Goal: Task Accomplishment & Management: Use online tool/utility

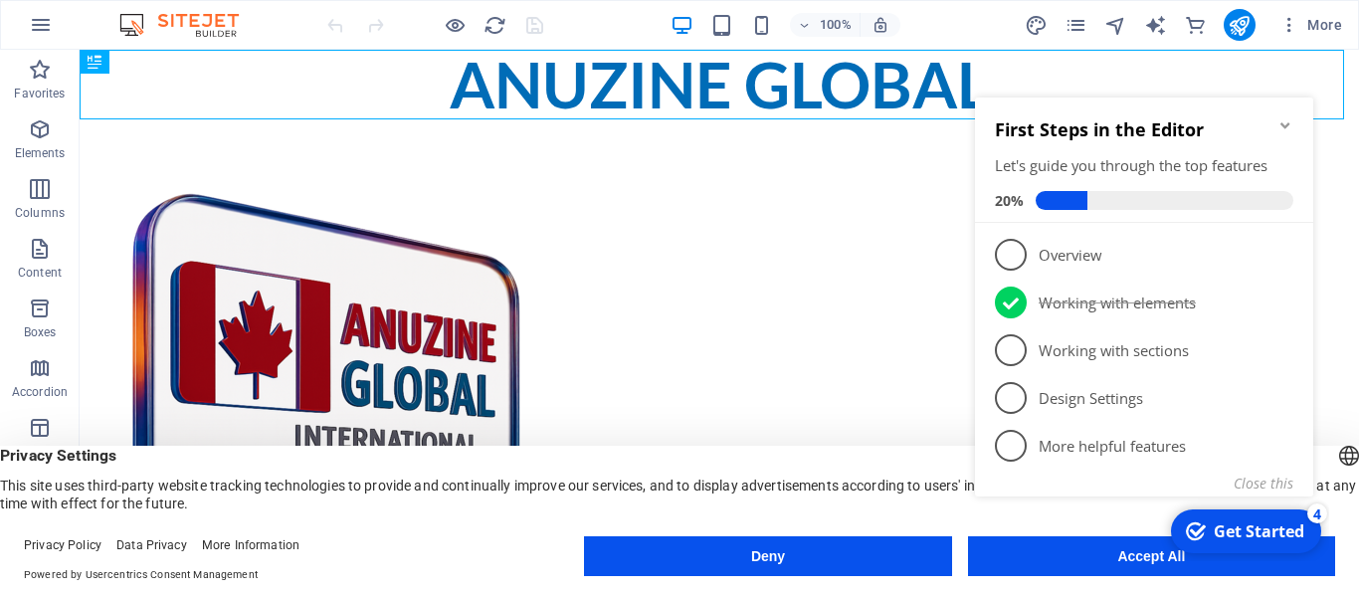
click div "checkmark Get Started 4 First Steps in the Editor Let's guide you through the t…"
click at [1281, 123] on icon "Minimize checklist" at bounding box center [1285, 125] width 16 height 16
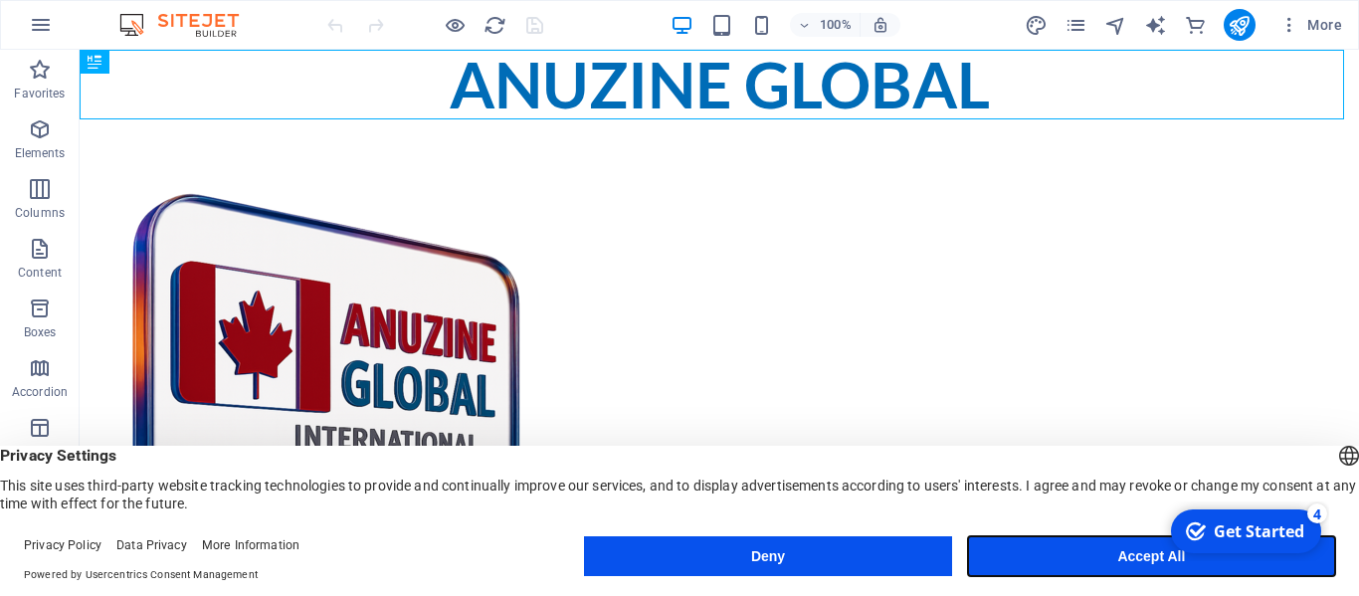
click at [1154, 554] on button "Accept All" at bounding box center [1151, 556] width 367 height 40
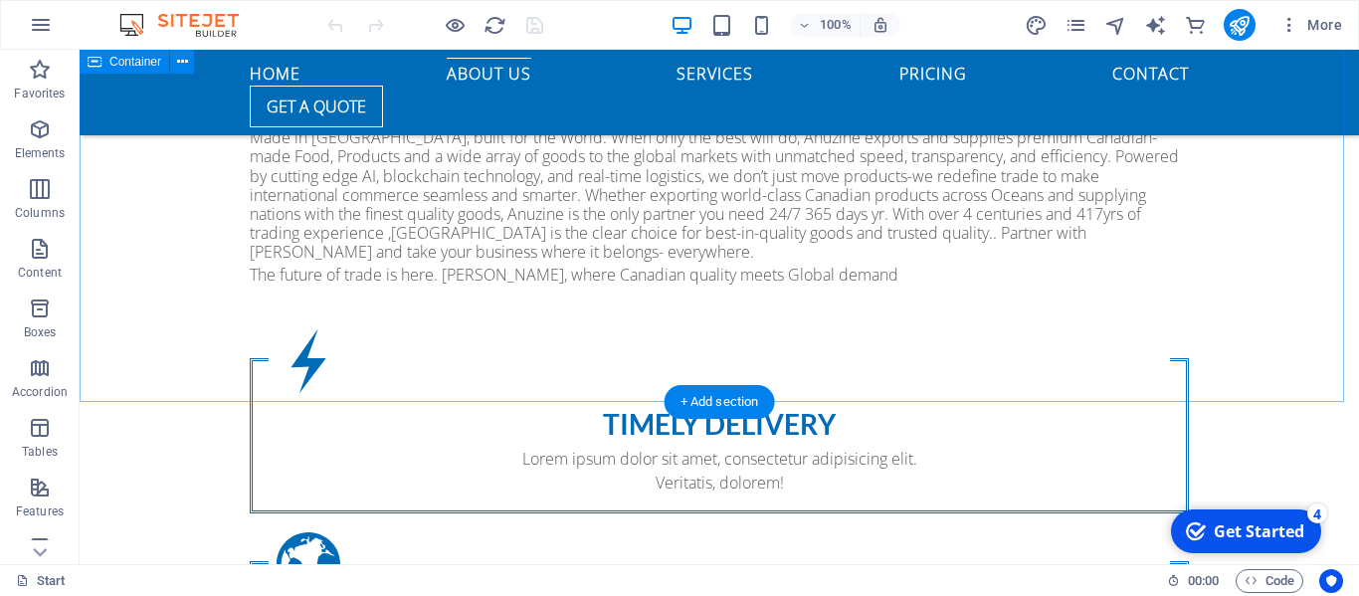
scroll to position [1592, 0]
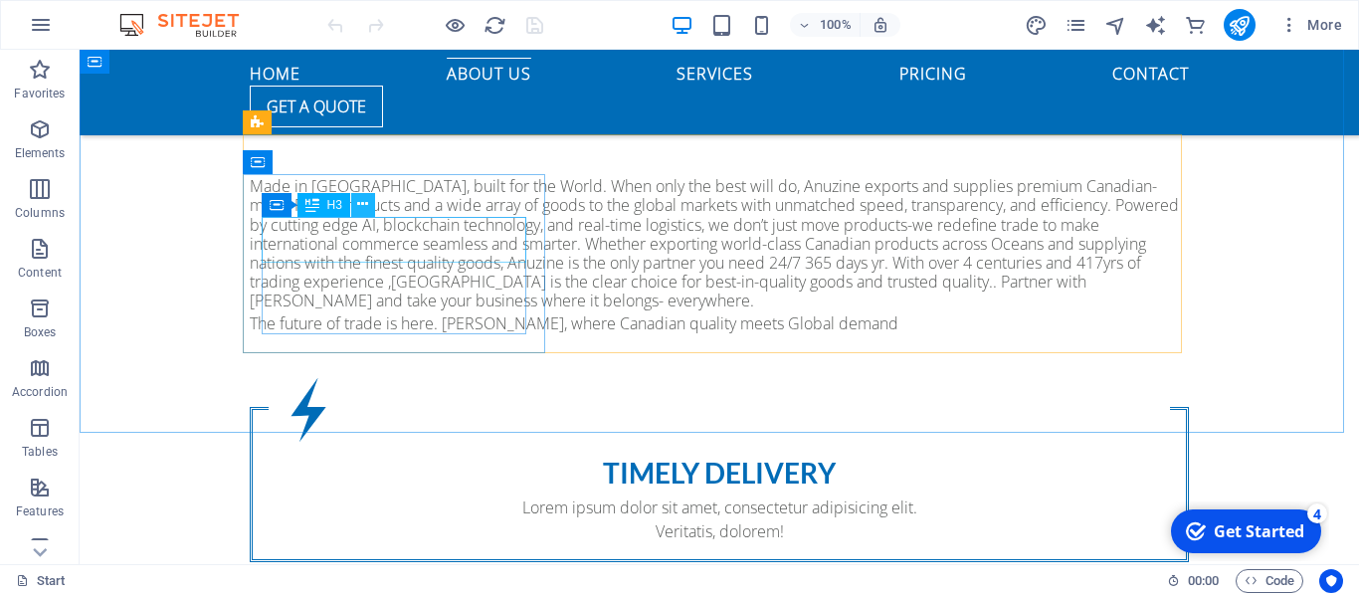
click at [363, 203] on icon at bounding box center [362, 204] width 11 height 21
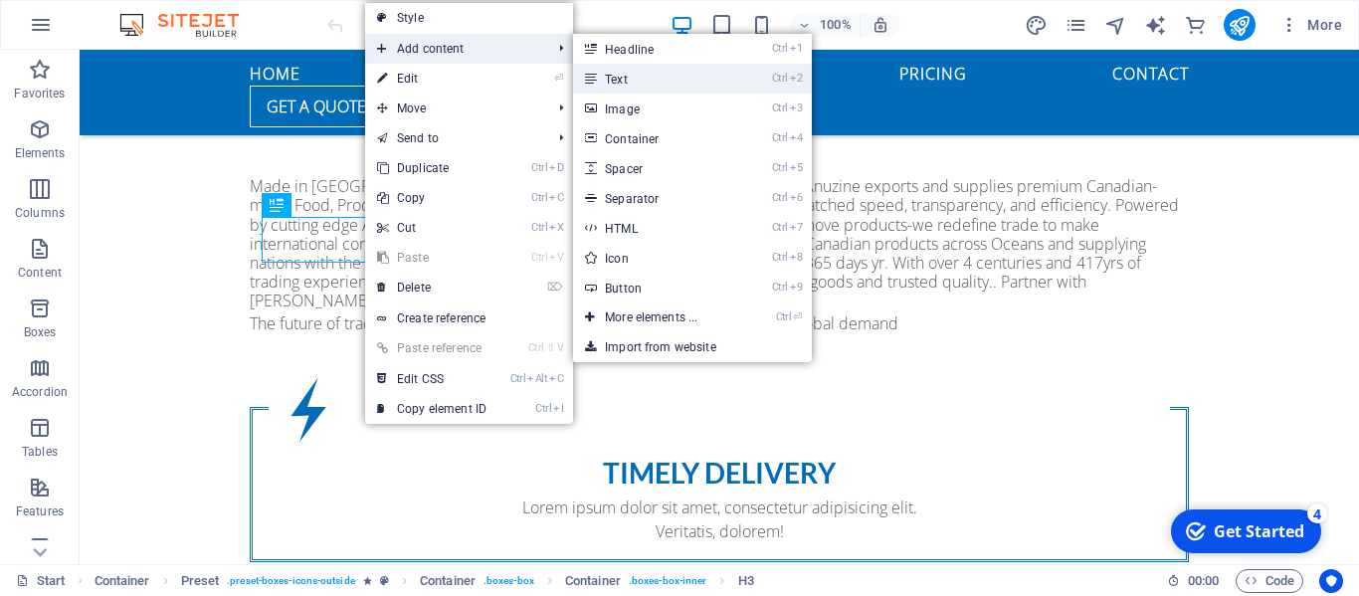
click at [631, 76] on link "Ctrl 2 Text" at bounding box center [655, 79] width 164 height 30
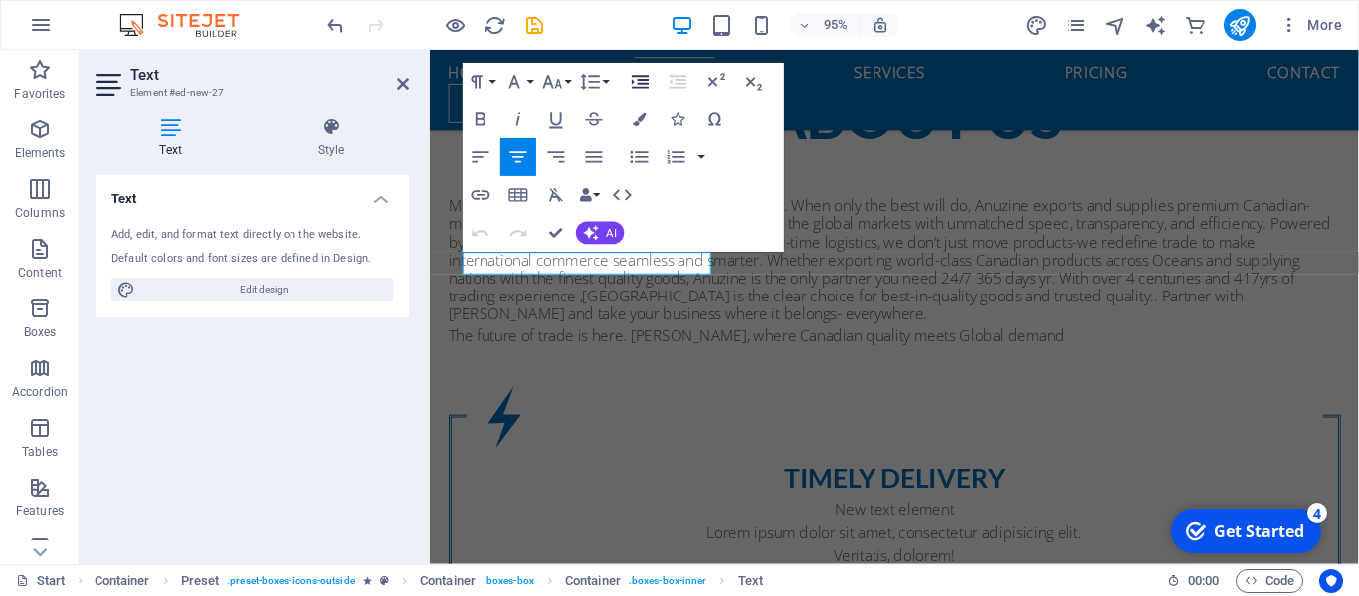
scroll to position [1619, 0]
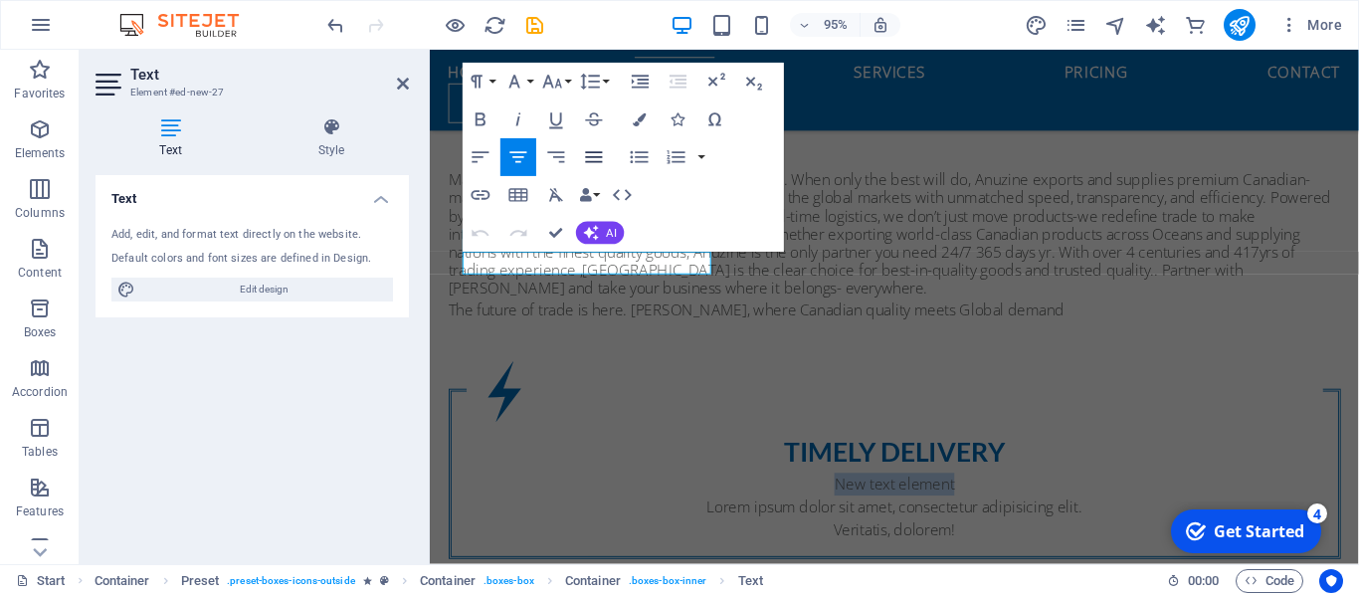
click at [595, 146] on icon "button" at bounding box center [594, 157] width 23 height 23
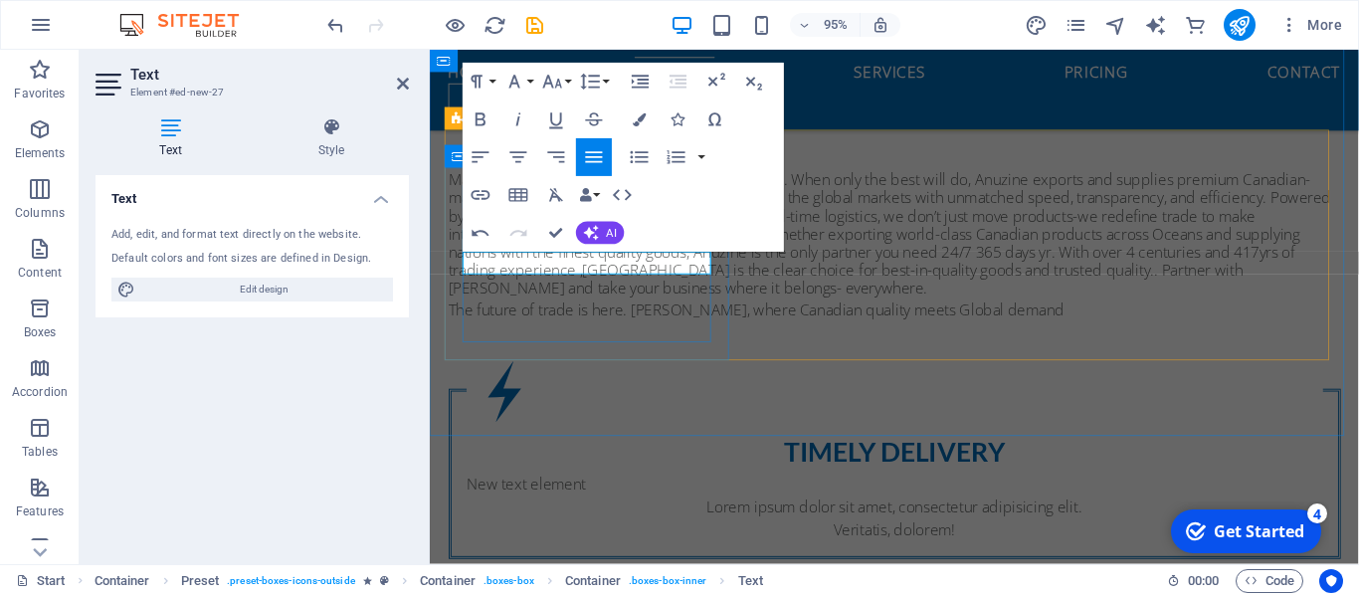
click at [621, 495] on p "New text element" at bounding box center [919, 507] width 901 height 24
click at [529, 26] on icon "save" at bounding box center [534, 25] width 23 height 23
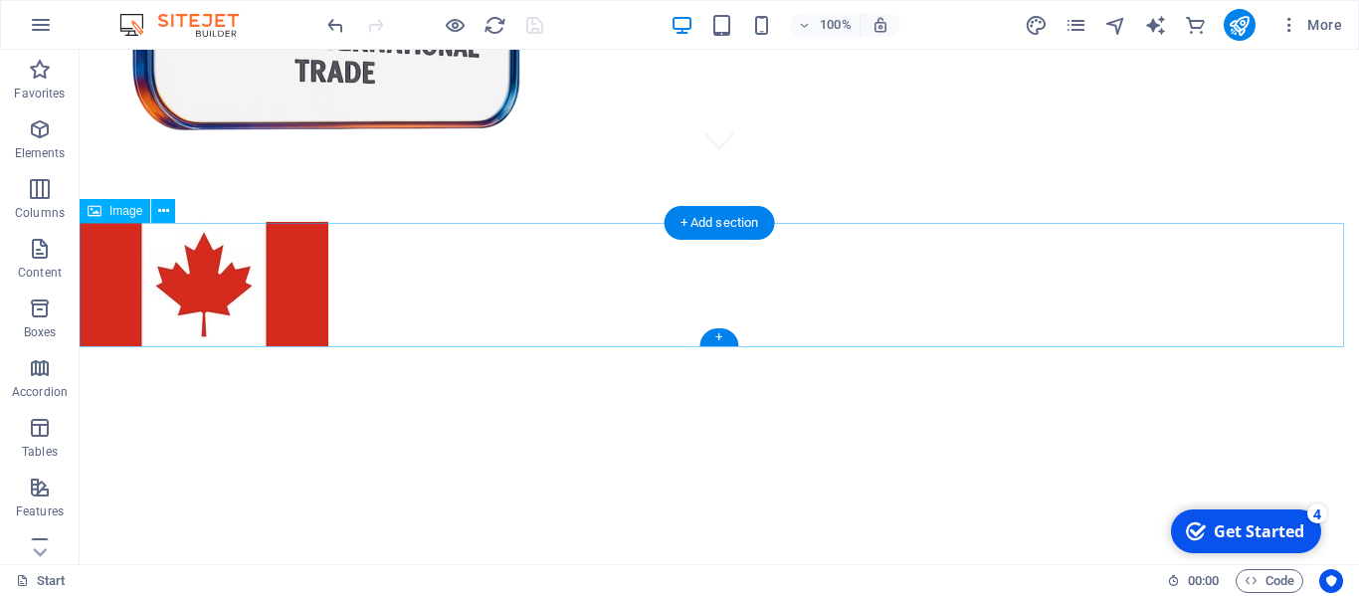
scroll to position [298, 0]
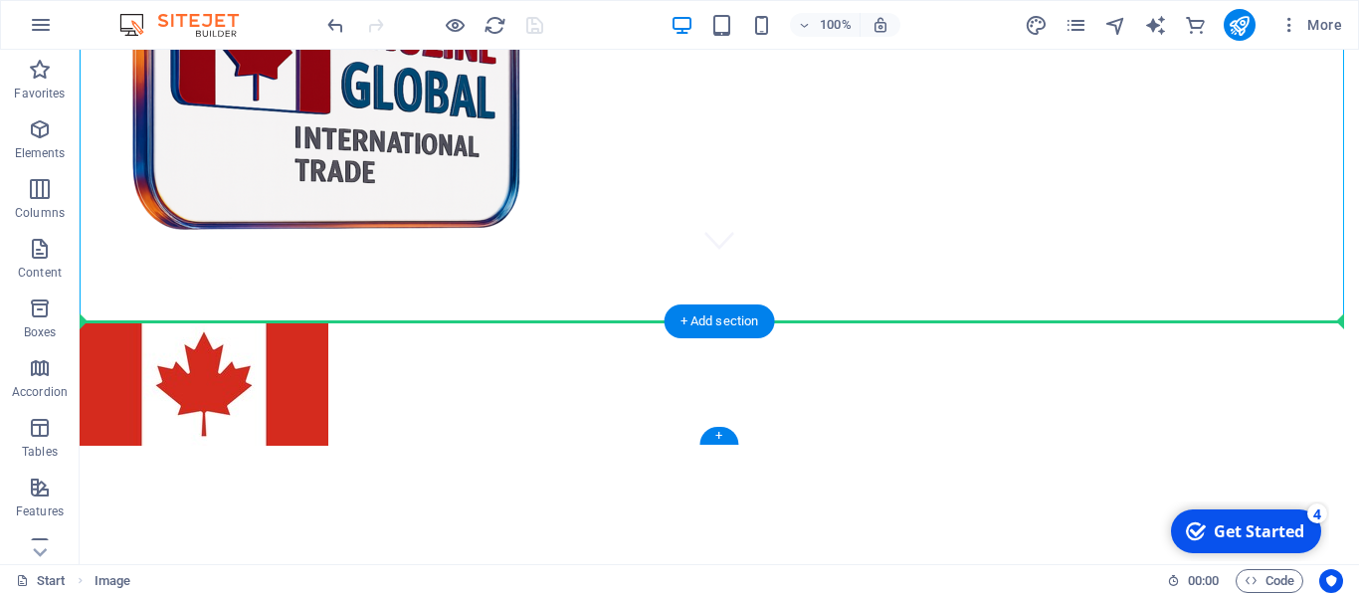
drag, startPoint x: 421, startPoint y: 155, endPoint x: 1193, endPoint y: 369, distance: 801.0
drag, startPoint x: 374, startPoint y: 134, endPoint x: 1182, endPoint y: 369, distance: 841.2
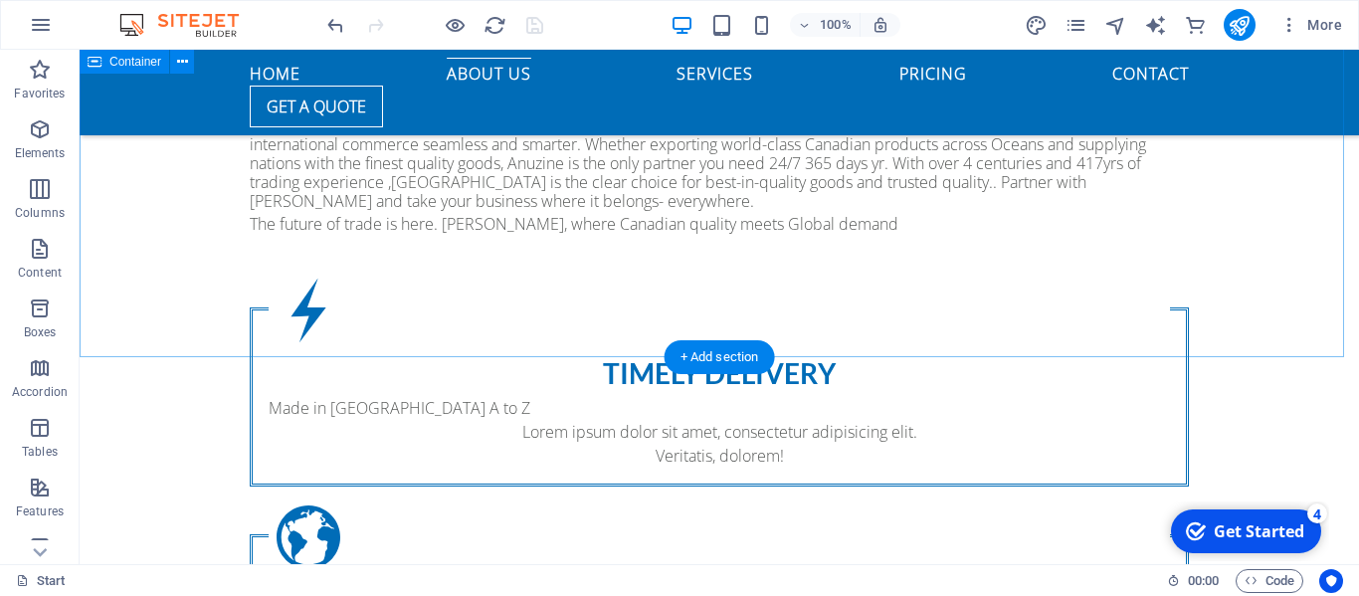
scroll to position [1592, 0]
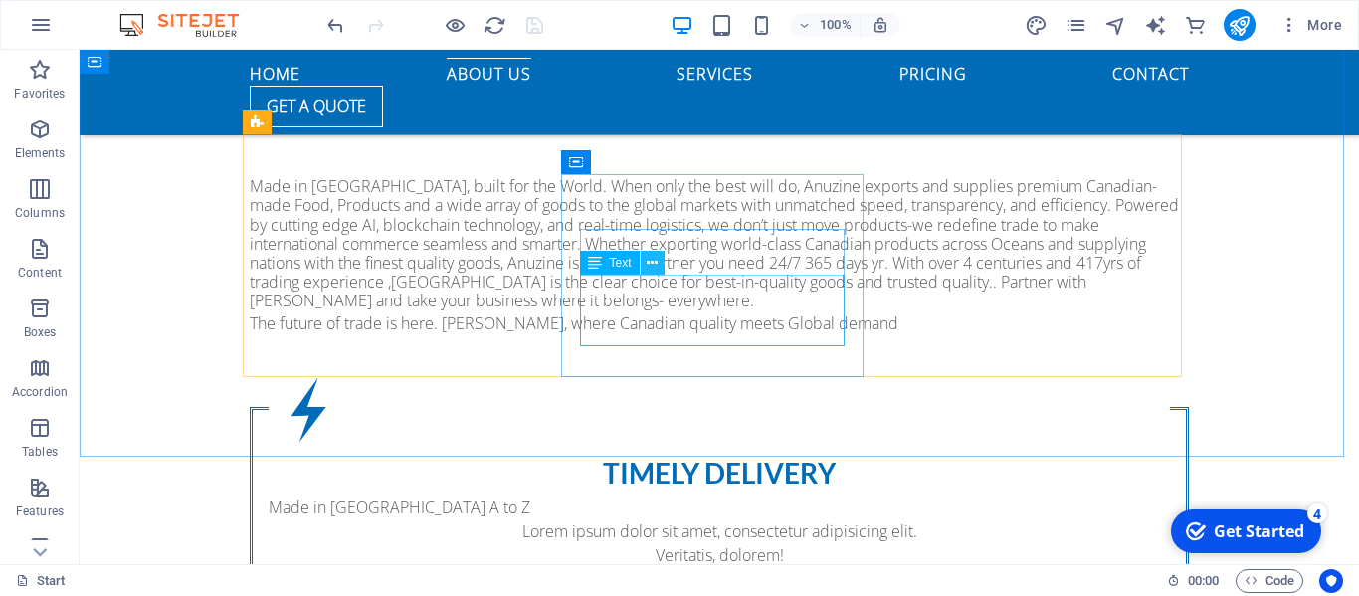
click at [652, 265] on icon at bounding box center [652, 263] width 11 height 21
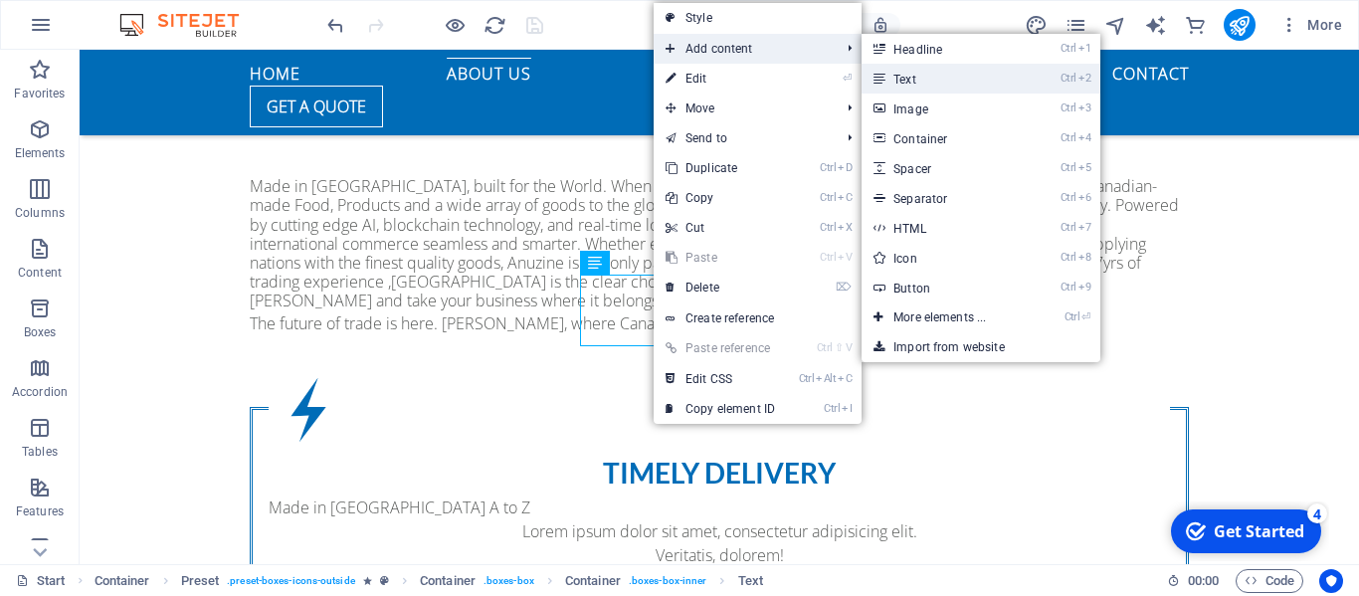
click at [921, 82] on link "Ctrl 2 Text" at bounding box center [943, 79] width 164 height 30
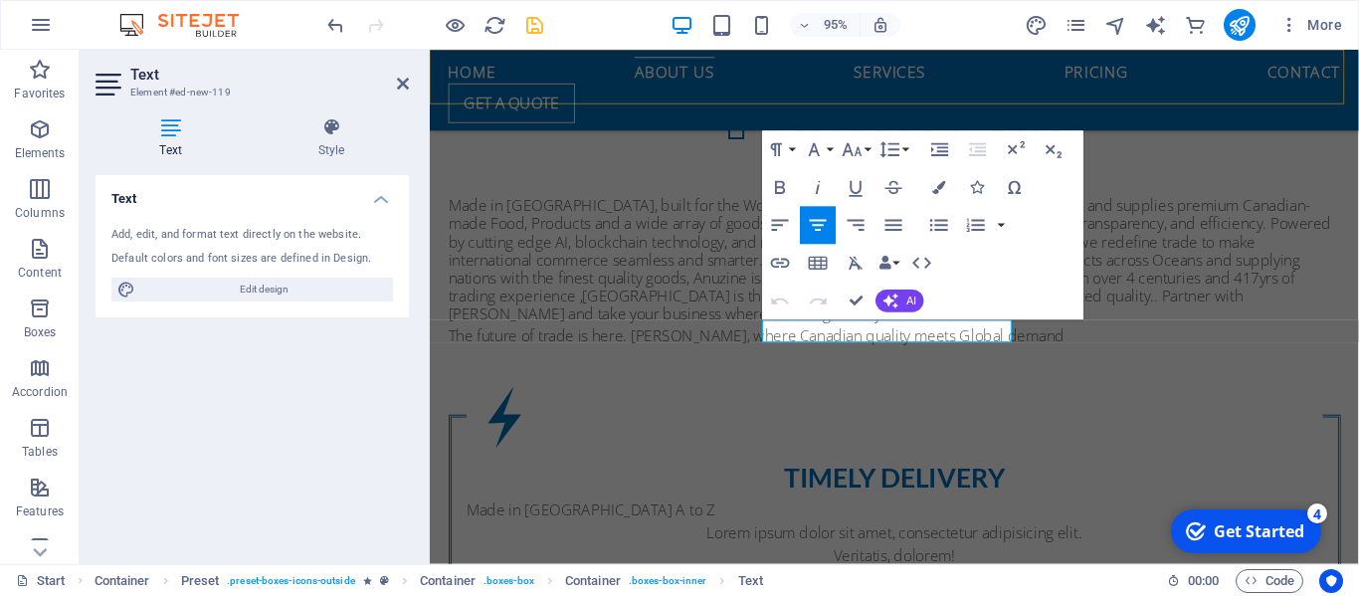
scroll to position [1619, 0]
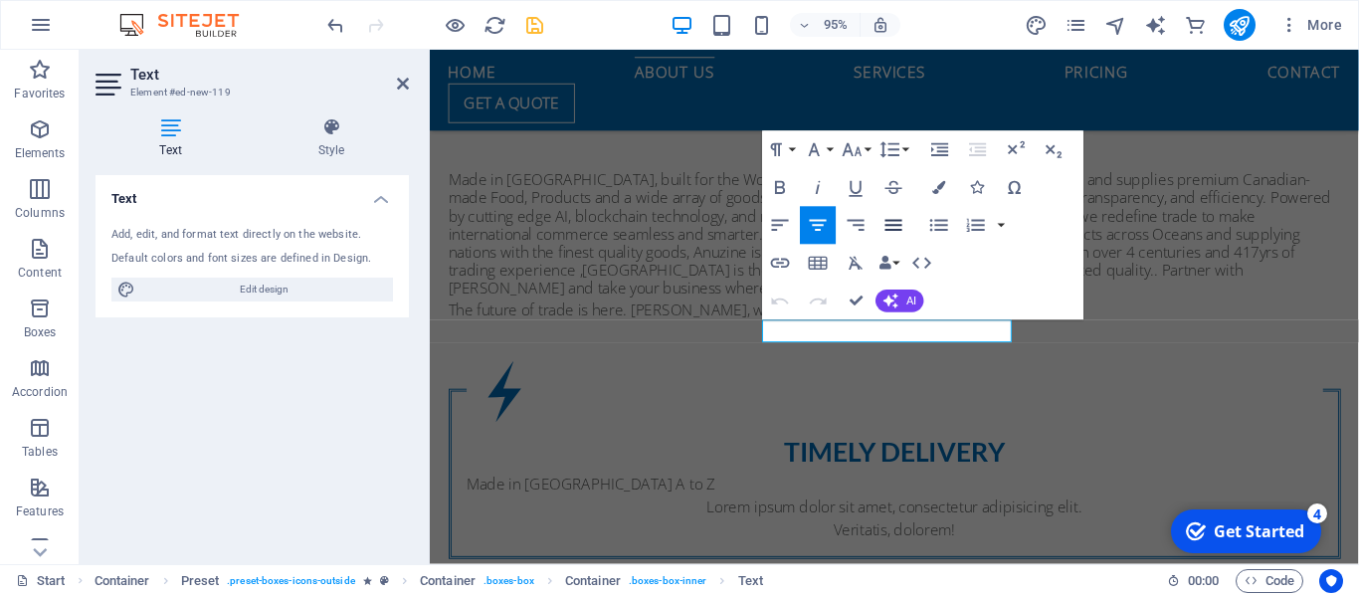
click at [893, 221] on icon "button" at bounding box center [893, 225] width 17 height 11
click at [783, 217] on icon "button" at bounding box center [780, 226] width 23 height 23
click at [939, 222] on icon "button" at bounding box center [939, 226] width 23 height 23
click at [775, 220] on icon "button" at bounding box center [780, 225] width 17 height 11
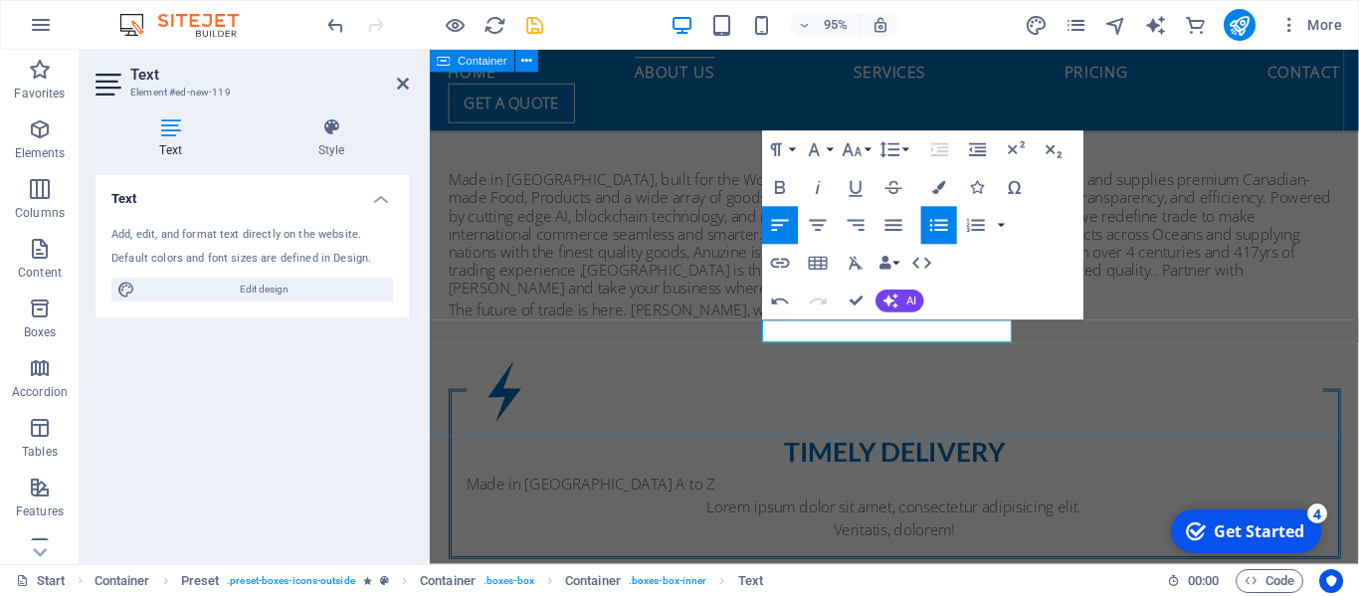
click at [1015, 384] on div "About us Made in [GEOGRAPHIC_DATA], built for the World. When only the best wil…" at bounding box center [919, 509] width 978 height 1177
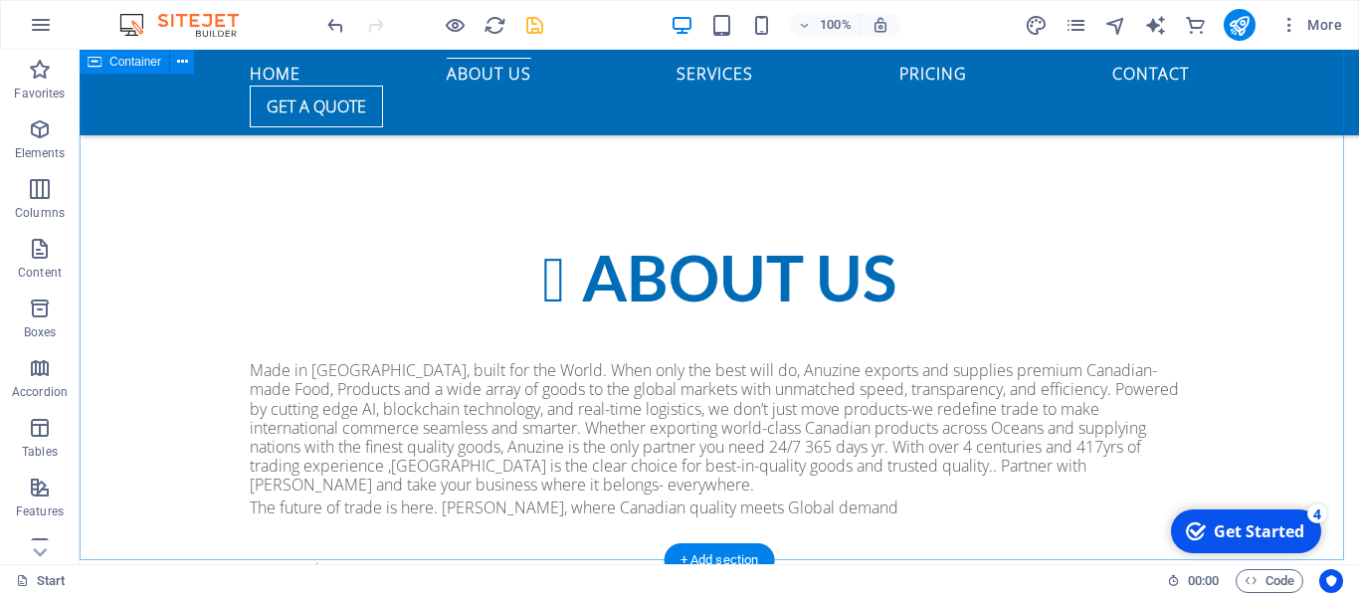
scroll to position [1492, 0]
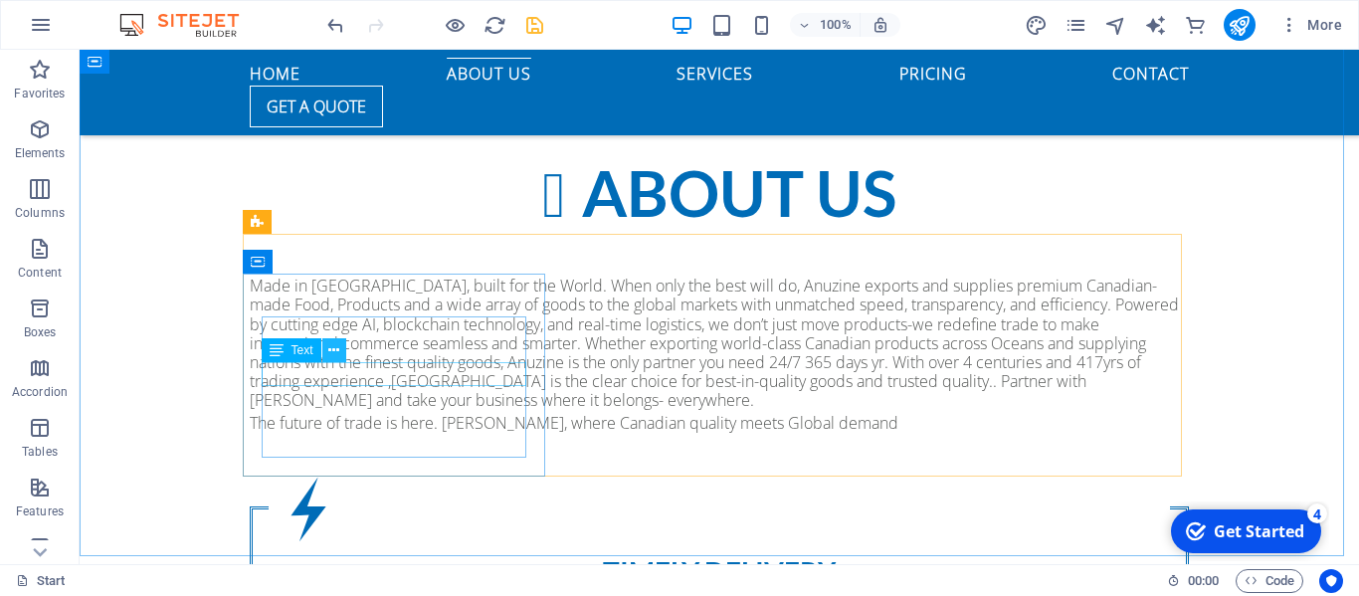
click at [330, 345] on icon at bounding box center [333, 350] width 11 height 21
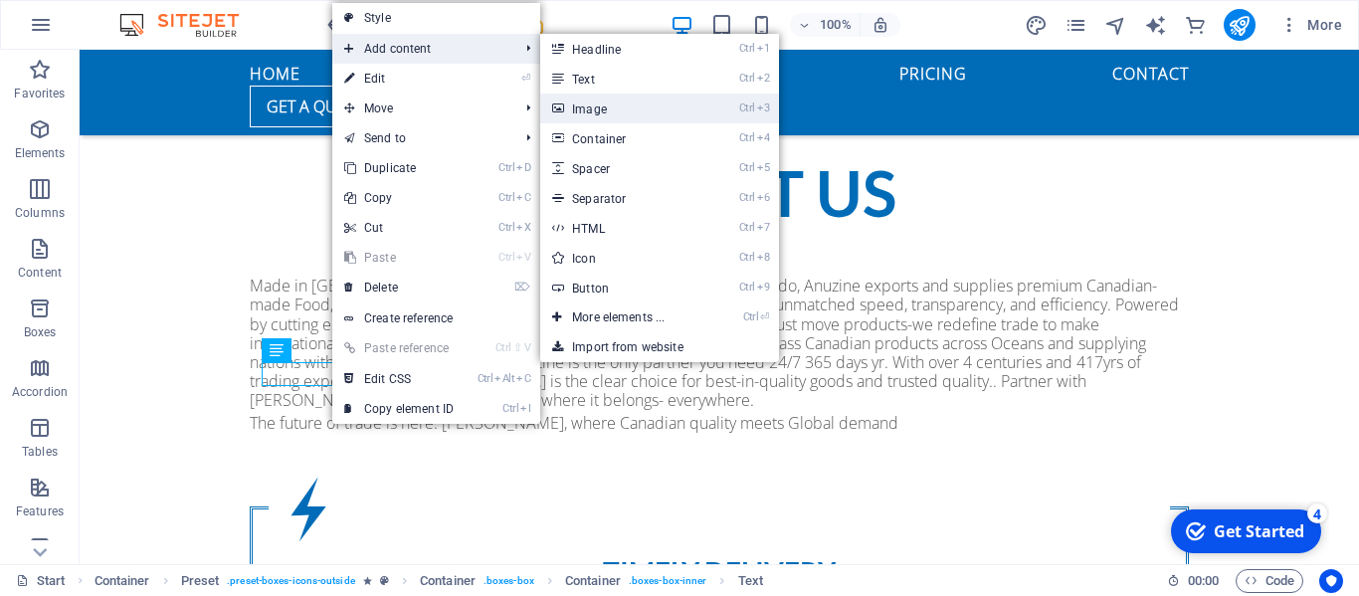
click at [585, 104] on link "Ctrl 3 Image" at bounding box center [622, 109] width 164 height 30
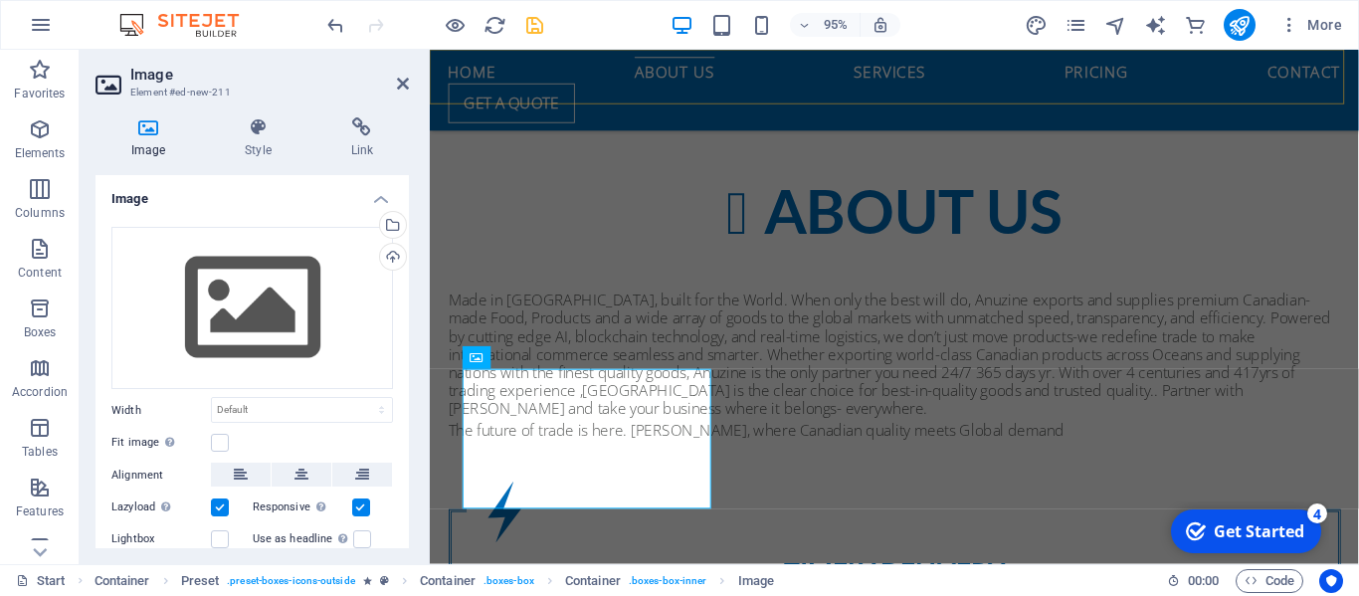
scroll to position [1519, 0]
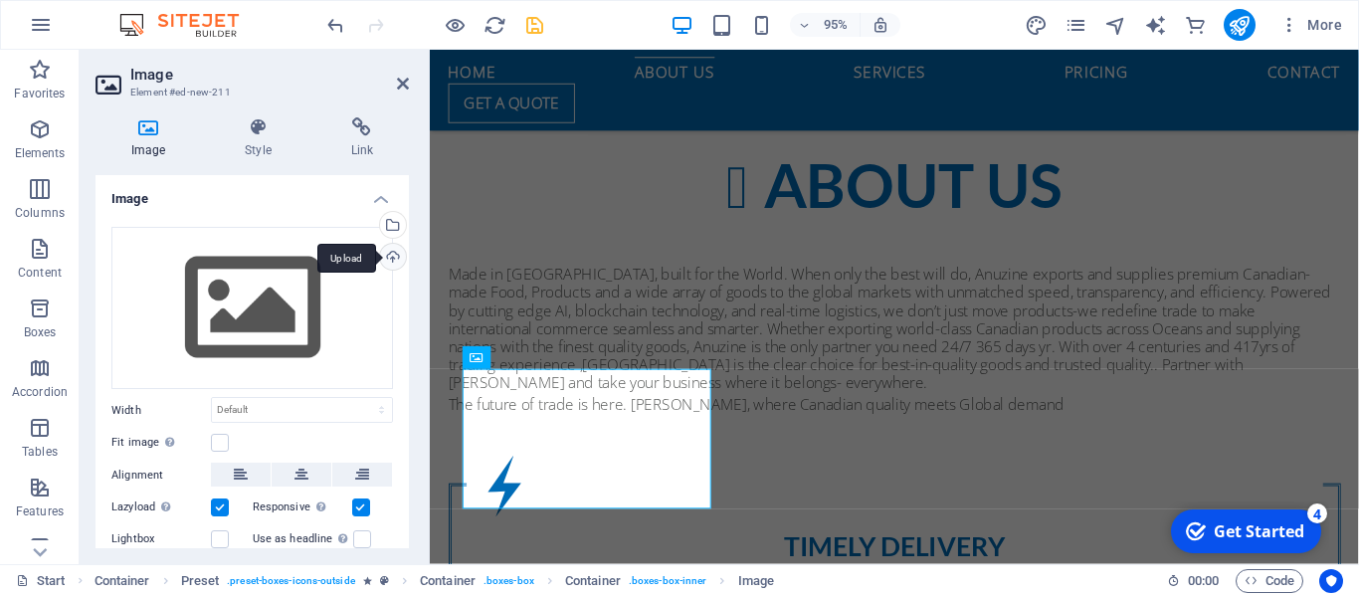
click at [387, 246] on div "Upload" at bounding box center [391, 259] width 30 height 30
click at [390, 256] on div "Upload" at bounding box center [391, 259] width 30 height 30
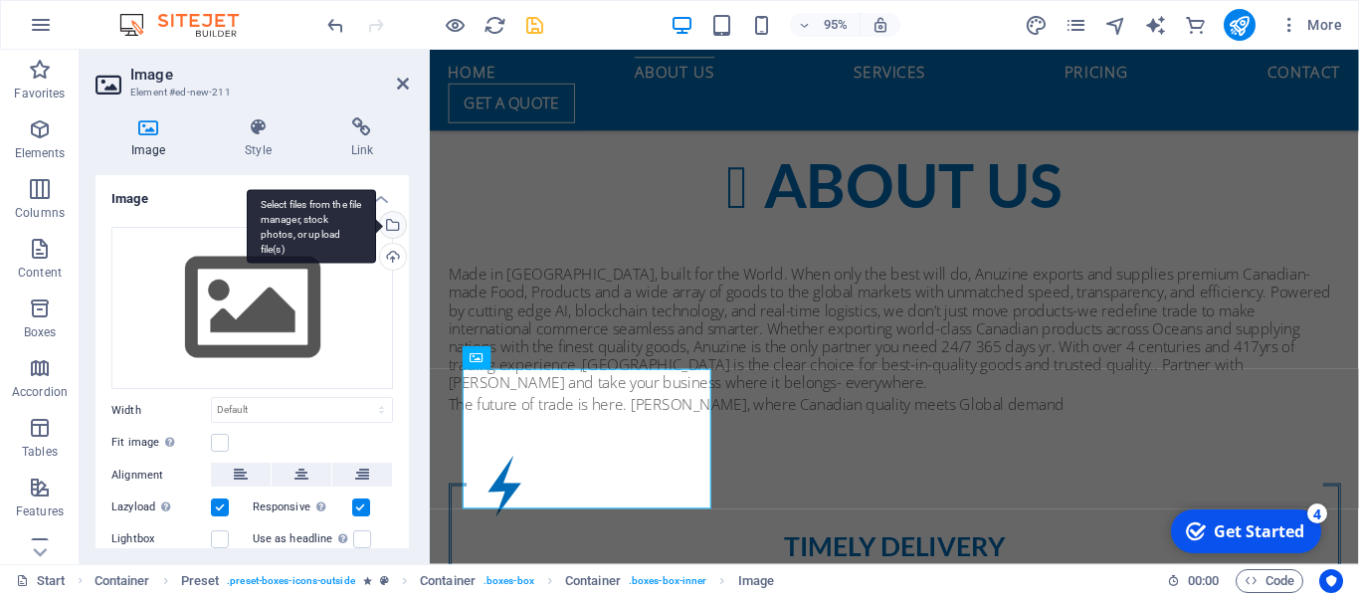
click at [376, 222] on div "Select files from the file manager, stock photos, or upload file(s)" at bounding box center [311, 226] width 129 height 75
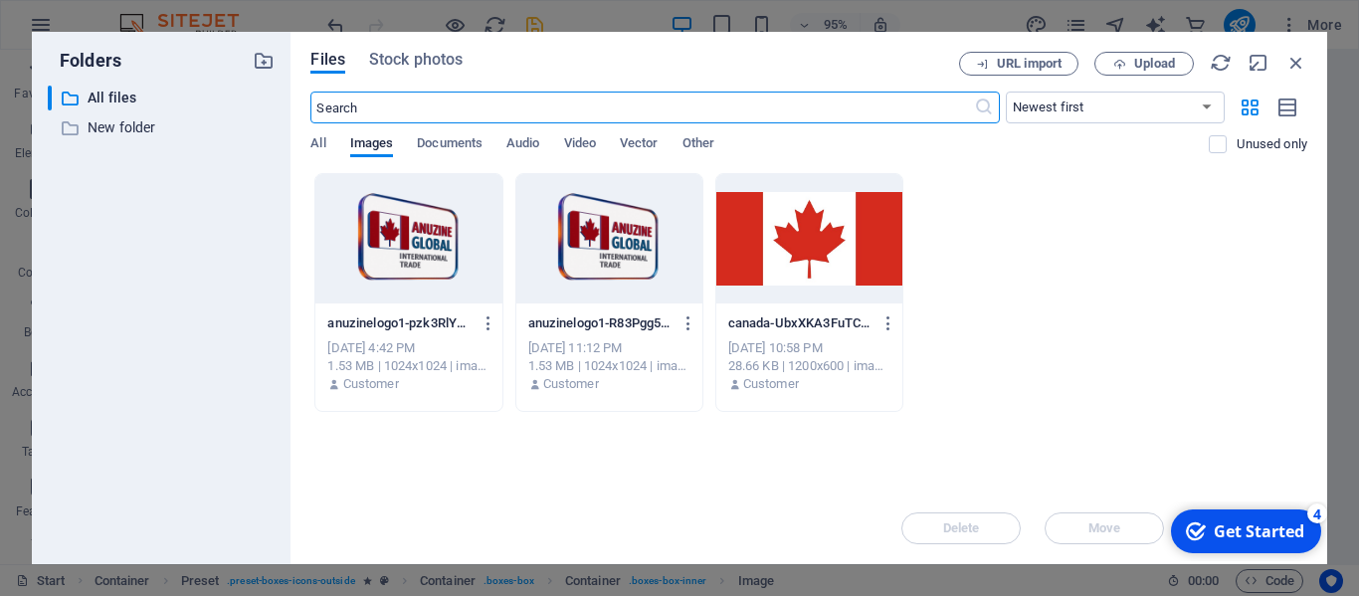
scroll to position [2121, 0]
click at [485, 319] on icon "button" at bounding box center [488, 323] width 19 height 18
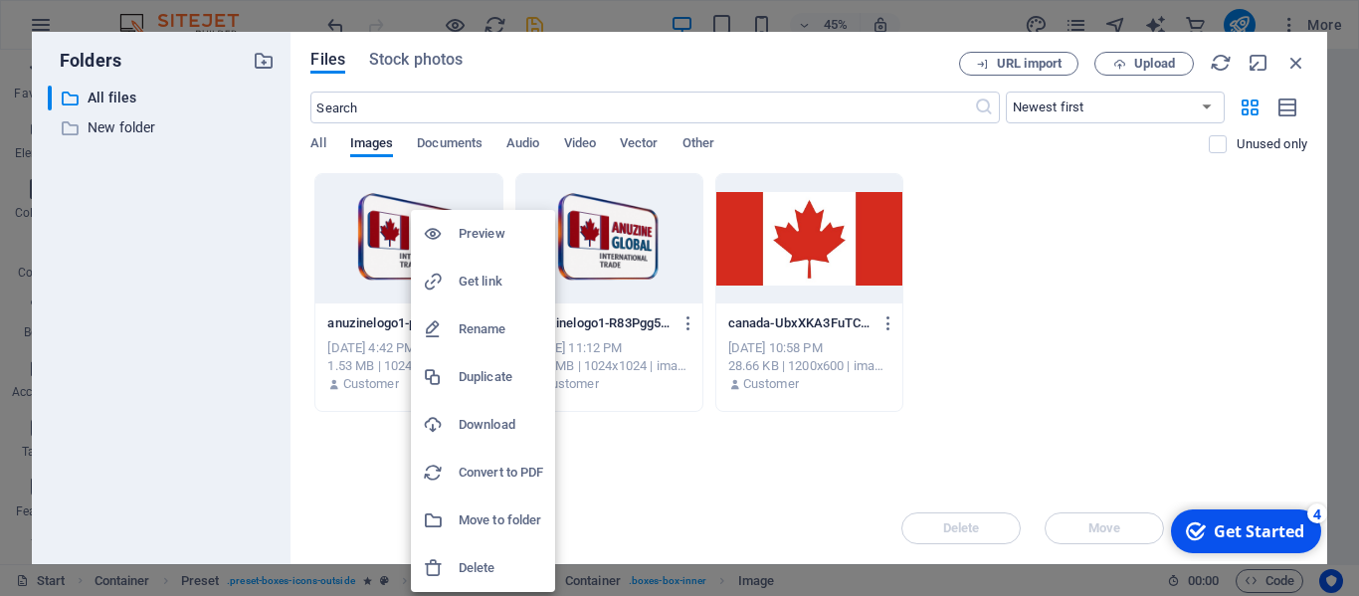
click at [466, 566] on h6 "Delete" at bounding box center [501, 568] width 85 height 24
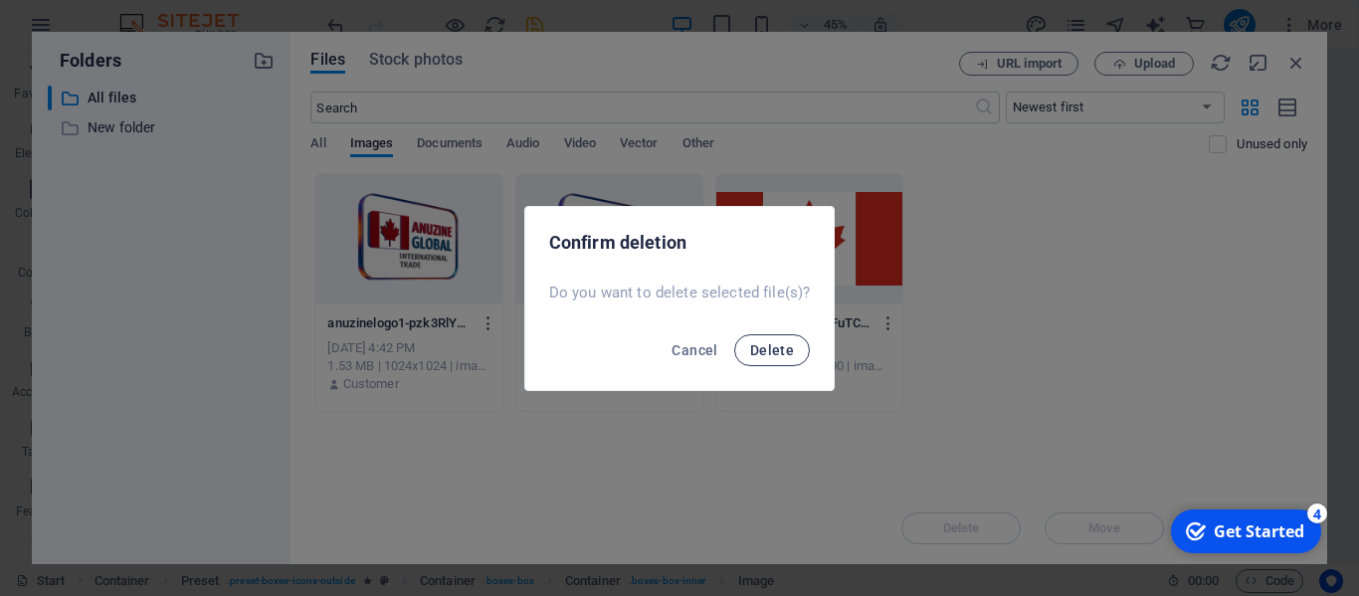
click at [751, 346] on span "Delete" at bounding box center [772, 350] width 44 height 16
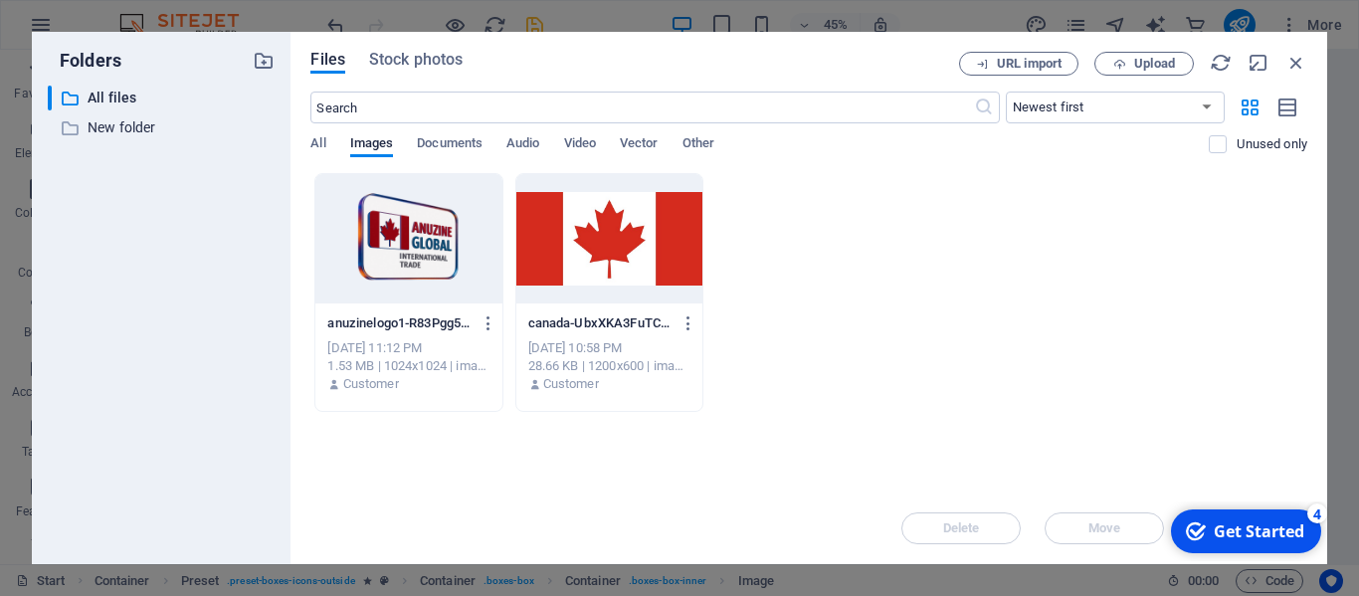
click at [628, 258] on div at bounding box center [609, 238] width 186 height 129
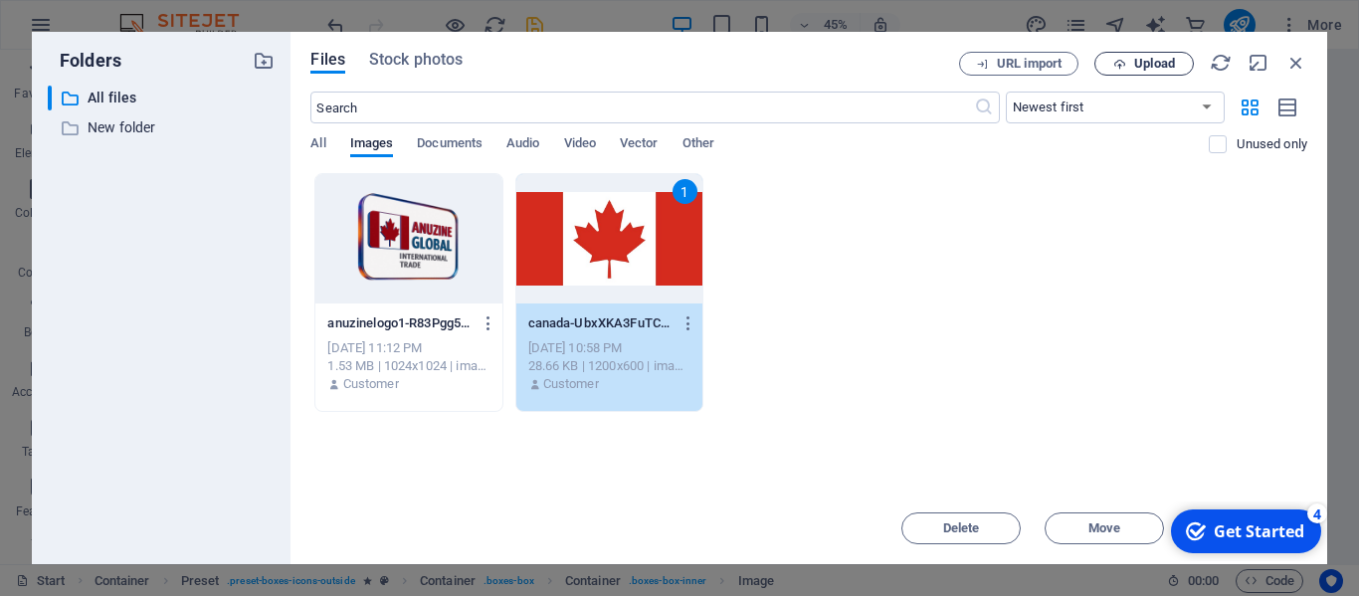
click at [1164, 62] on span "Upload" at bounding box center [1154, 64] width 41 height 12
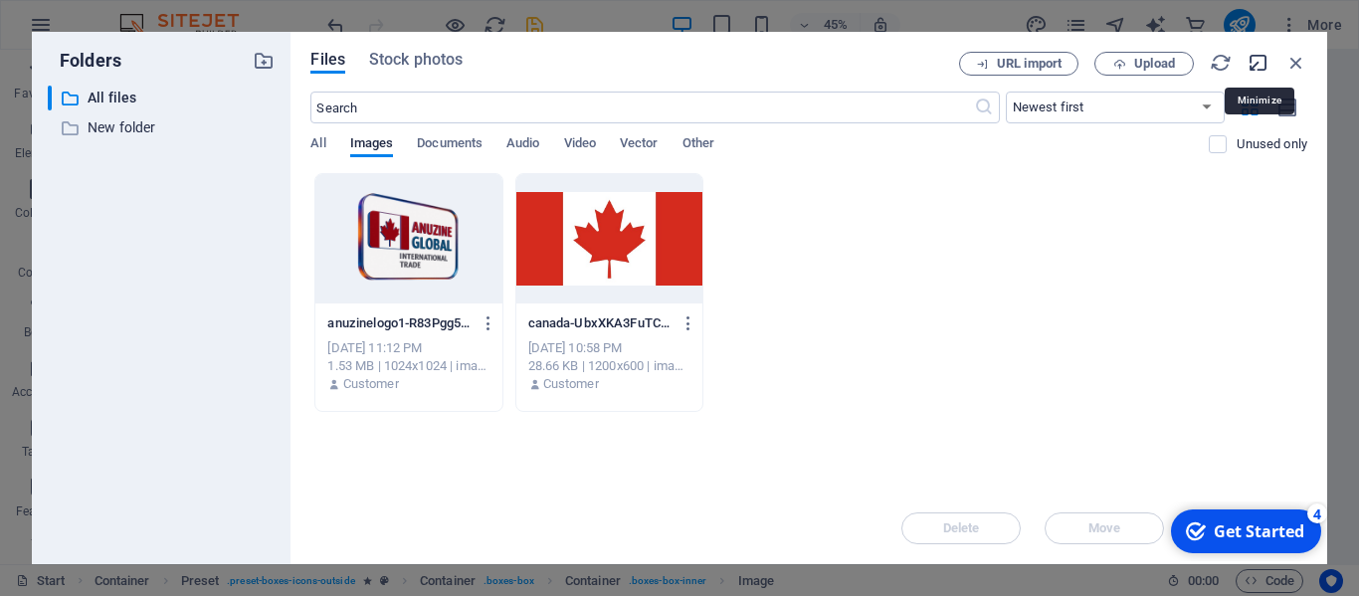
click at [1265, 60] on icon "button" at bounding box center [1258, 63] width 22 height 22
select select "image"
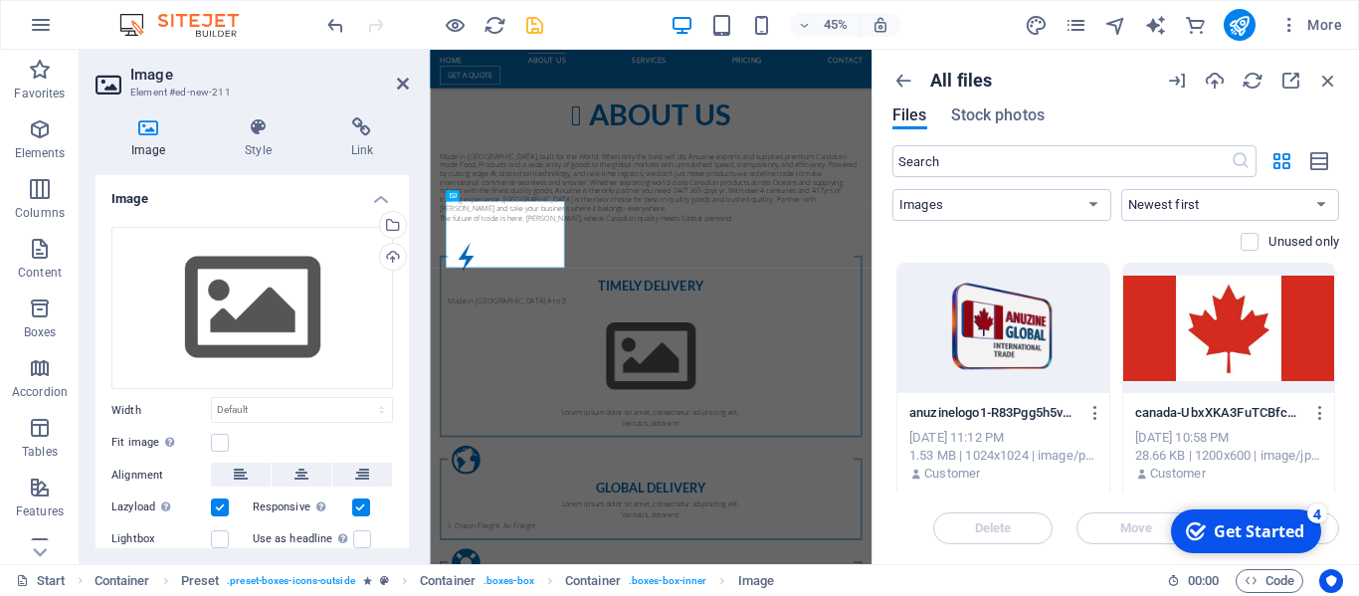
click at [1183, 322] on div at bounding box center [1229, 328] width 212 height 129
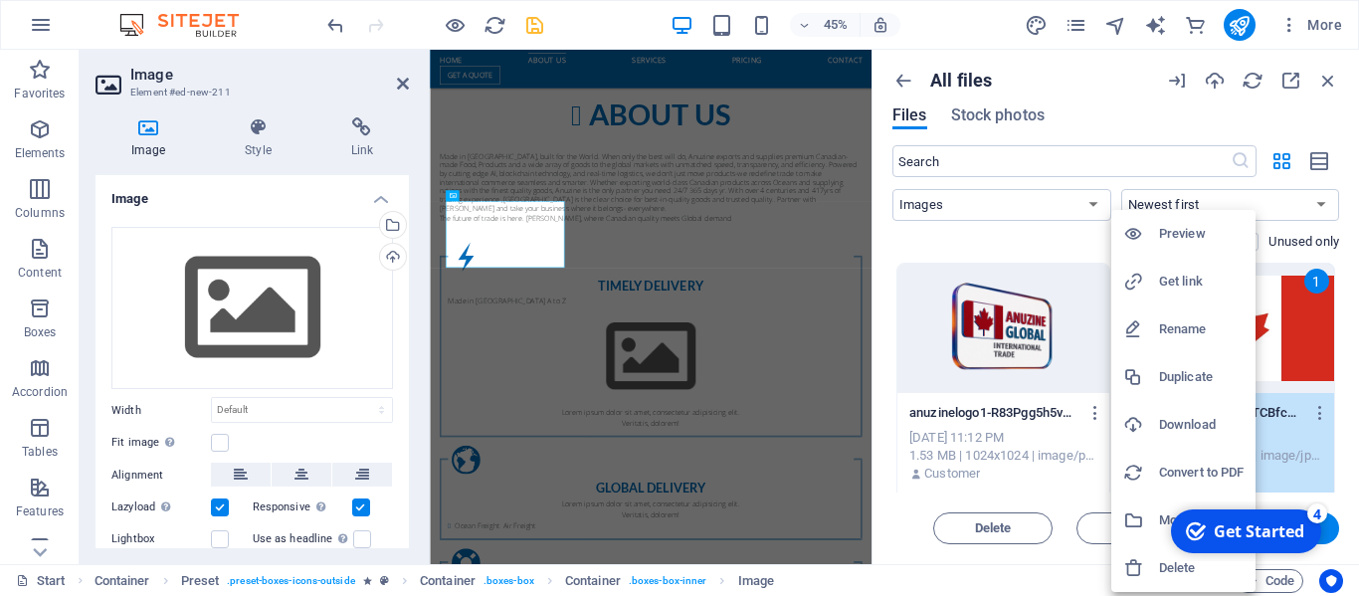
click at [1259, 316] on div "Preview Get link Rename Duplicate Download Convert to PDF Move to folder Delete" at bounding box center [679, 304] width 1359 height 584
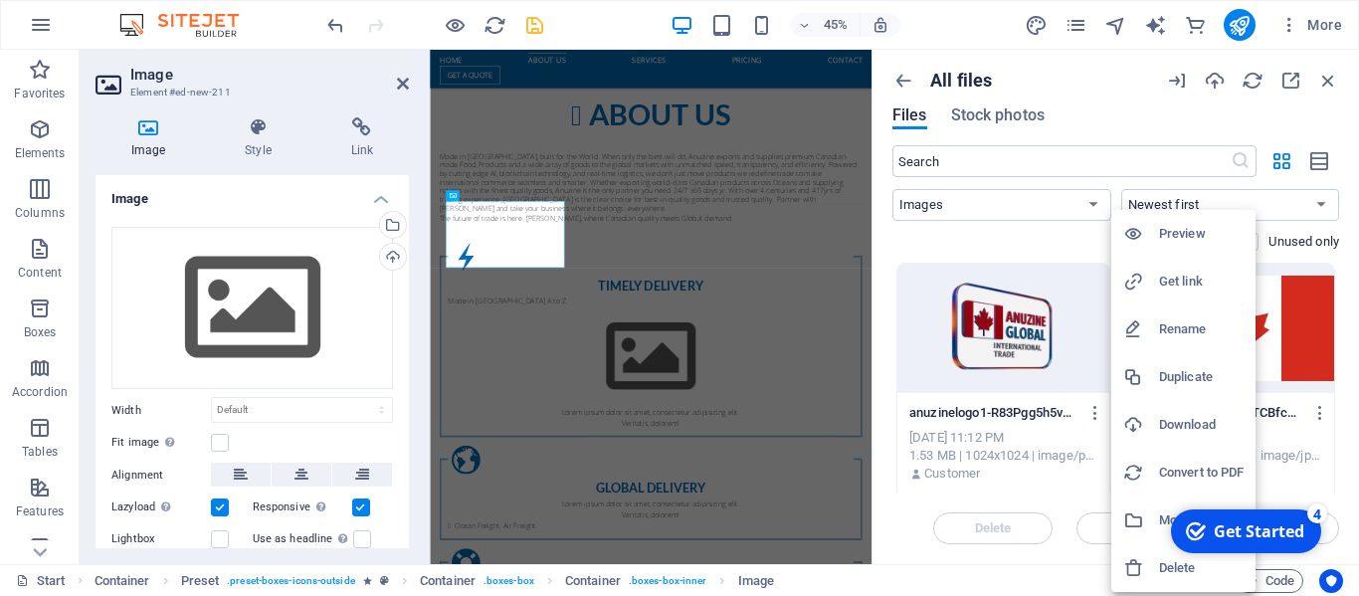
click at [397, 80] on div at bounding box center [679, 298] width 1359 height 596
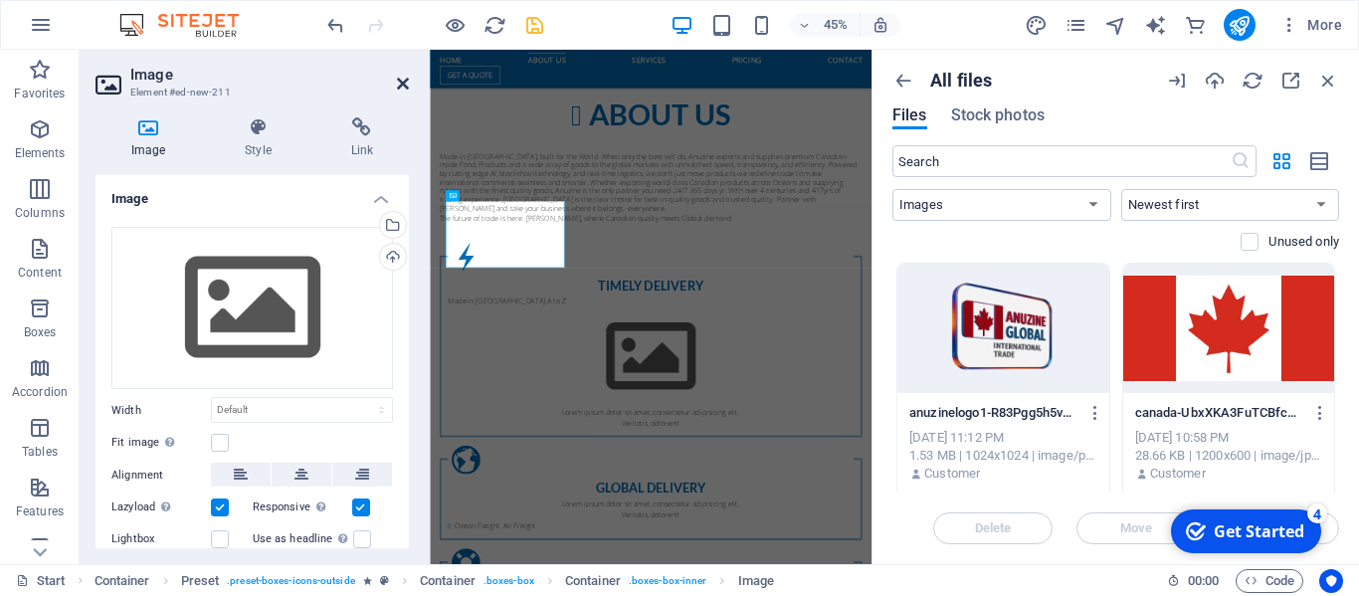
click at [400, 78] on icon at bounding box center [403, 84] width 12 height 16
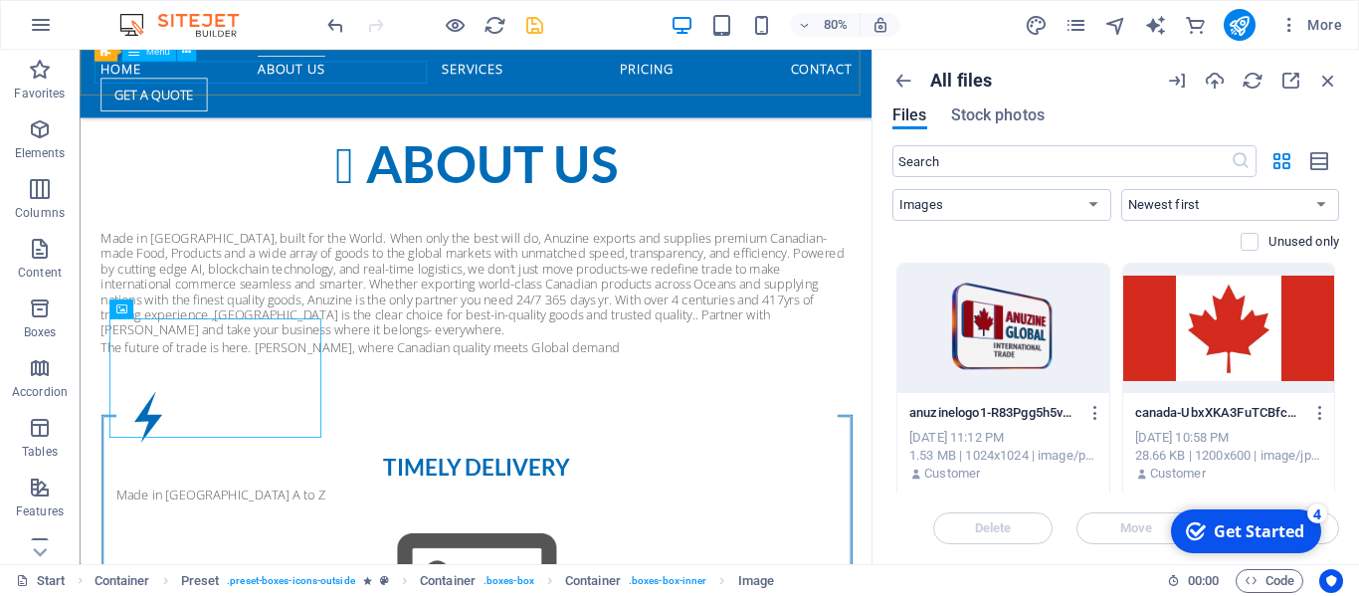
scroll to position [1621, 0]
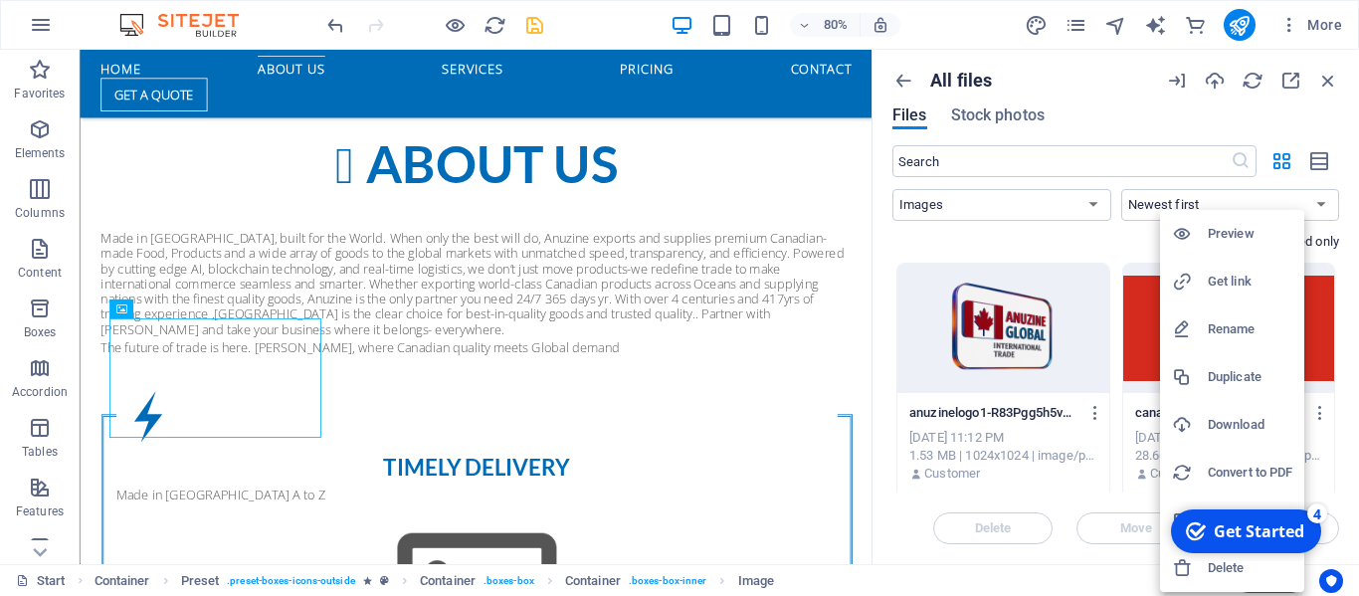
click at [1117, 242] on div at bounding box center [679, 298] width 1359 height 596
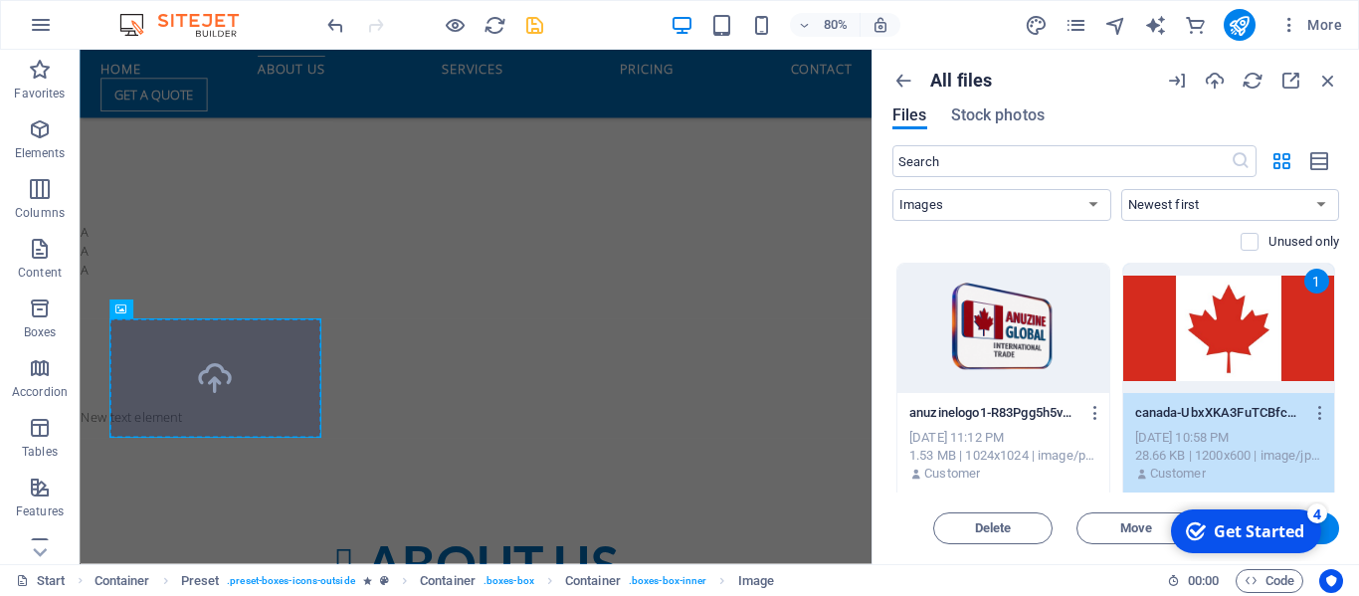
scroll to position [2121, 0]
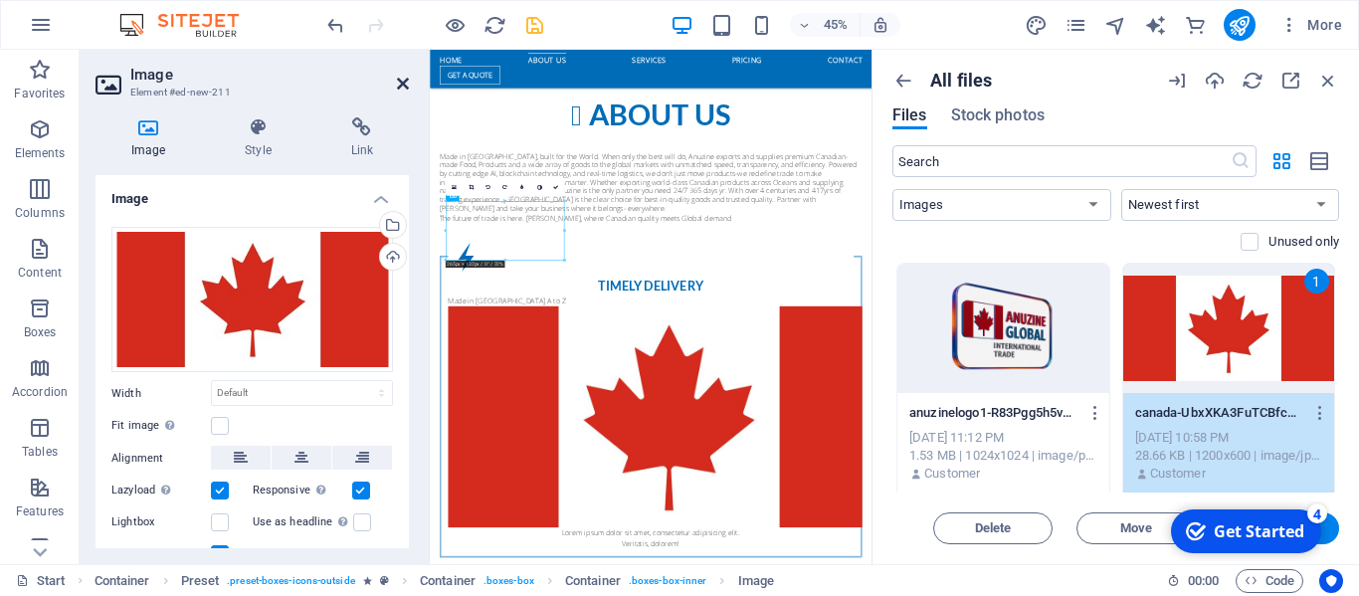
click at [402, 89] on icon at bounding box center [403, 84] width 12 height 16
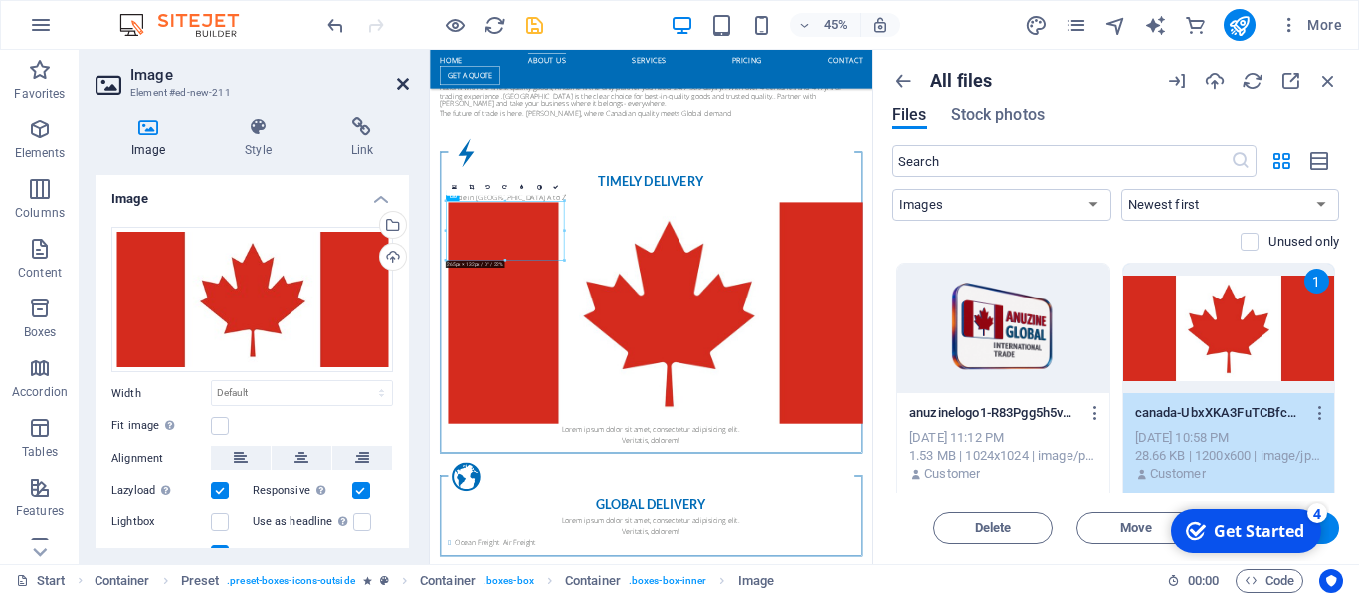
scroll to position [1621, 0]
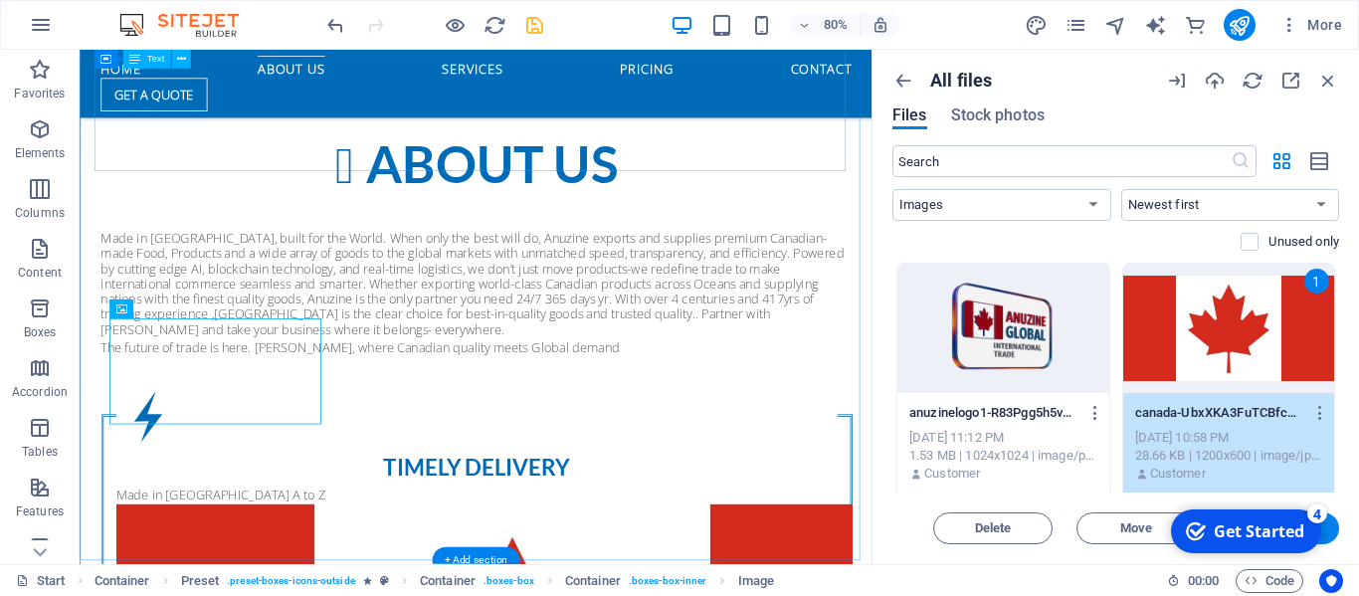
click at [1031, 277] on div "Made in [GEOGRAPHIC_DATA], built for the World. When only the best will do, Anu…" at bounding box center [574, 355] width 939 height 157
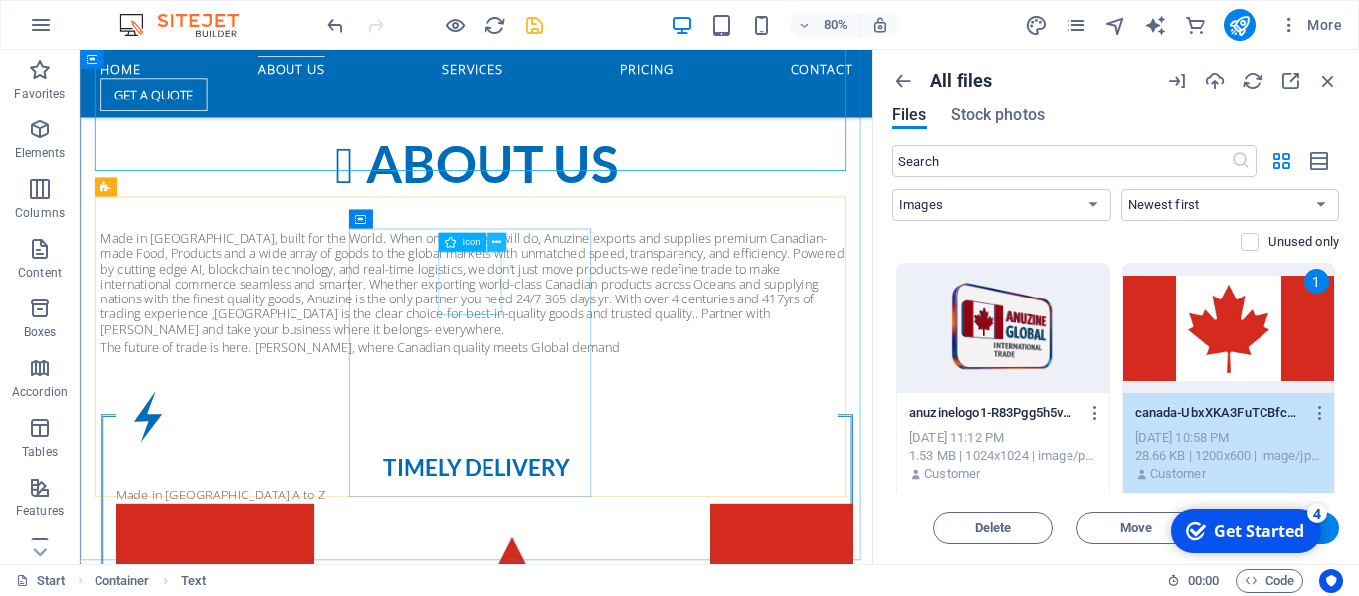
click at [493, 242] on icon at bounding box center [496, 242] width 9 height 17
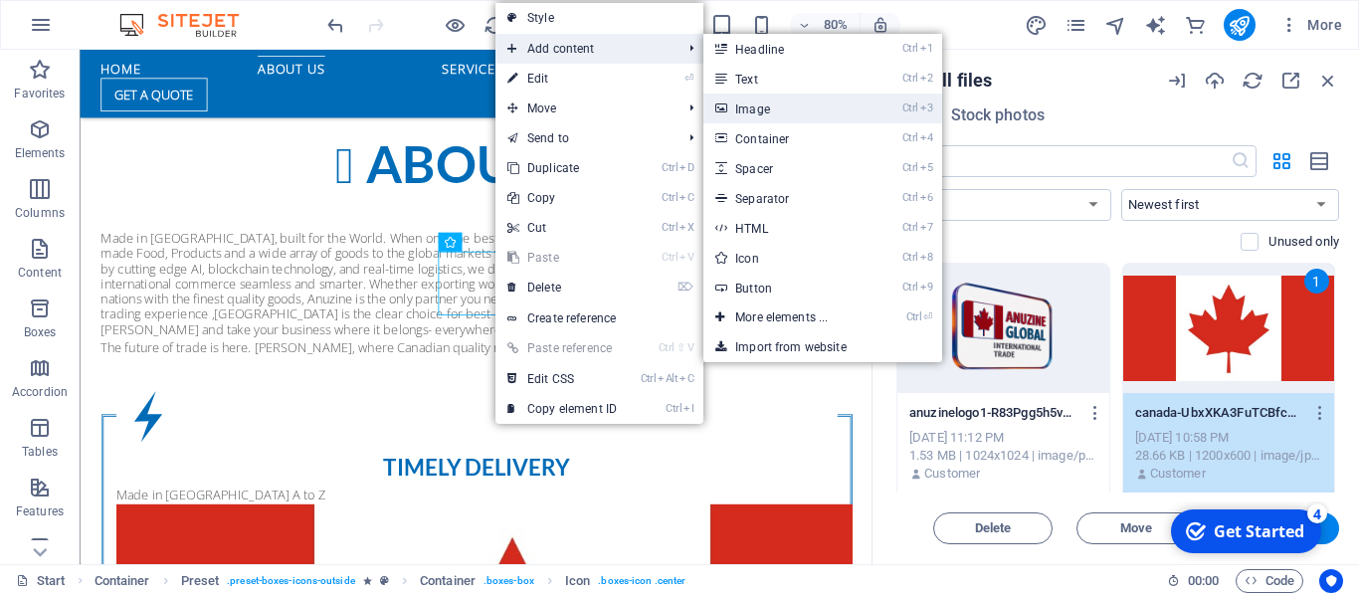
click at [739, 104] on link "Ctrl 3 Image" at bounding box center [785, 109] width 164 height 30
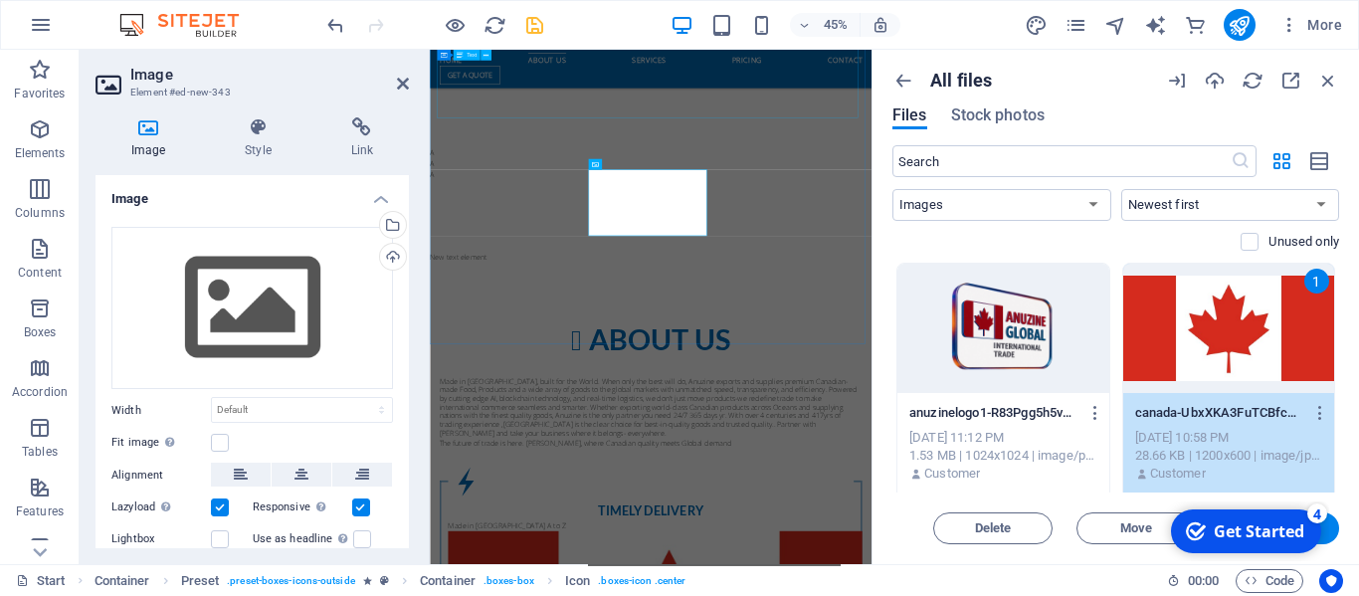
scroll to position [2121, 0]
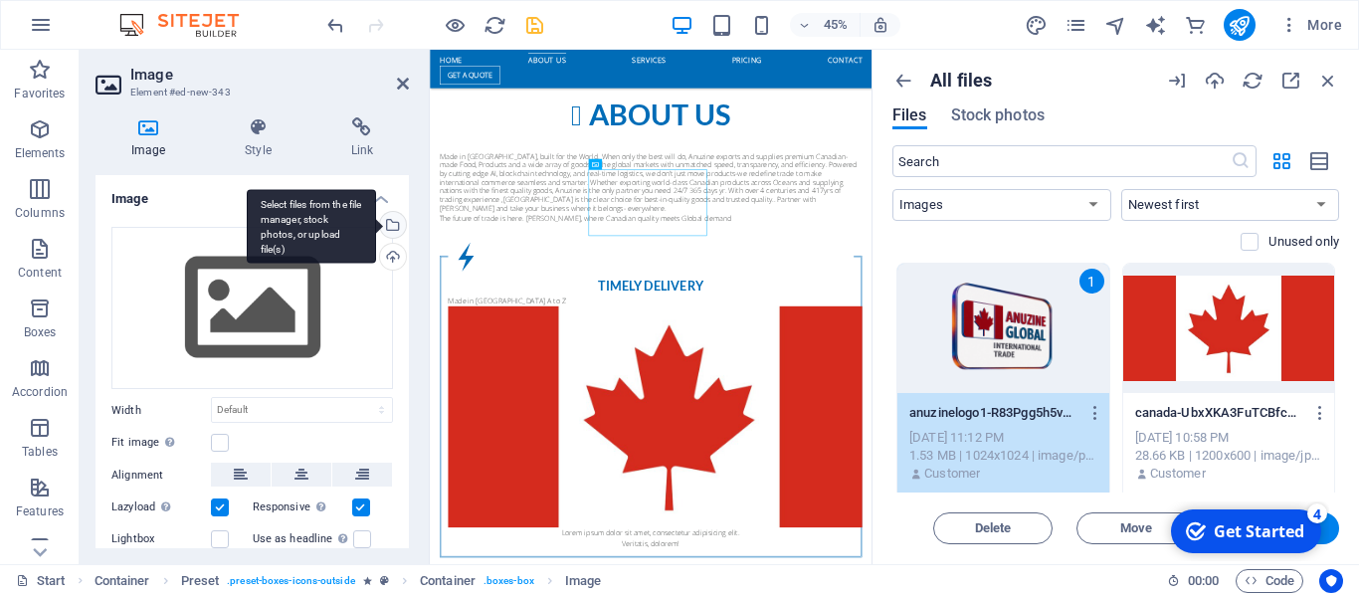
click at [376, 223] on div "Select files from the file manager, stock photos, or upload file(s)" at bounding box center [311, 226] width 129 height 75
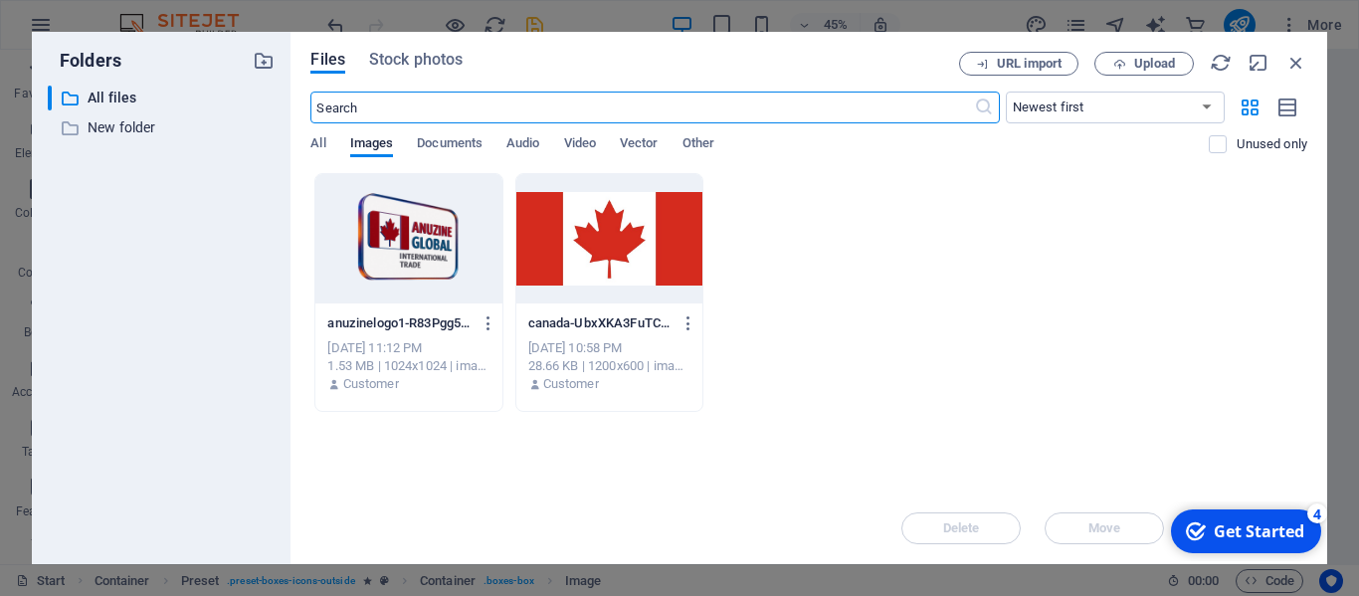
click at [446, 245] on div at bounding box center [408, 238] width 186 height 129
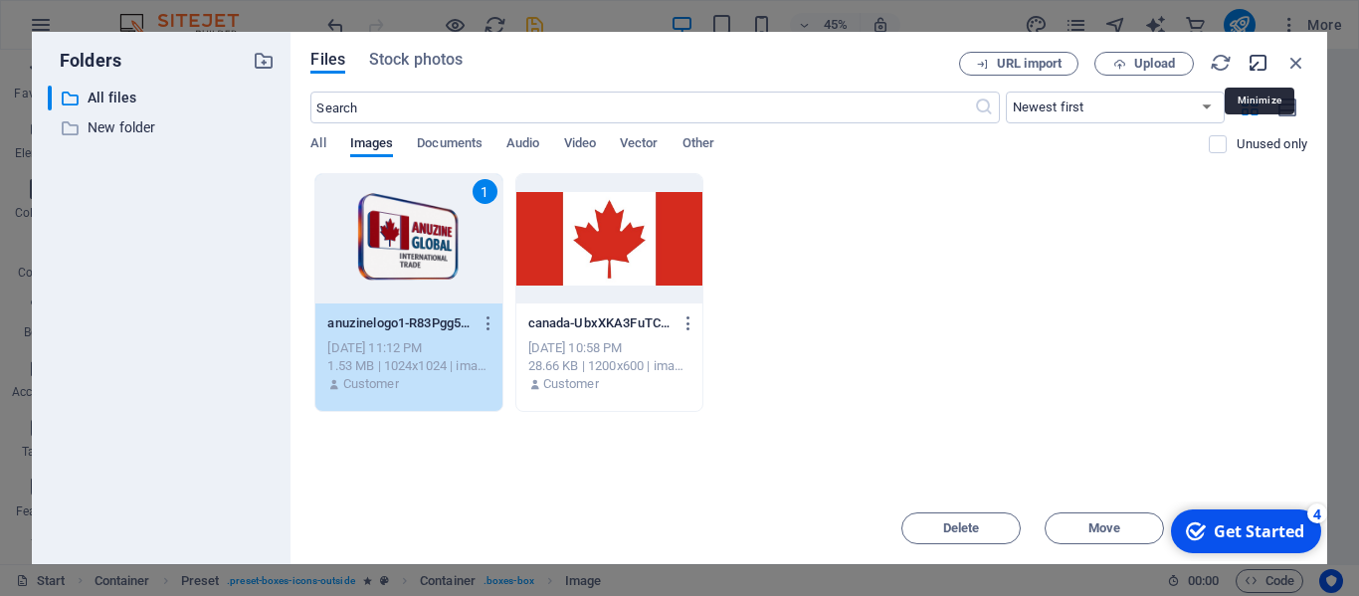
click at [1260, 64] on icon "button" at bounding box center [1258, 63] width 22 height 22
select select "image"
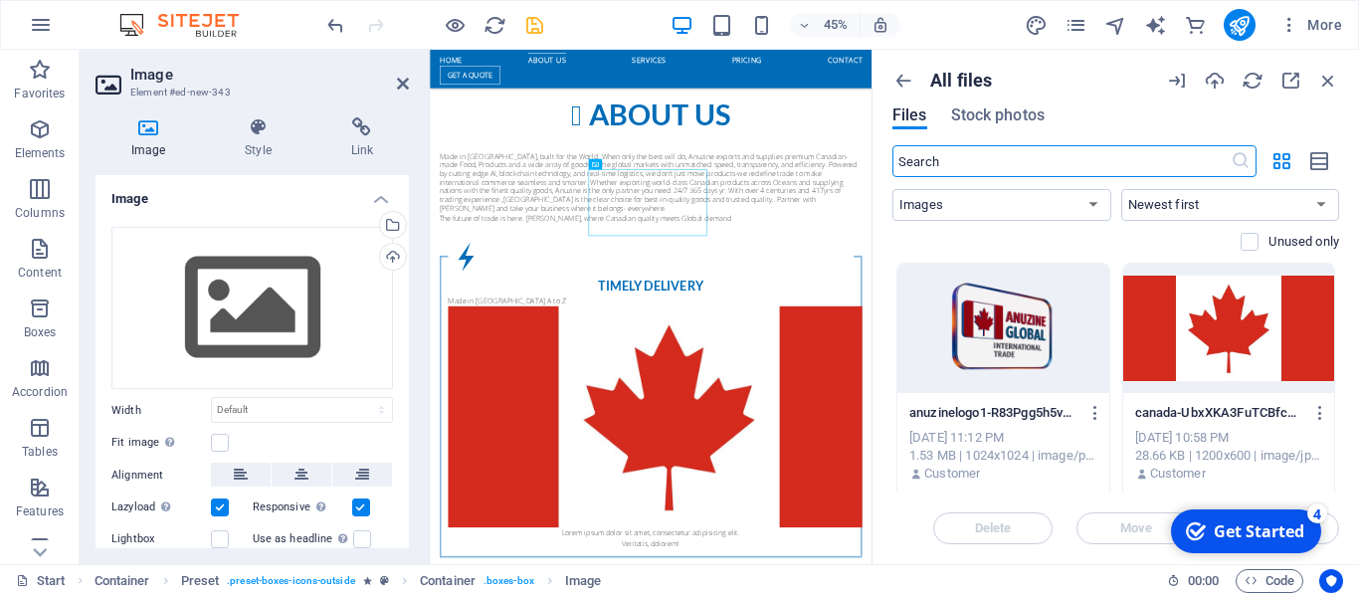
click at [1224, 309] on div at bounding box center [1229, 328] width 212 height 129
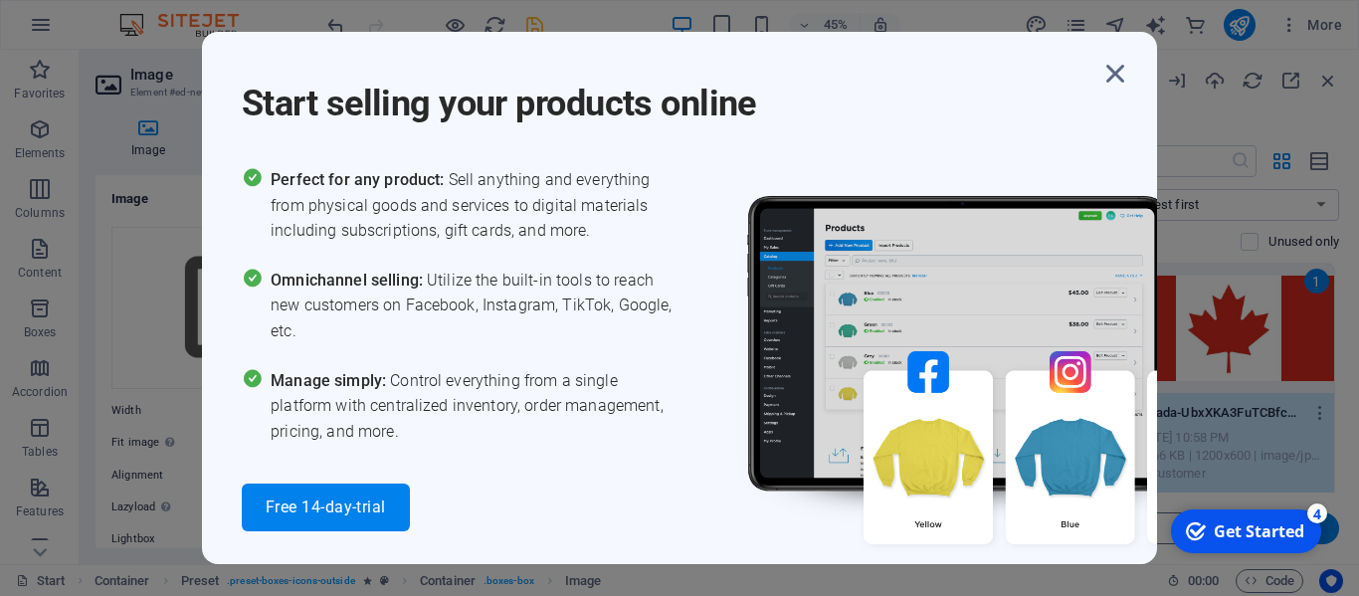
drag, startPoint x: 1215, startPoint y: 318, endPoint x: 1049, endPoint y: 296, distance: 167.6
click at [1049, 296] on div "Start selling your products online Perfect for any product: Sell anything and e…" at bounding box center [679, 298] width 1359 height 596
click at [1115, 67] on icon "button" at bounding box center [1115, 74] width 36 height 36
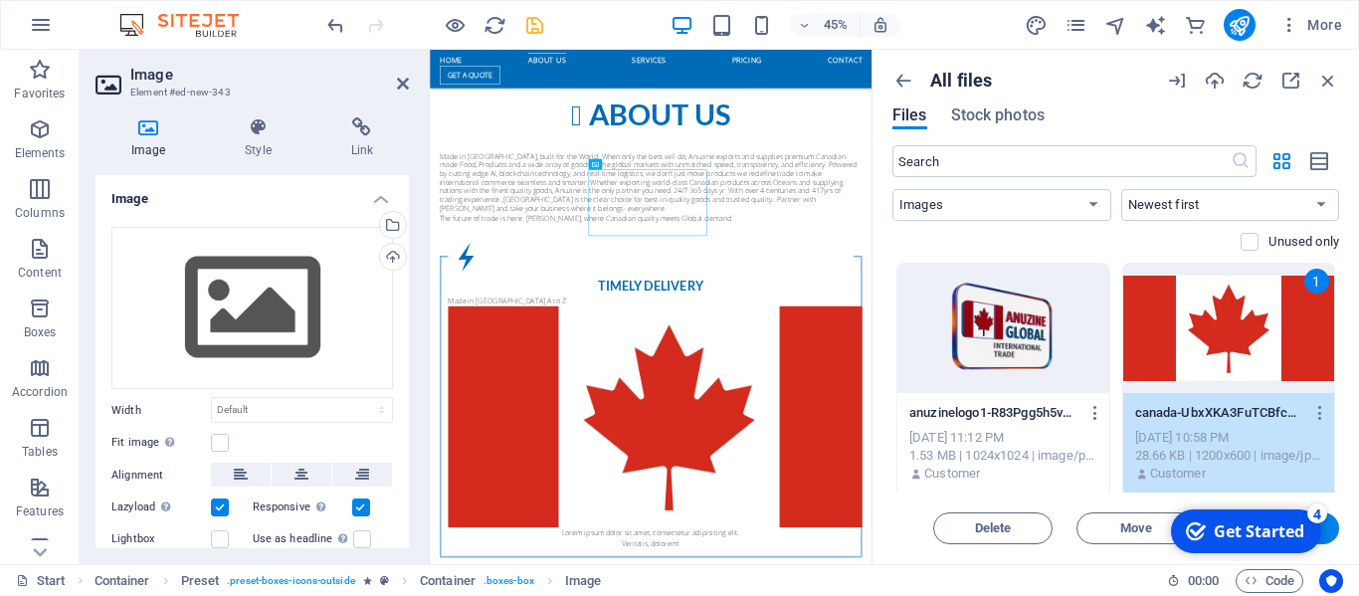
click at [1024, 318] on div at bounding box center [1003, 328] width 212 height 129
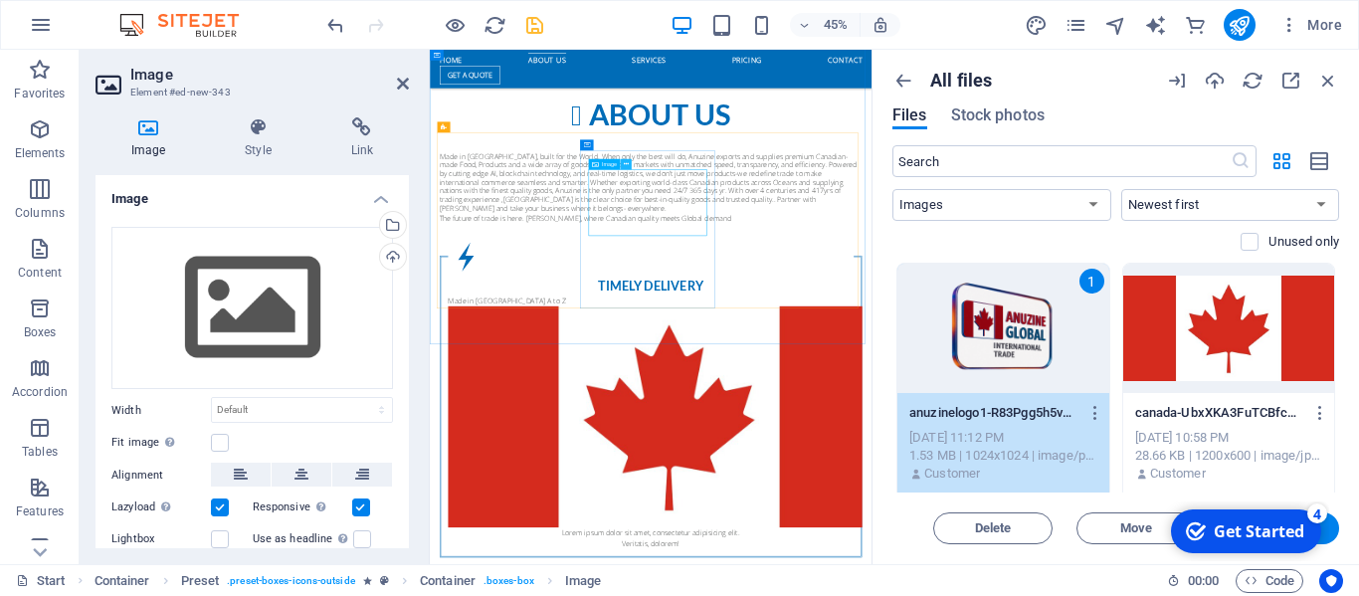
click at [622, 162] on button at bounding box center [626, 164] width 11 height 11
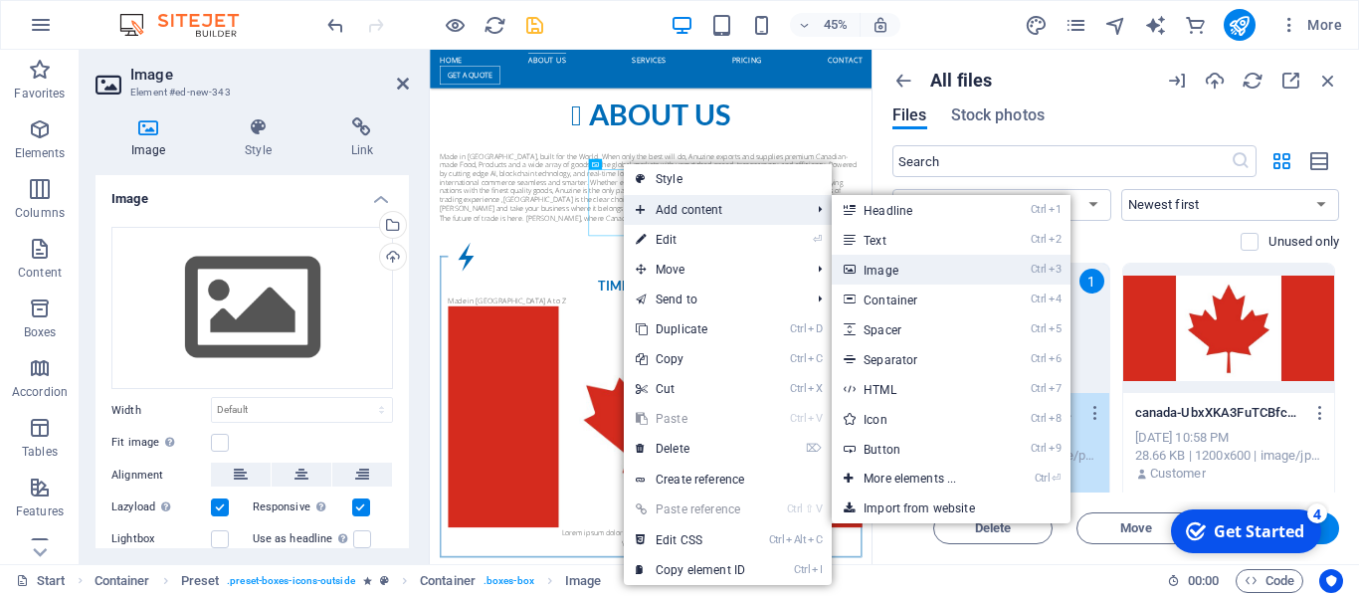
click at [871, 270] on link "Ctrl 3 Image" at bounding box center [914, 270] width 164 height 30
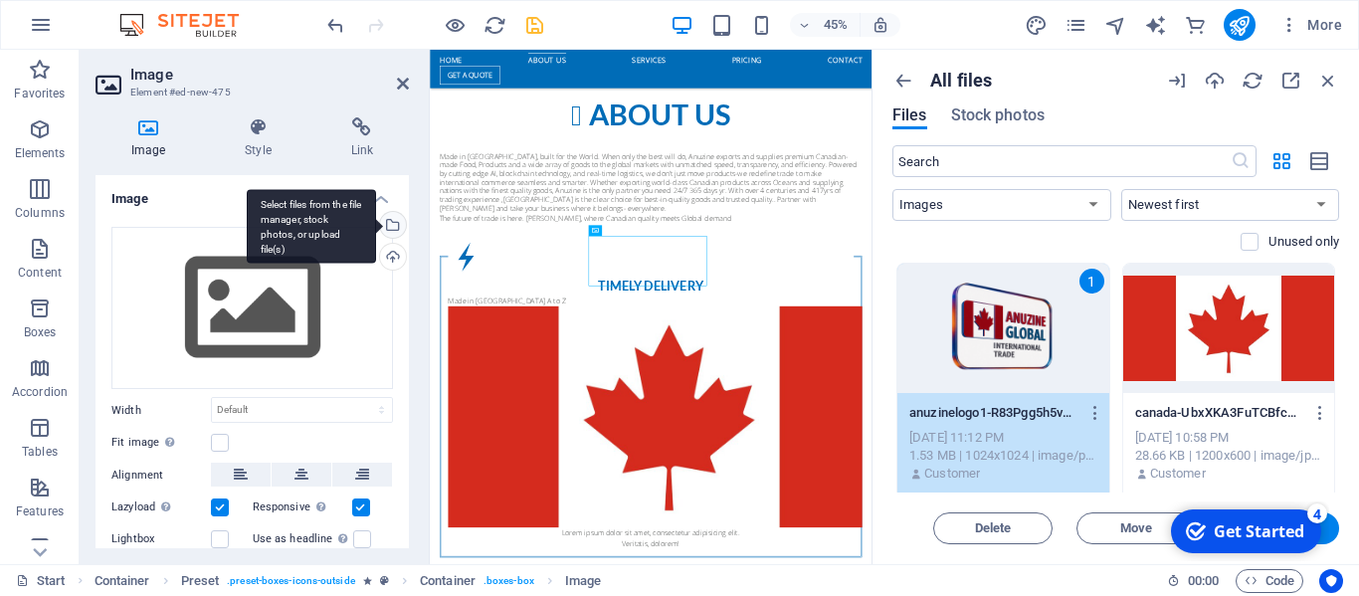
click at [376, 223] on div "Select files from the file manager, stock photos, or upload file(s)" at bounding box center [311, 226] width 129 height 75
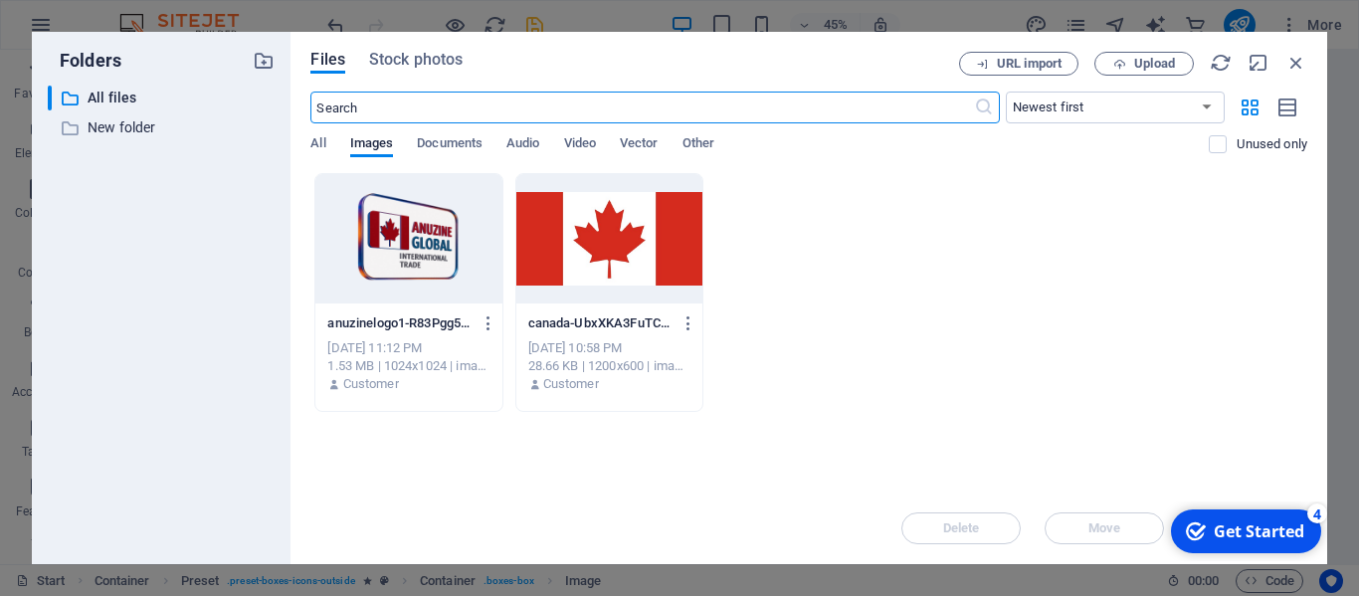
click at [386, 223] on div at bounding box center [408, 238] width 186 height 129
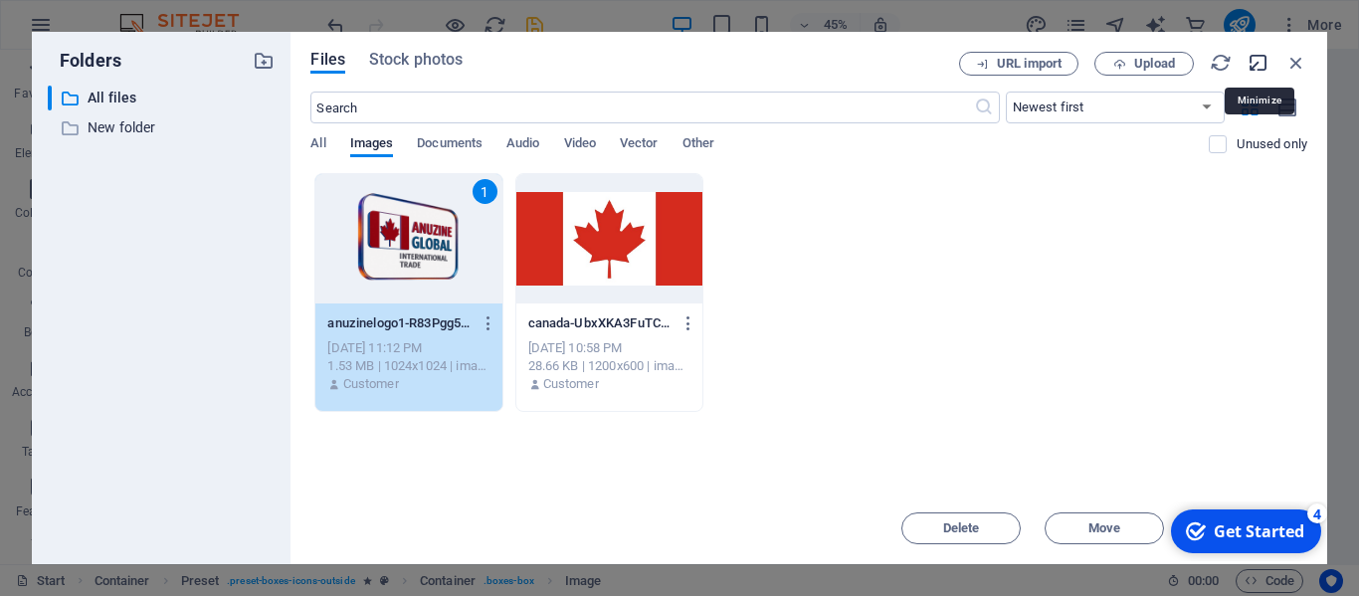
click at [1253, 62] on icon "button" at bounding box center [1258, 63] width 22 height 22
select select "image"
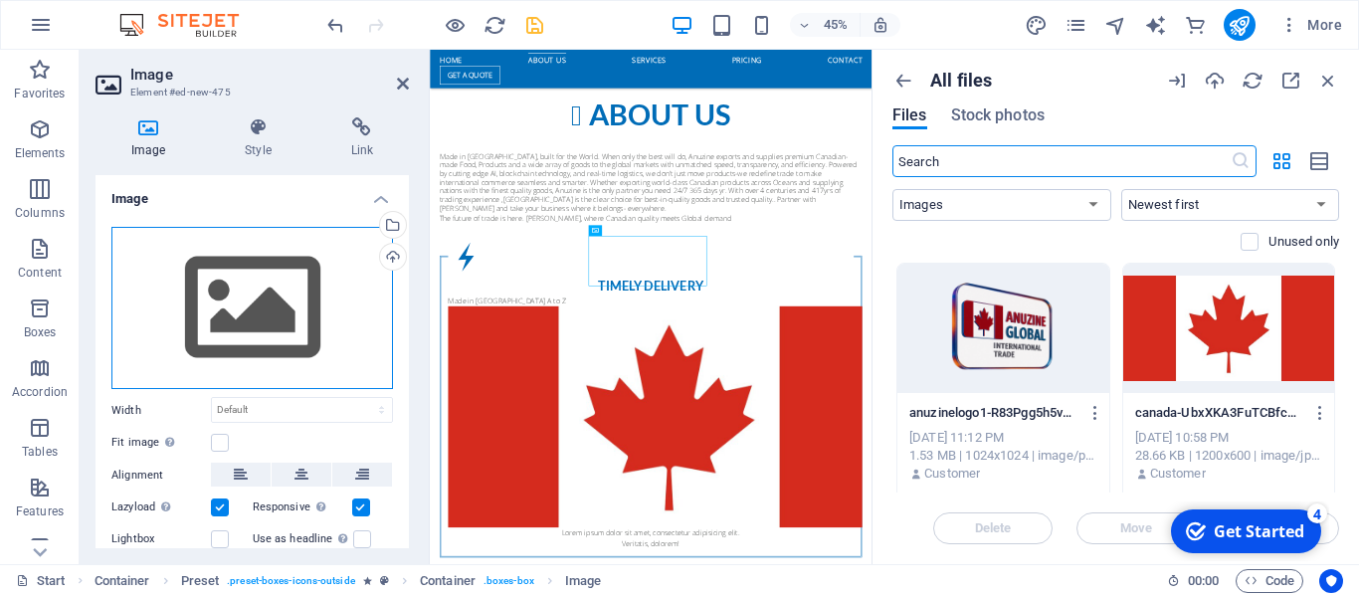
click at [319, 287] on div "Drag files here, click to choose files or select files from Files or our free s…" at bounding box center [252, 308] width 282 height 163
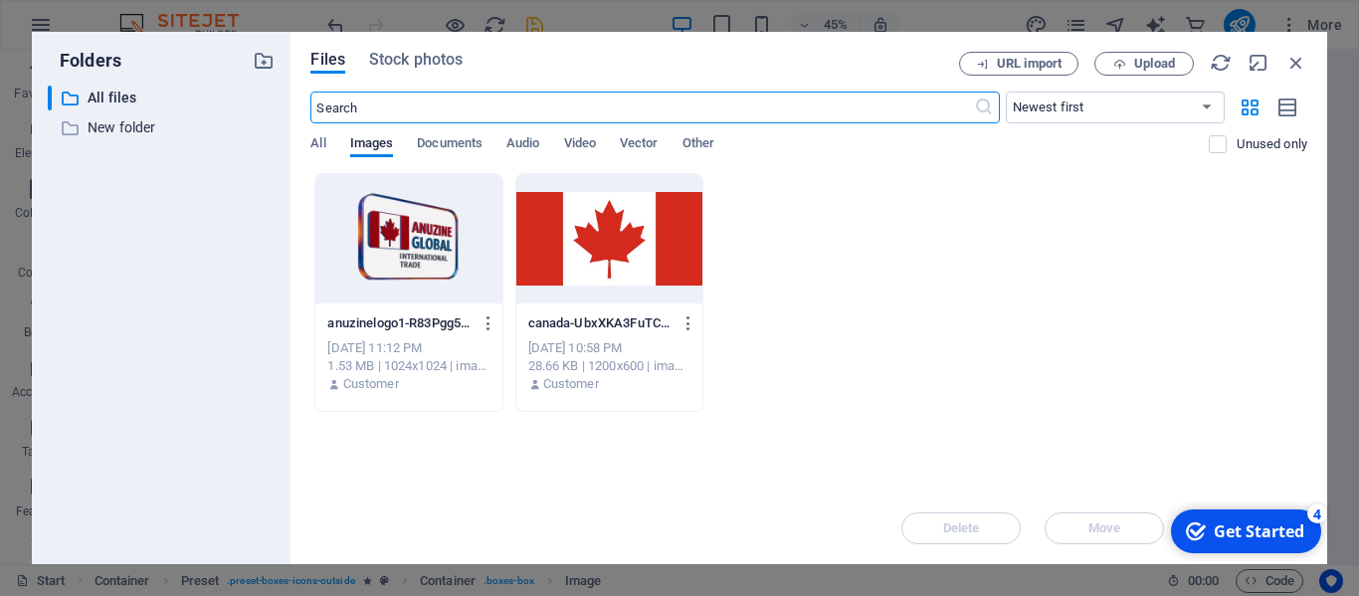
click at [392, 253] on div at bounding box center [408, 238] width 186 height 129
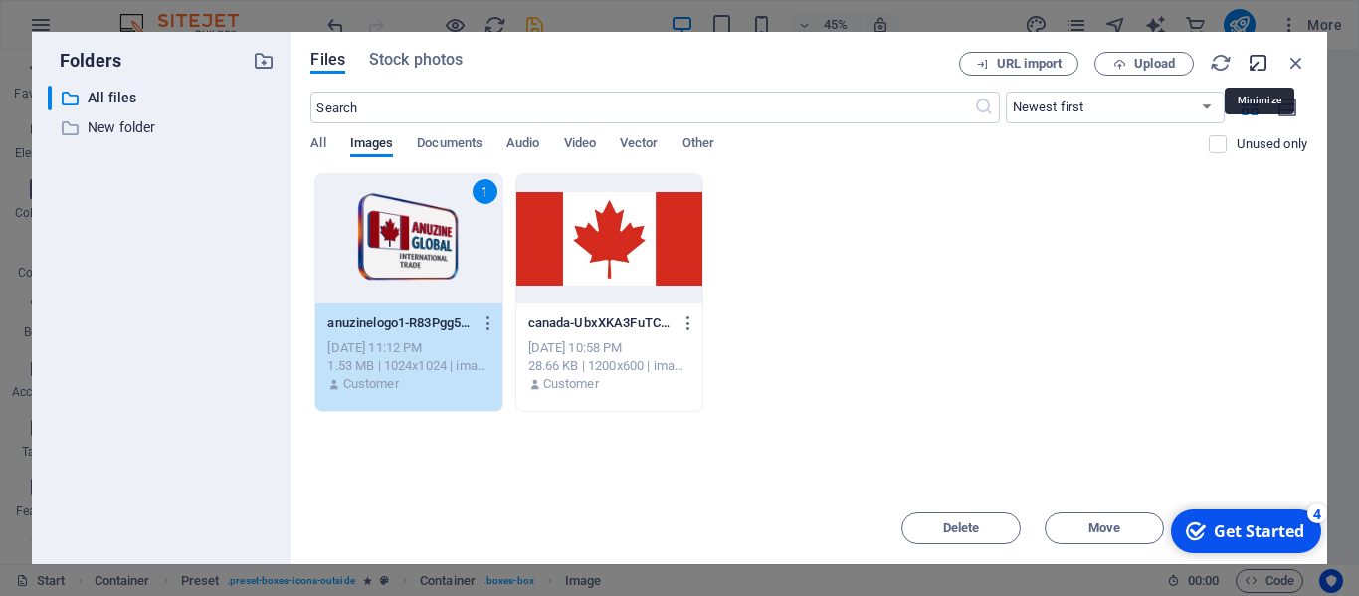
click at [1258, 65] on icon "button" at bounding box center [1258, 63] width 22 height 22
select select "image"
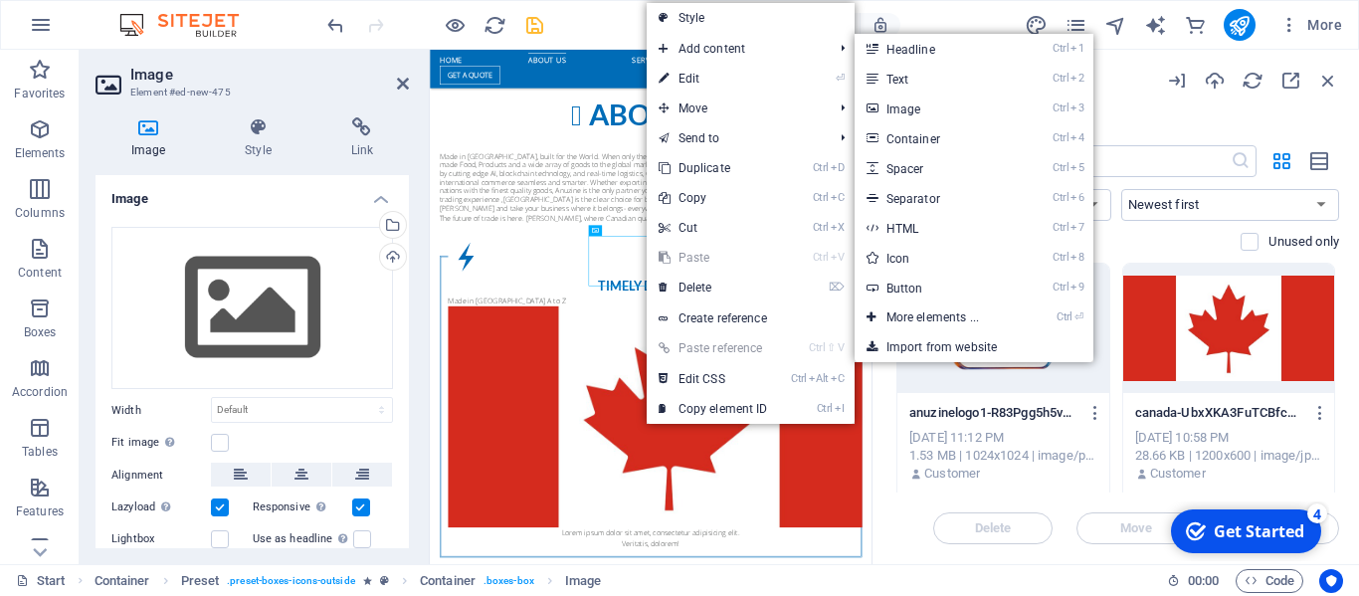
click at [891, 103] on link "Ctrl 3 Image" at bounding box center [937, 109] width 164 height 30
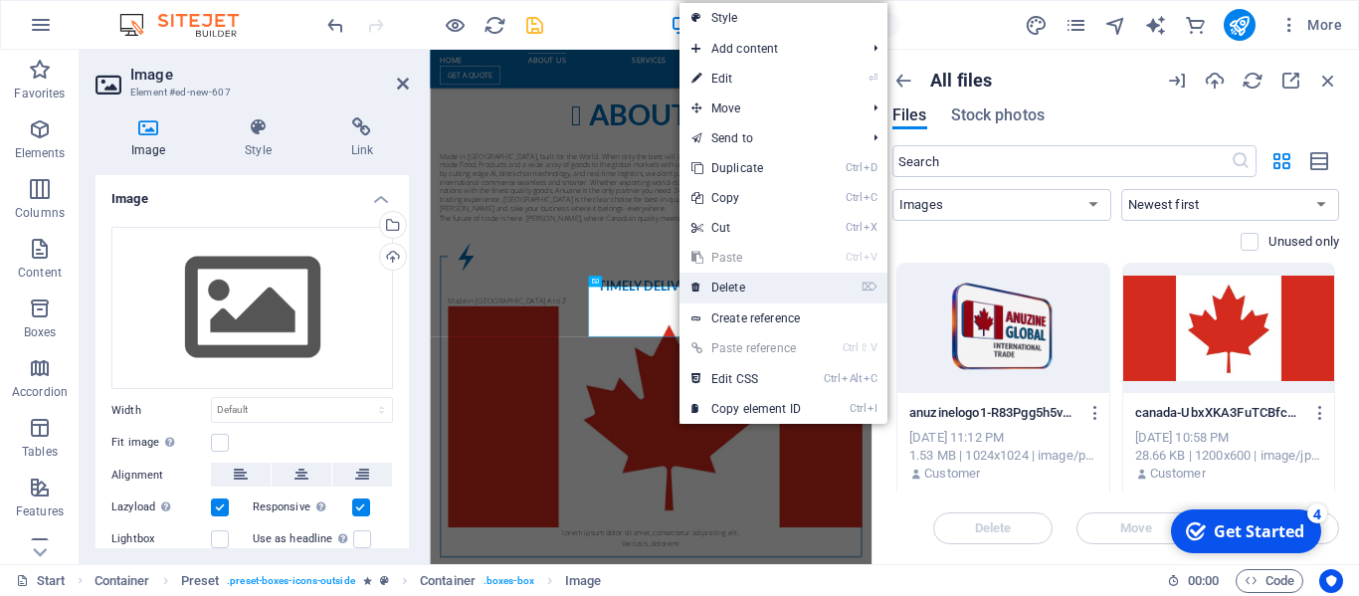
click at [704, 287] on link "⌦ Delete" at bounding box center [745, 288] width 133 height 30
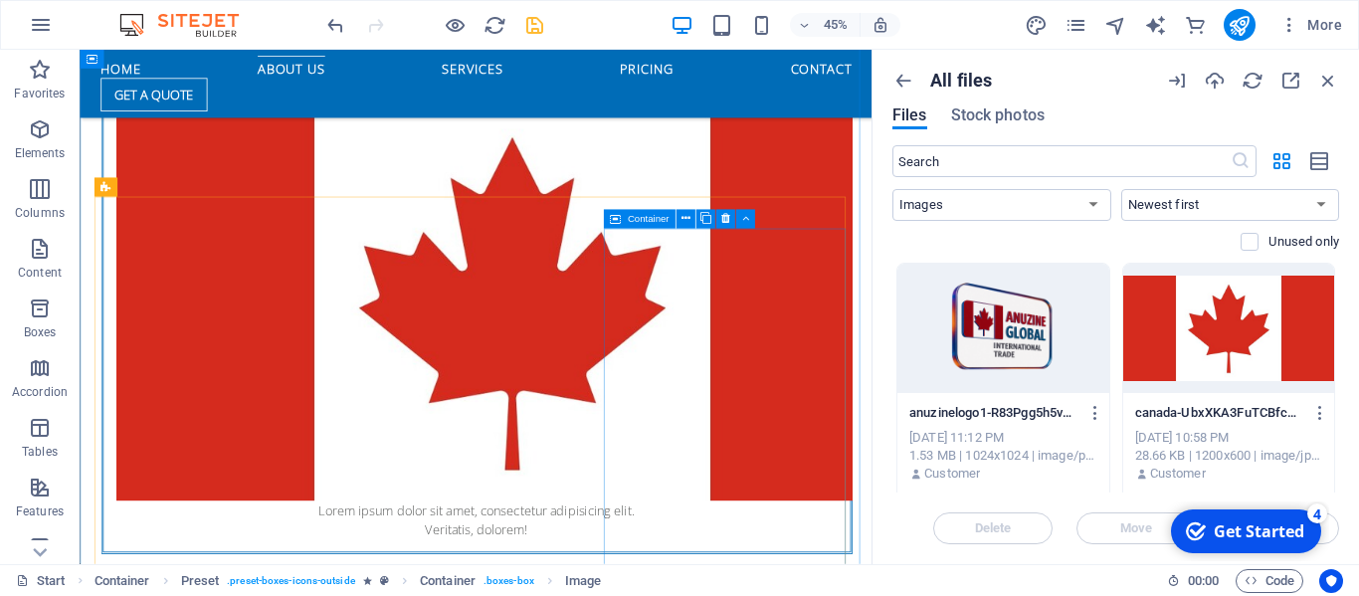
scroll to position [1621, 0]
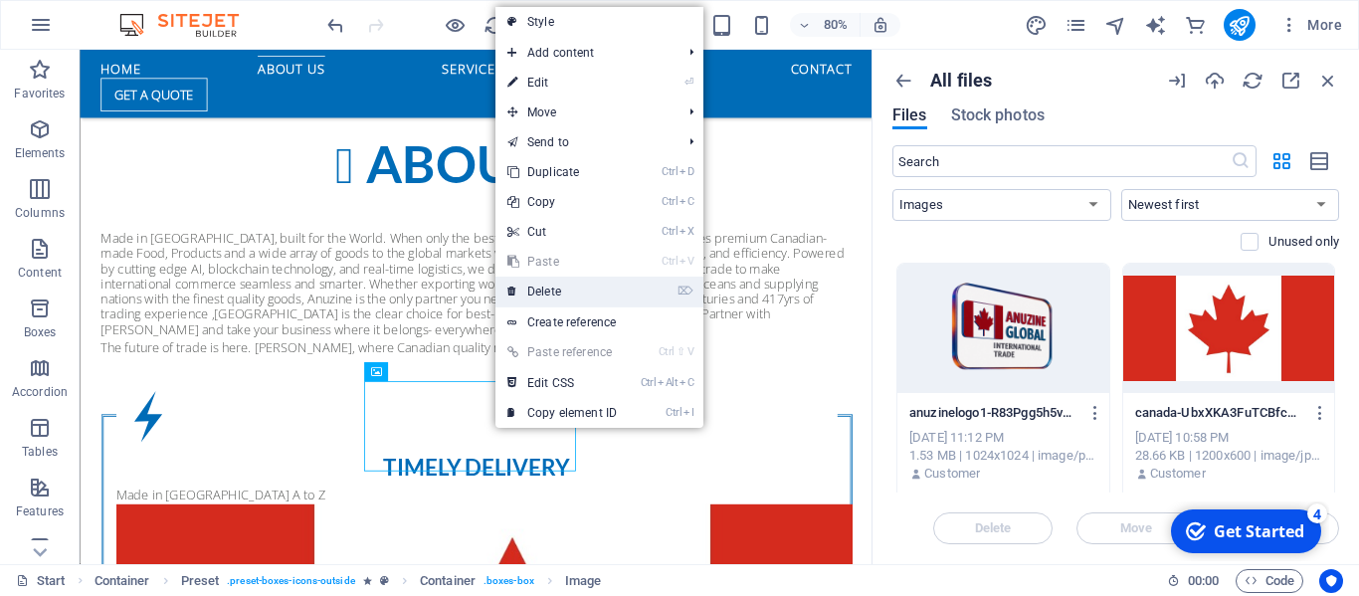
click at [568, 293] on link "⌦ Delete" at bounding box center [561, 292] width 133 height 30
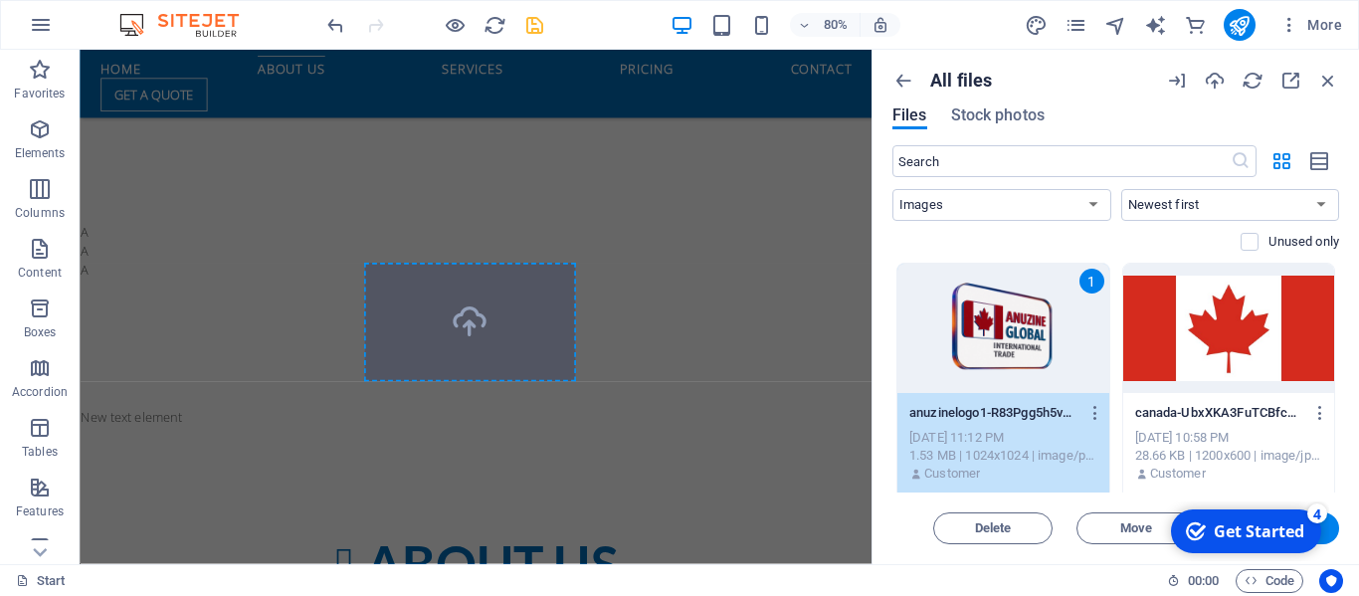
scroll to position [2121, 0]
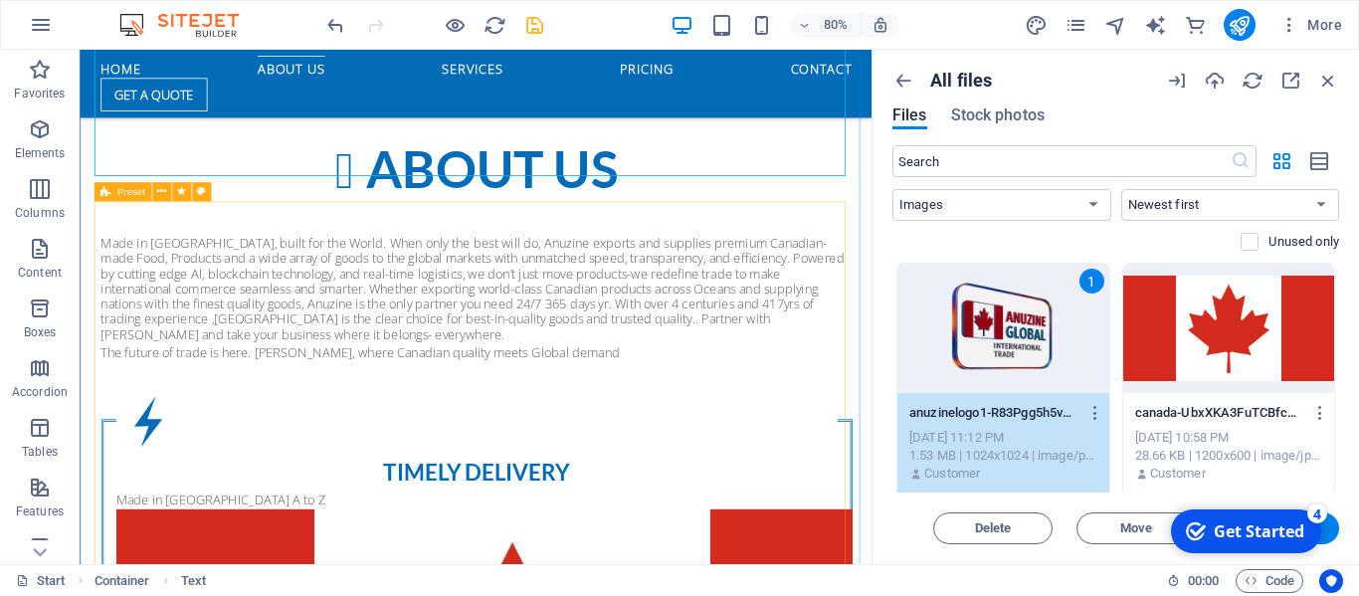
scroll to position [1714, 0]
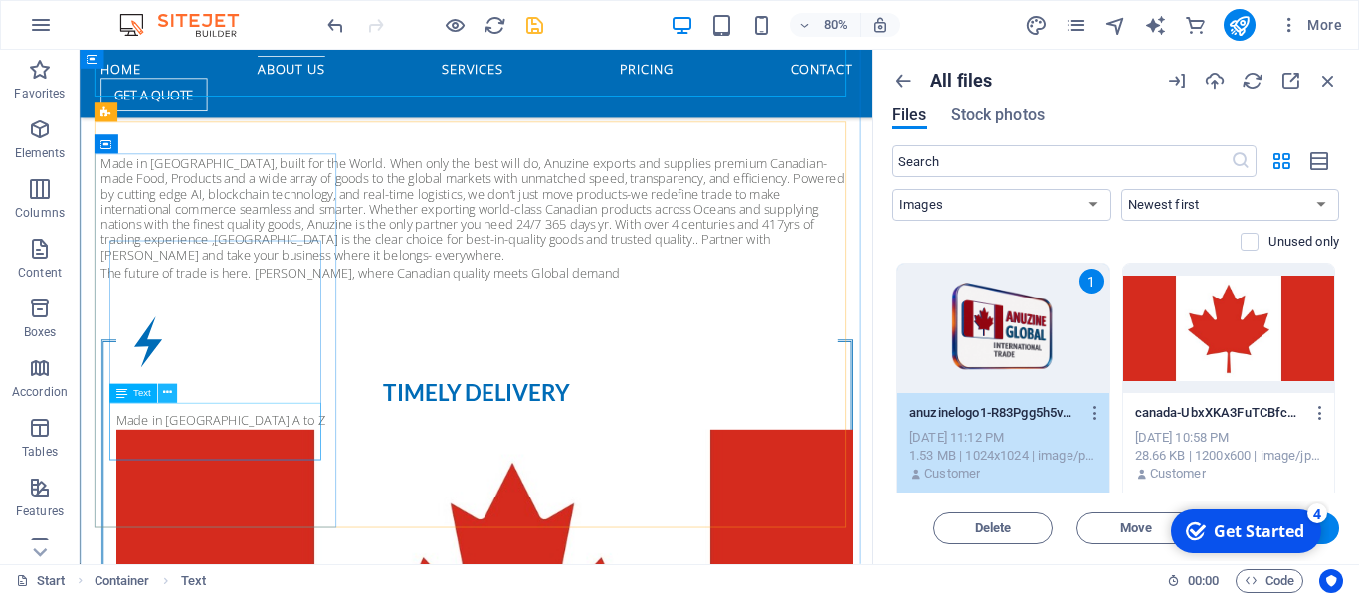
click at [168, 395] on icon at bounding box center [167, 393] width 9 height 17
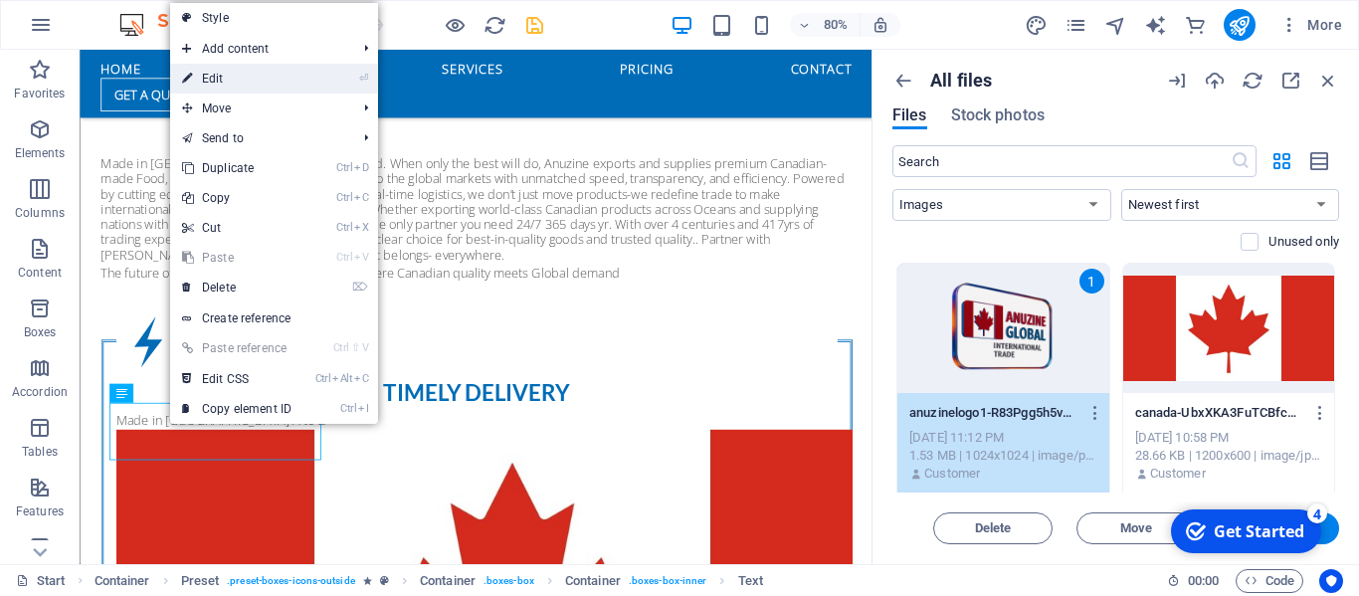
click at [277, 82] on link "⏎ Edit" at bounding box center [236, 79] width 133 height 30
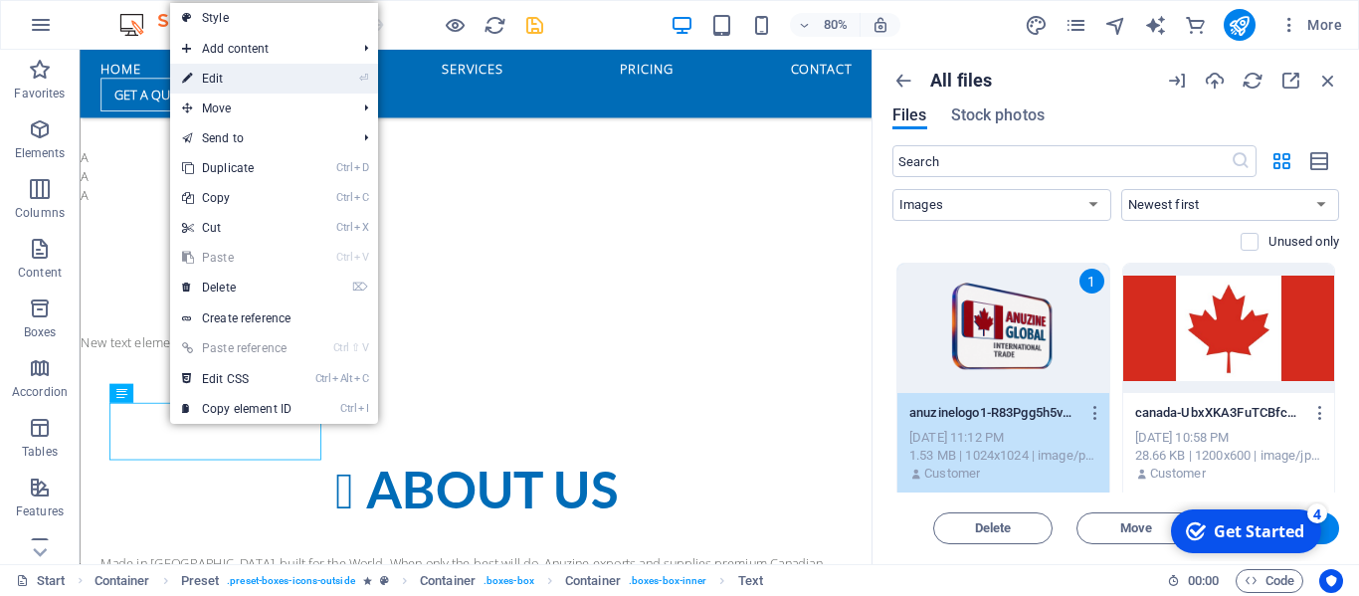
scroll to position [2214, 0]
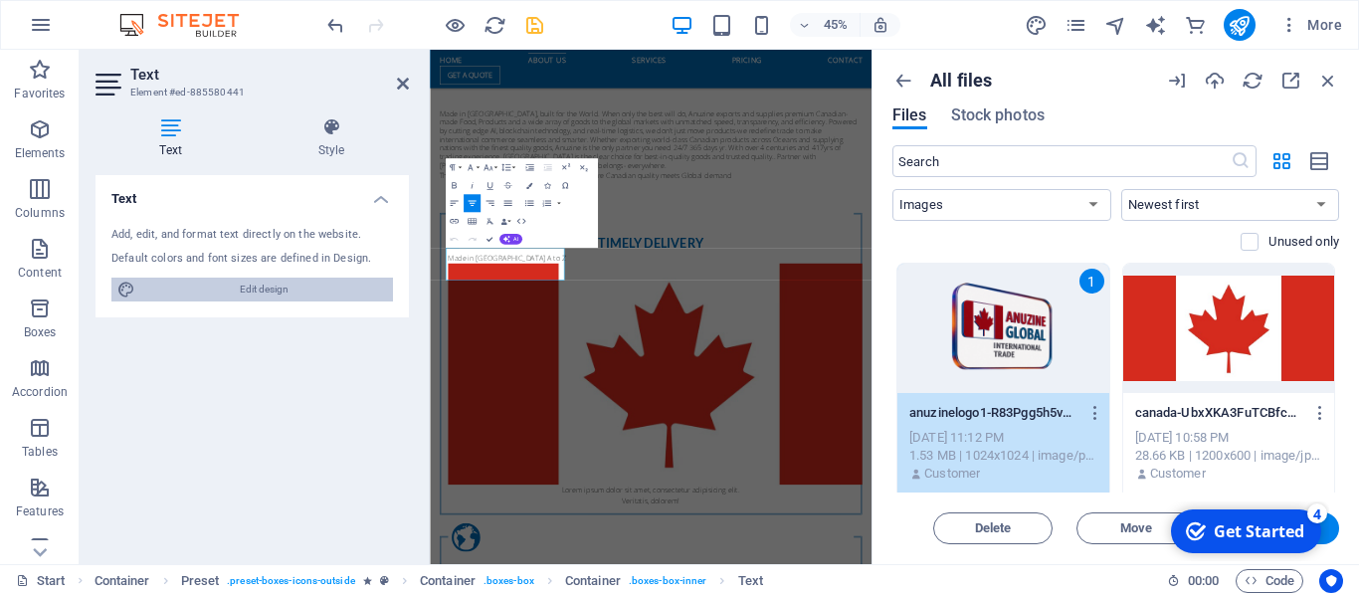
click at [281, 287] on span "Edit design" at bounding box center [264, 290] width 246 height 24
select select "px"
select select "400"
select select "px"
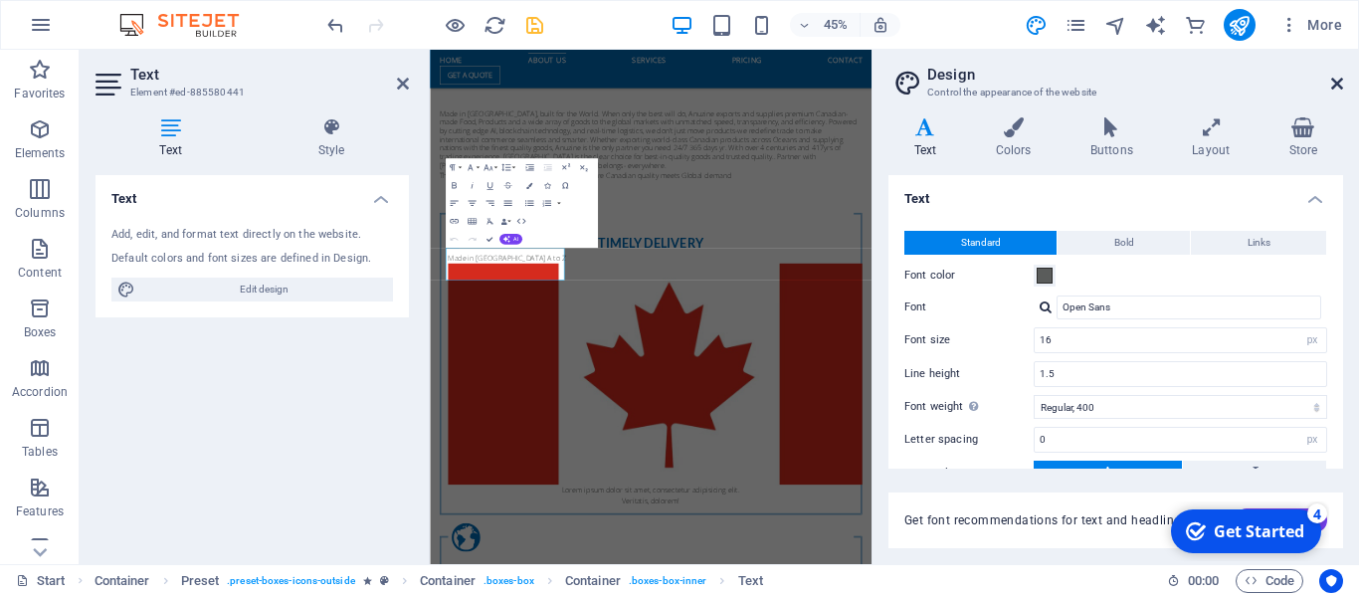
click at [1338, 82] on icon at bounding box center [1337, 84] width 12 height 16
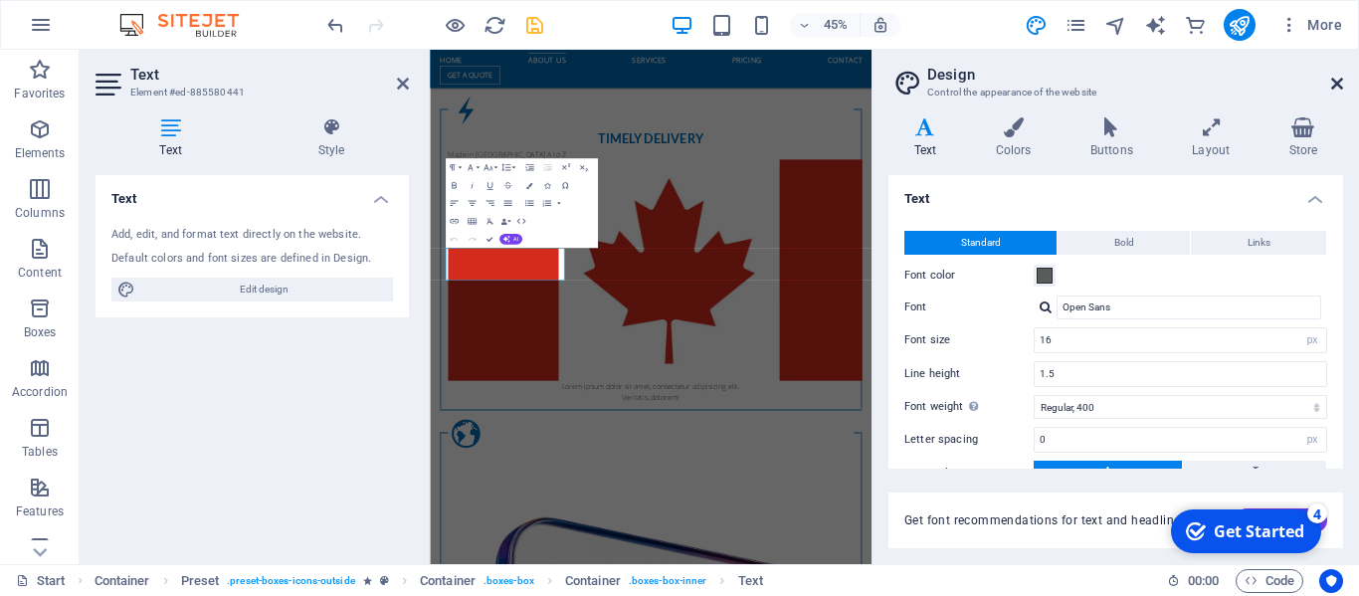
scroll to position [1613, 0]
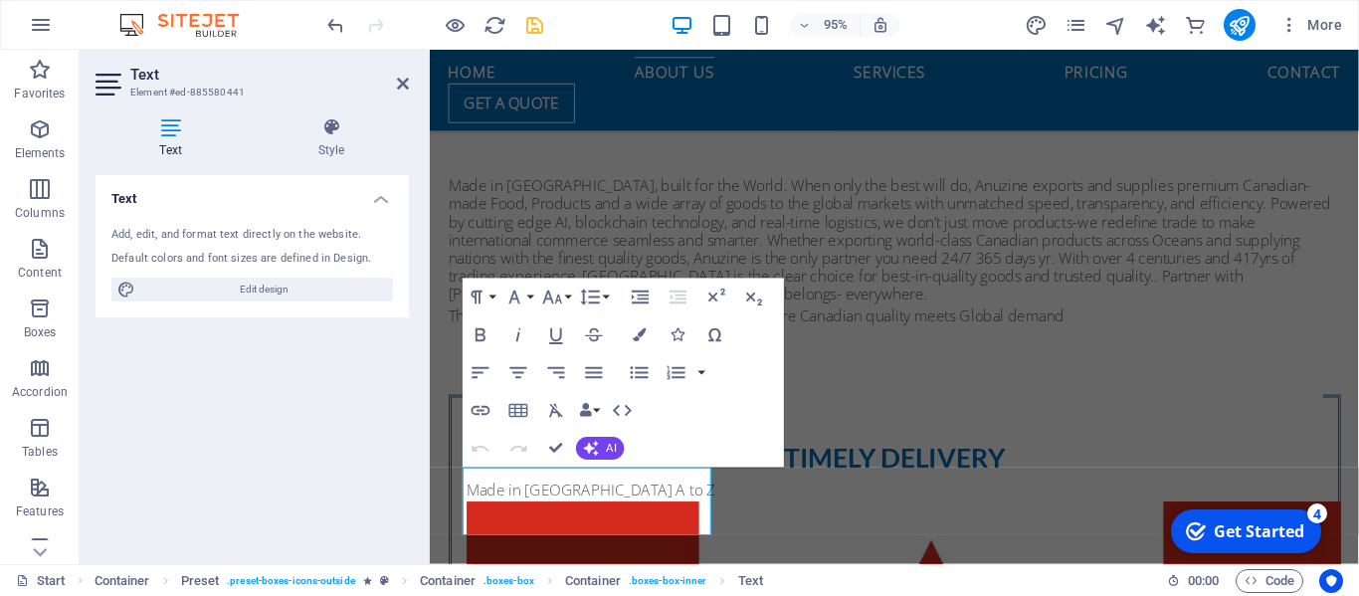
click at [394, 74] on h2 "Text" at bounding box center [269, 75] width 279 height 18
click at [404, 85] on icon at bounding box center [403, 84] width 12 height 16
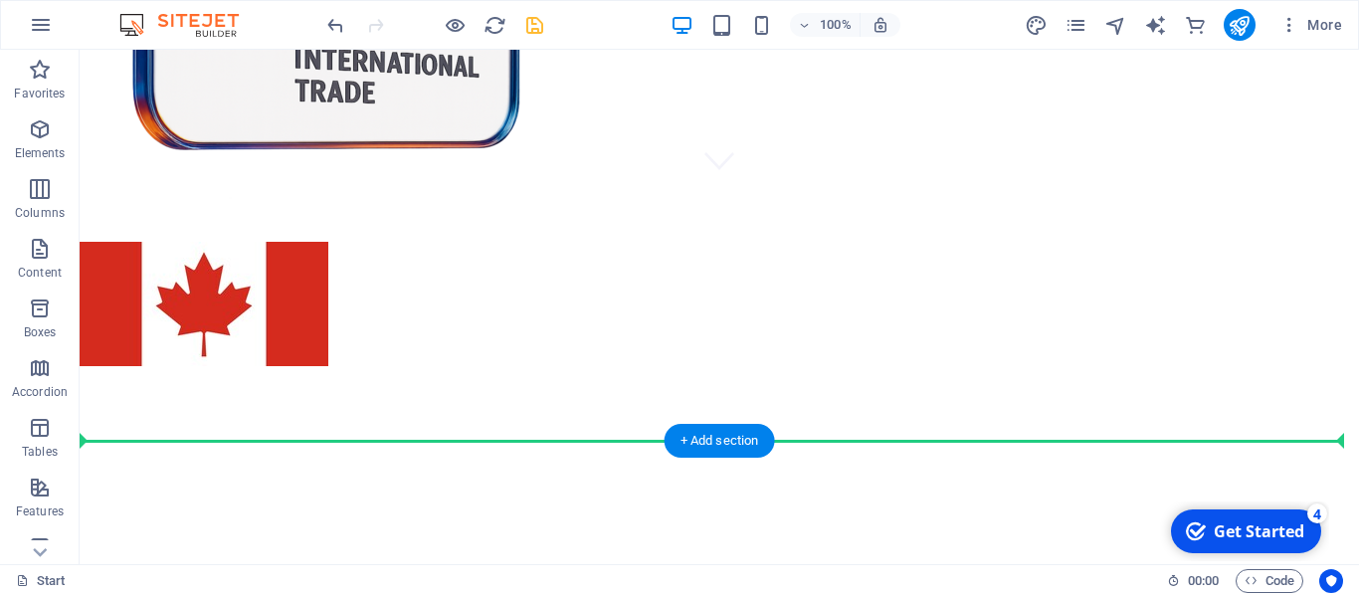
scroll to position [396, 0]
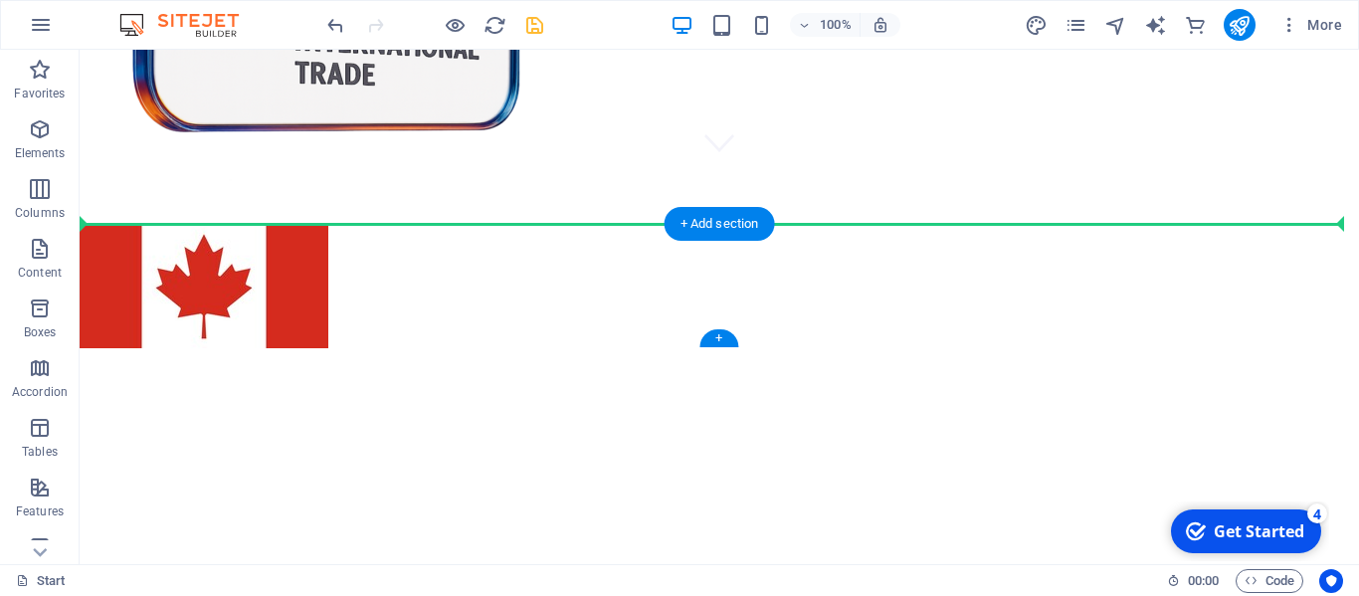
drag, startPoint x: 777, startPoint y: 84, endPoint x: 758, endPoint y: 270, distance: 187.0
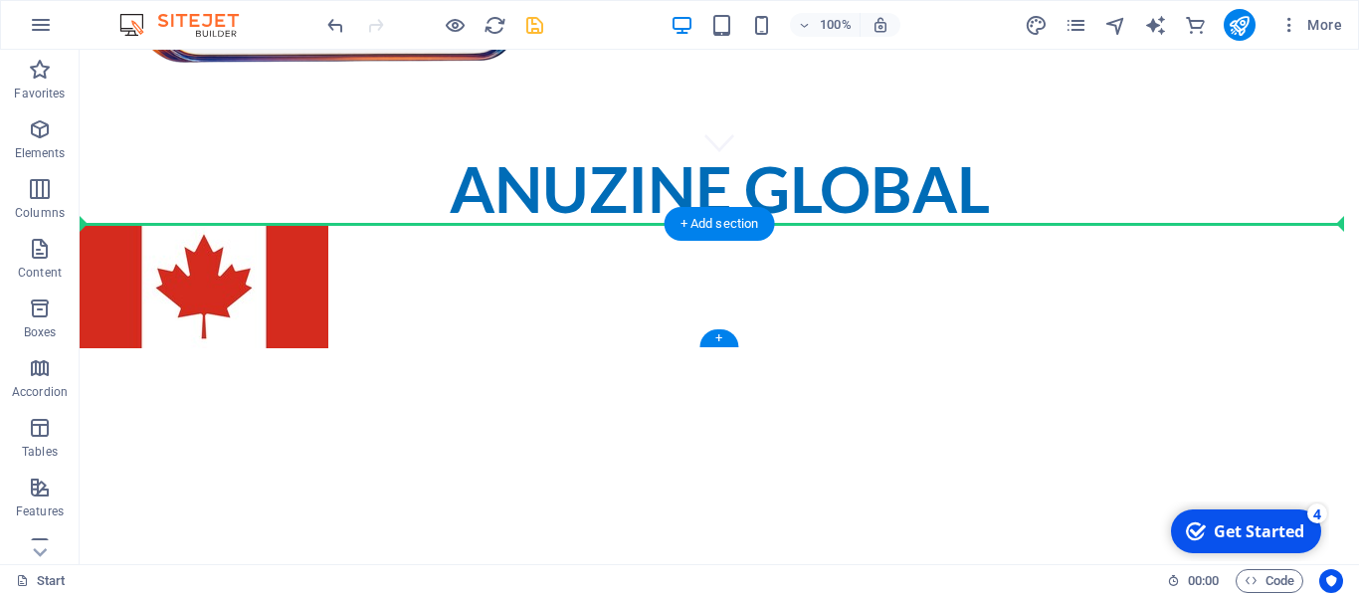
scroll to position [326, 0]
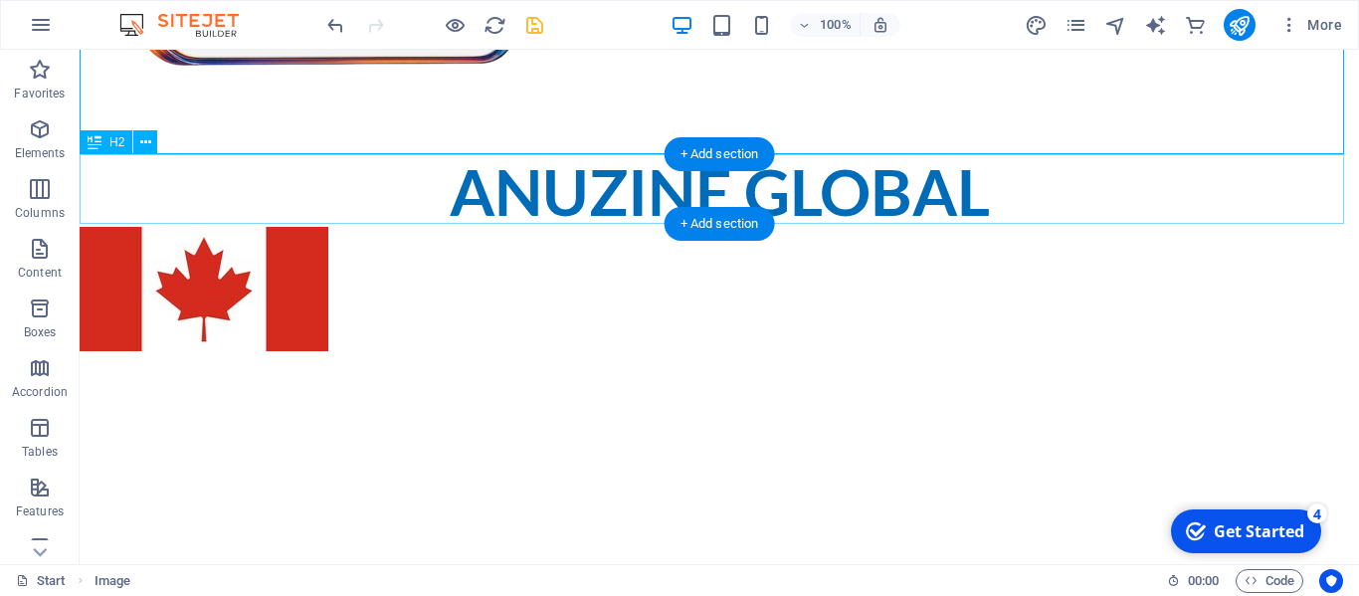
scroll to position [398, 0]
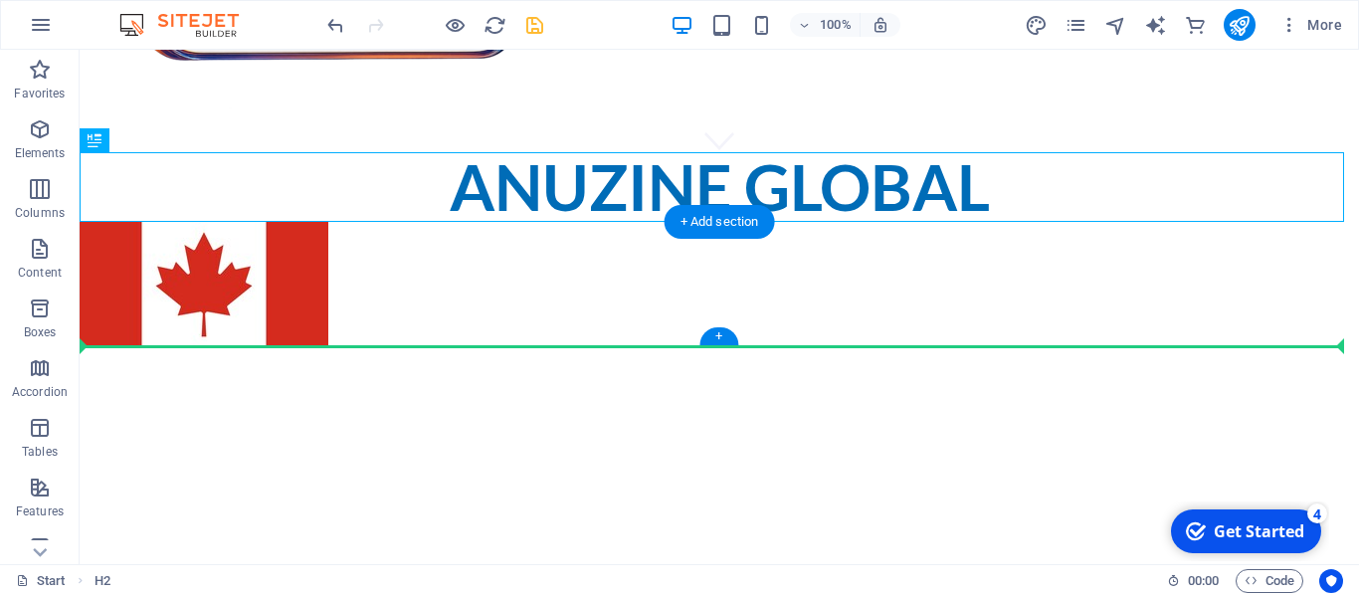
drag, startPoint x: 633, startPoint y: 172, endPoint x: 547, endPoint y: 296, distance: 150.9
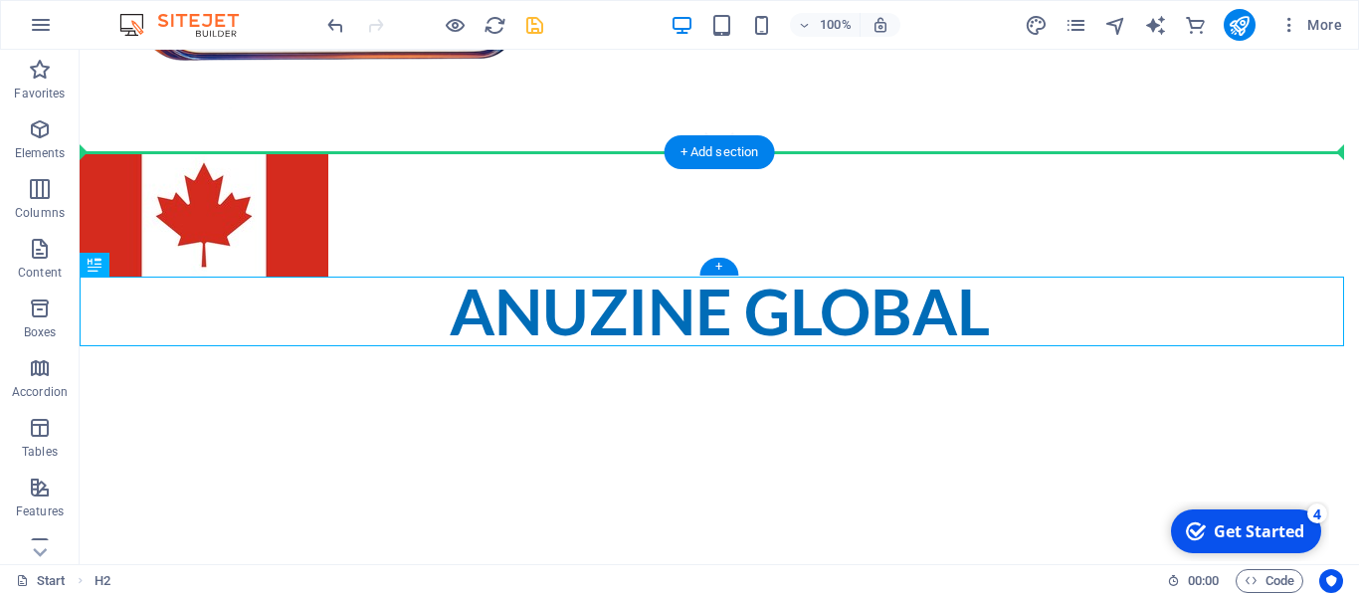
drag, startPoint x: 565, startPoint y: 303, endPoint x: 561, endPoint y: 212, distance: 91.6
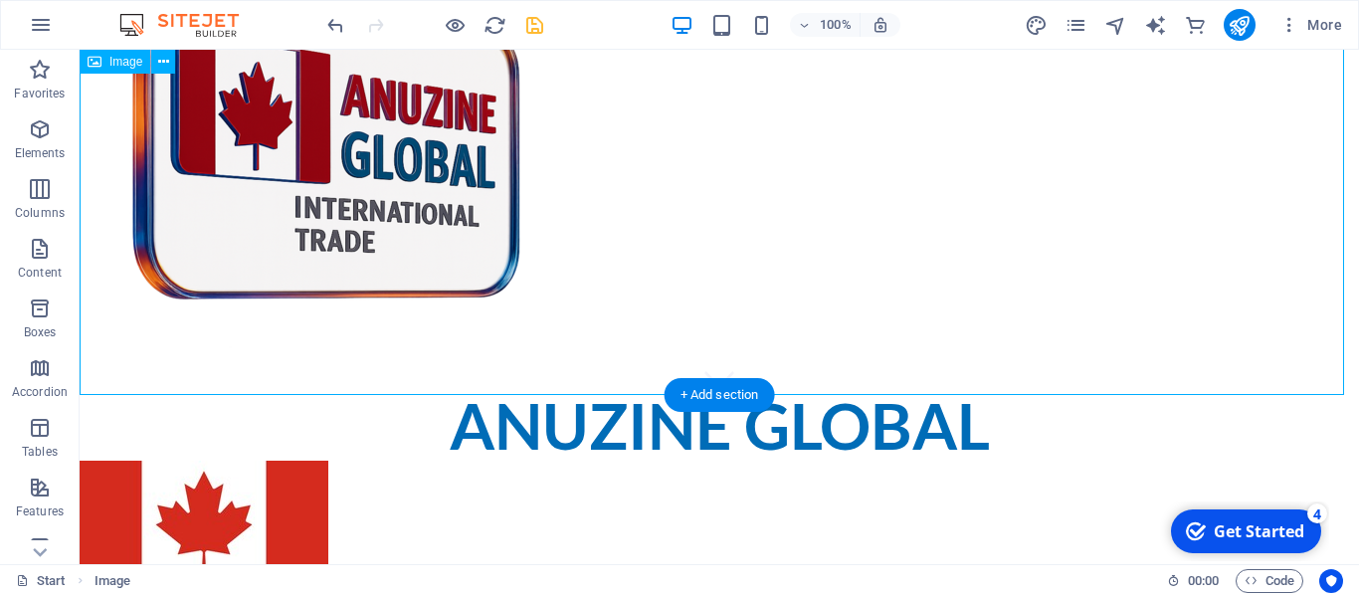
scroll to position [155, 0]
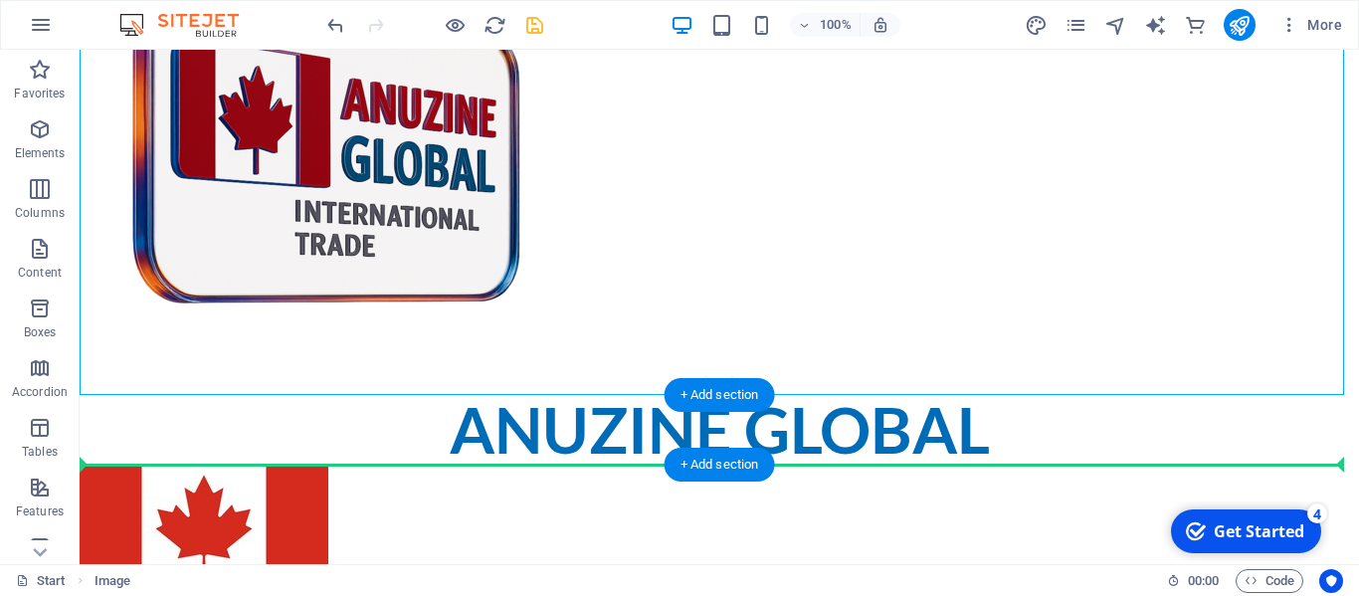
drag, startPoint x: 493, startPoint y: 90, endPoint x: 1144, endPoint y: 432, distance: 735.1
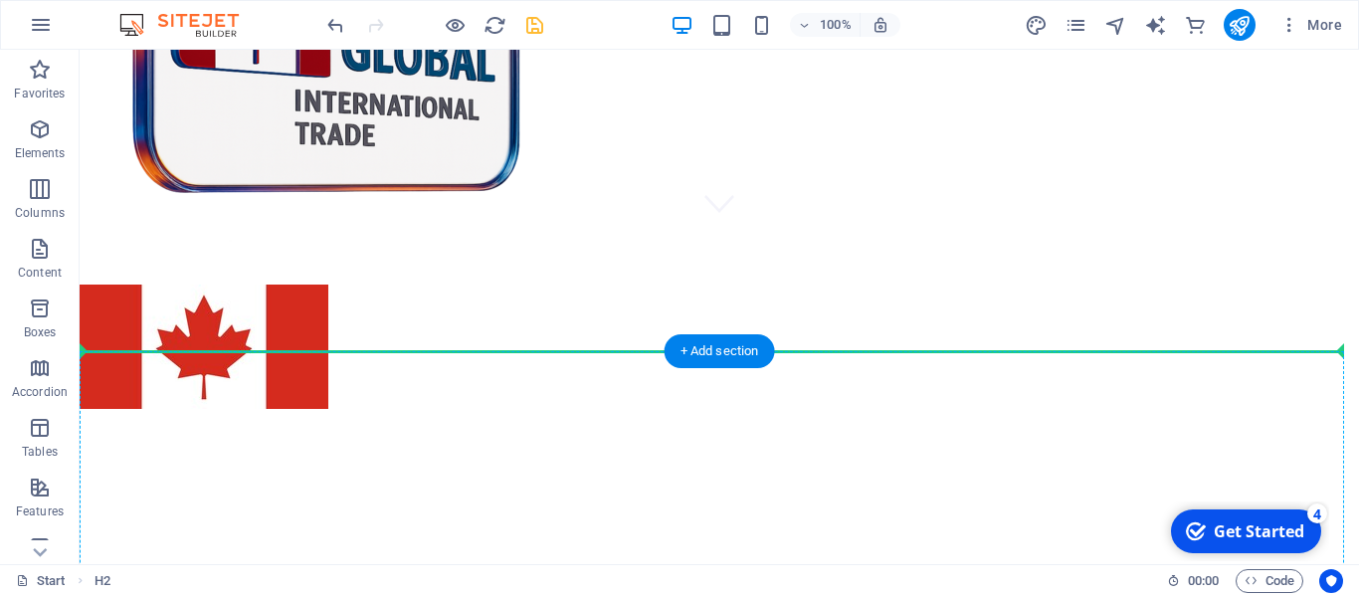
scroll to position [399, 0]
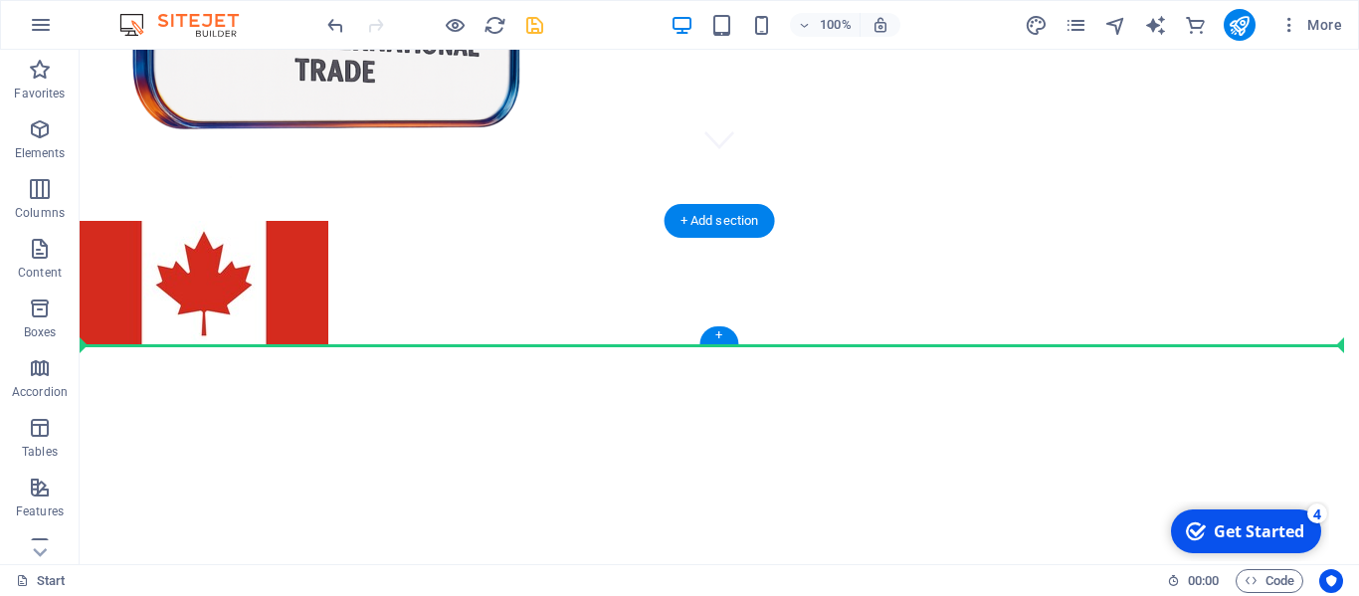
drag, startPoint x: 830, startPoint y: 81, endPoint x: 719, endPoint y: 291, distance: 238.1
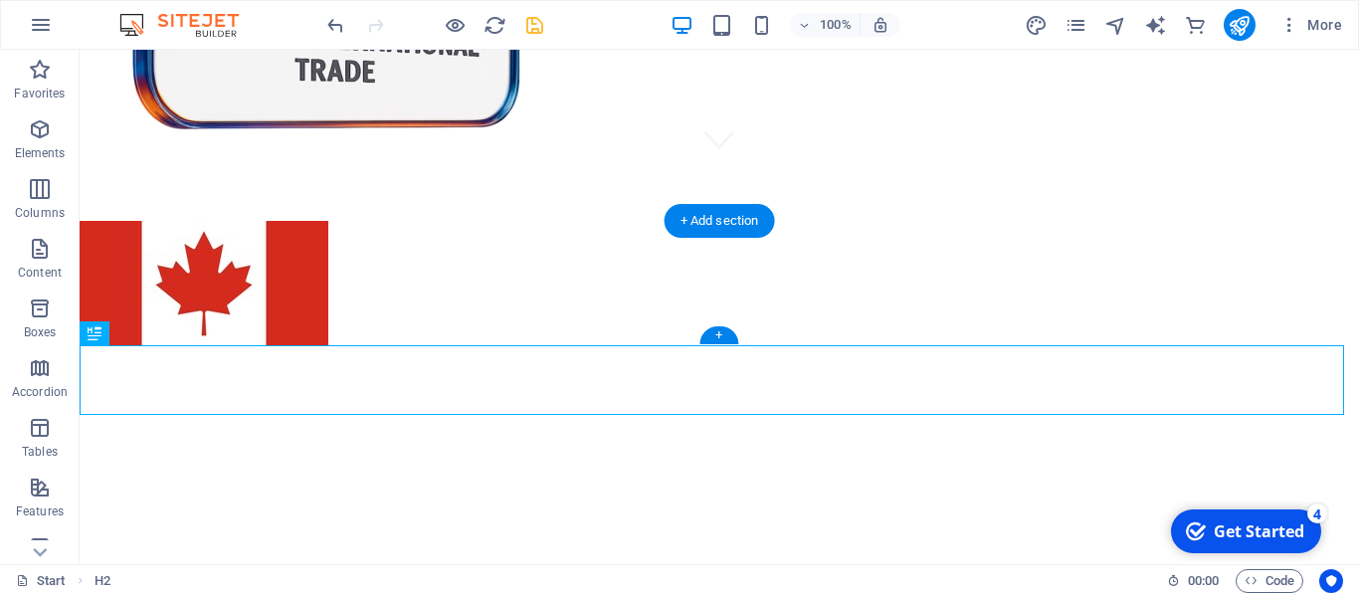
scroll to position [329, 0]
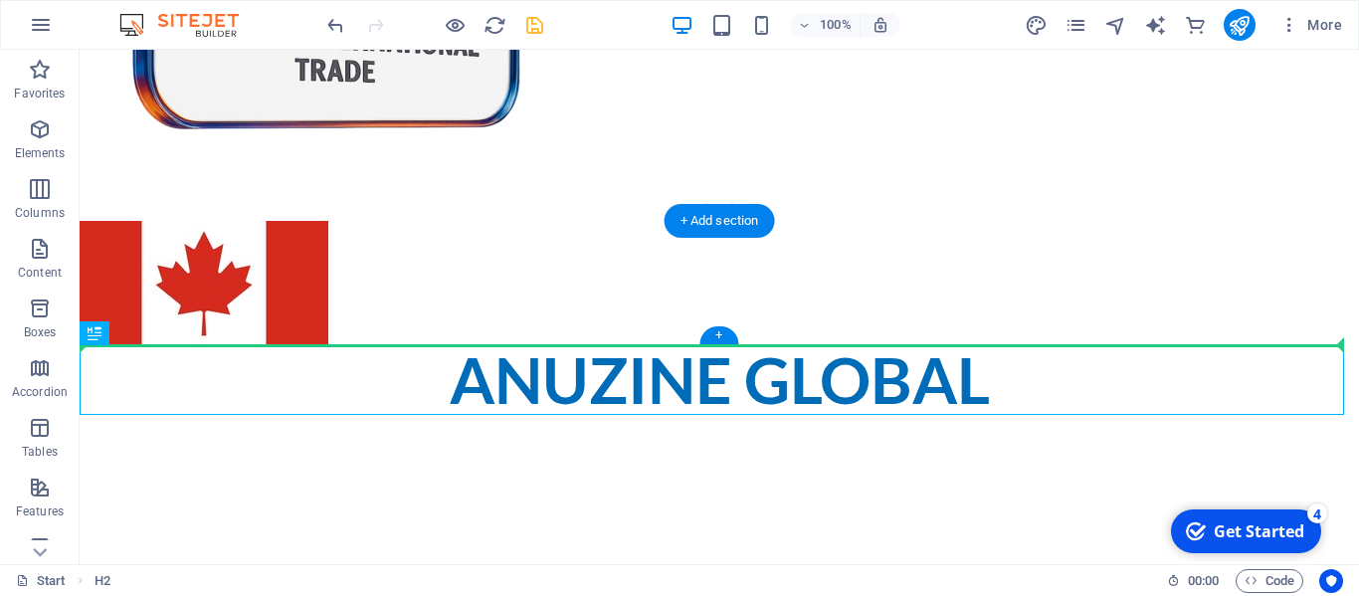
drag, startPoint x: 707, startPoint y: 371, endPoint x: 724, endPoint y: 285, distance: 88.2
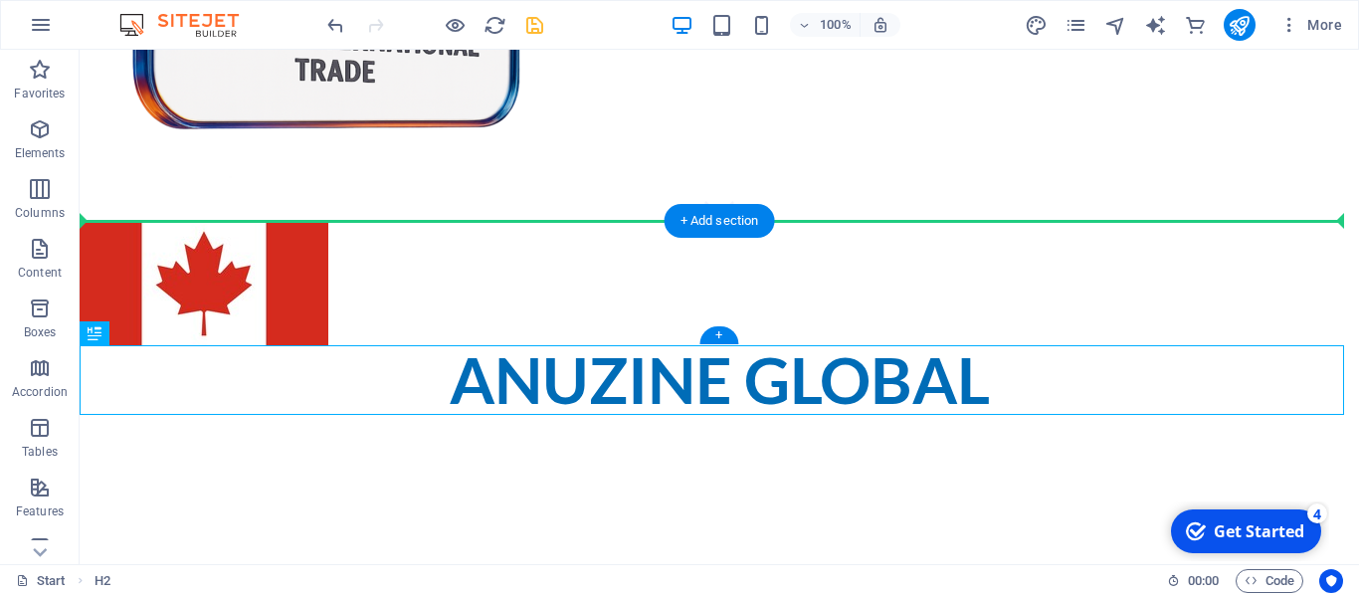
drag, startPoint x: 706, startPoint y: 367, endPoint x: 681, endPoint y: 282, distance: 89.1
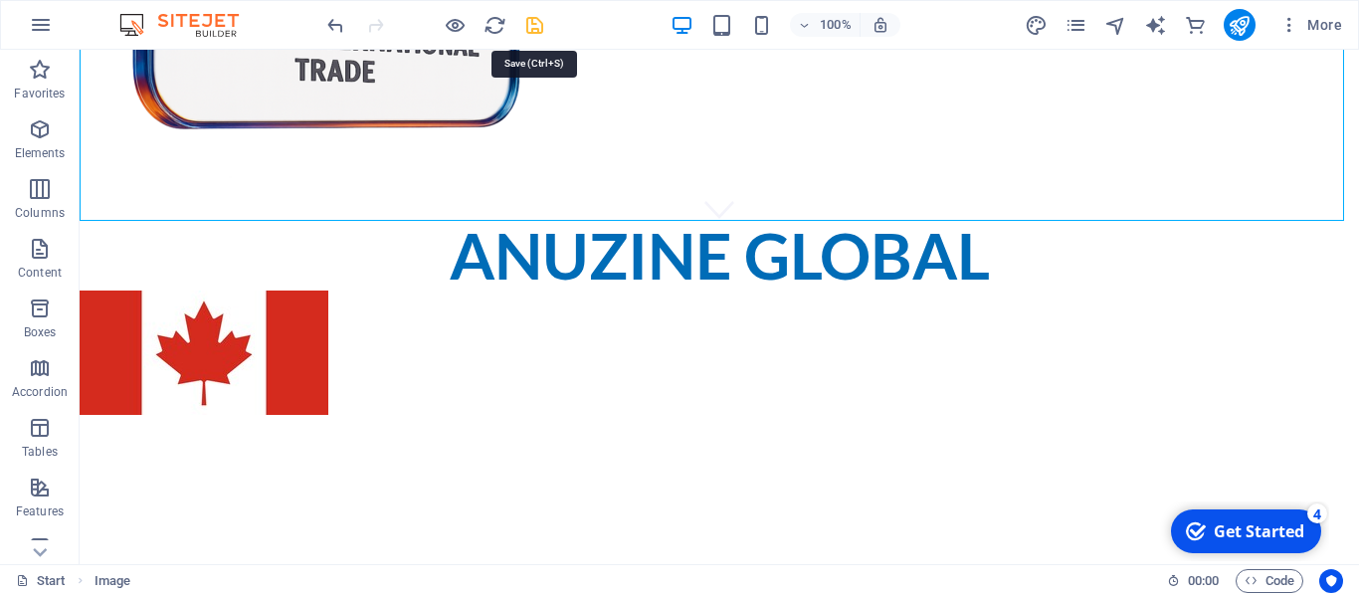
click at [529, 22] on icon "save" at bounding box center [534, 25] width 23 height 23
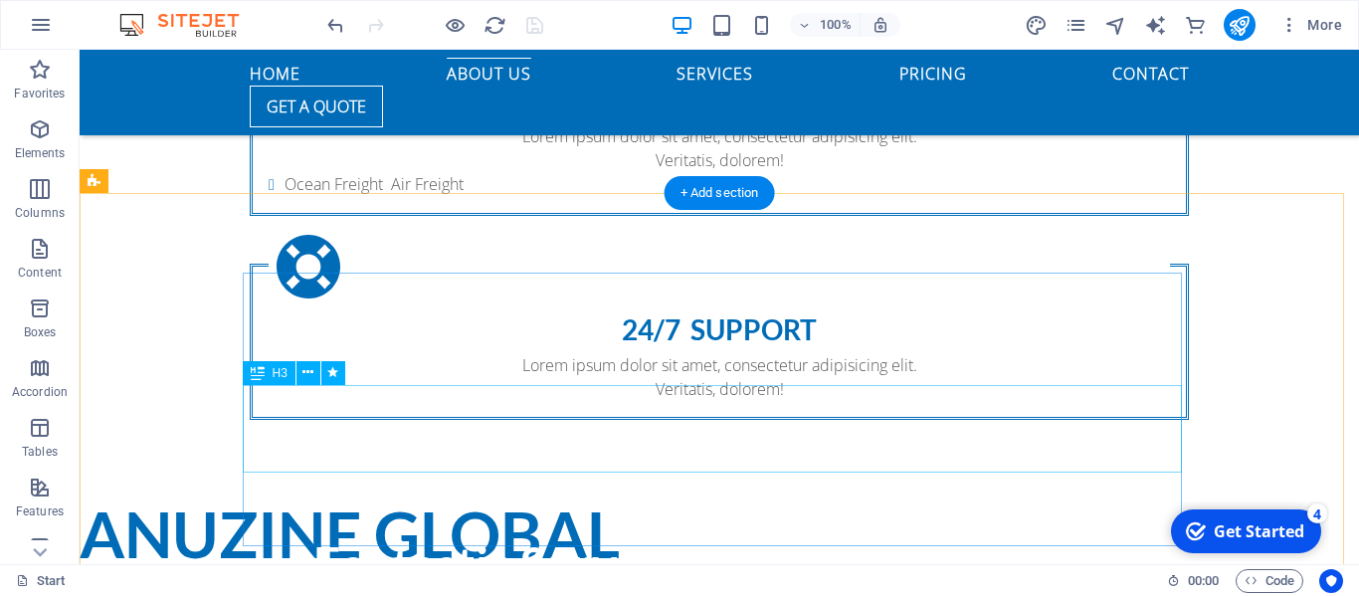
scroll to position [4209, 0]
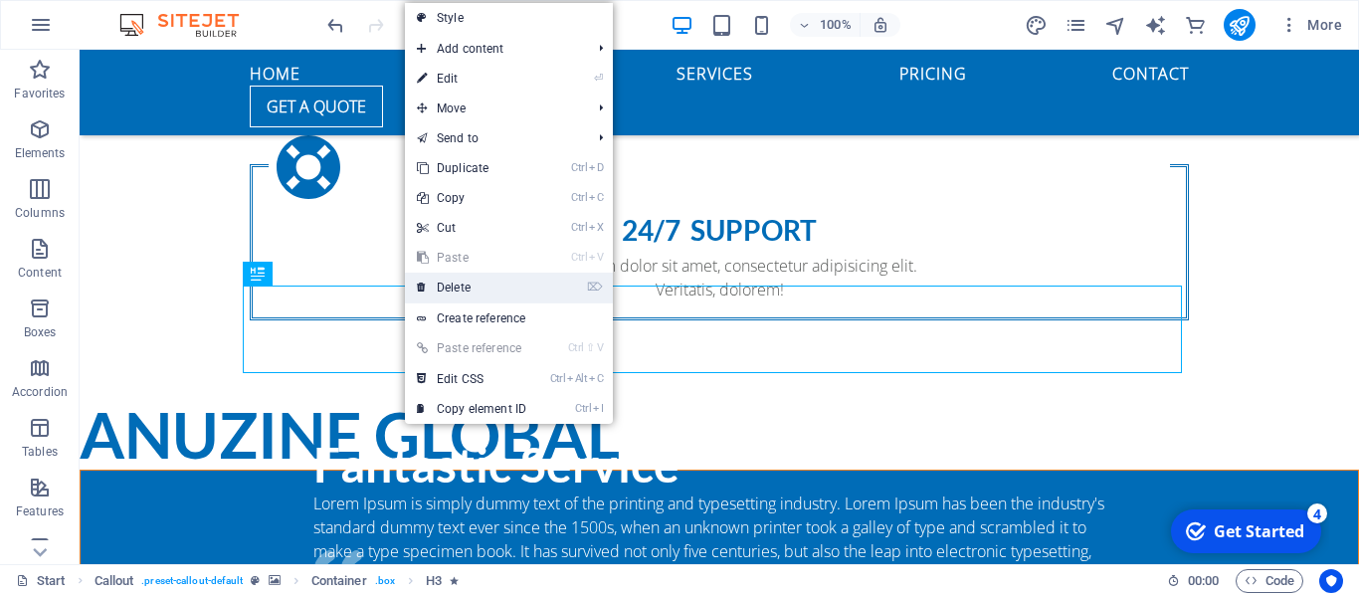
click at [479, 285] on link "⌦ Delete" at bounding box center [471, 288] width 133 height 30
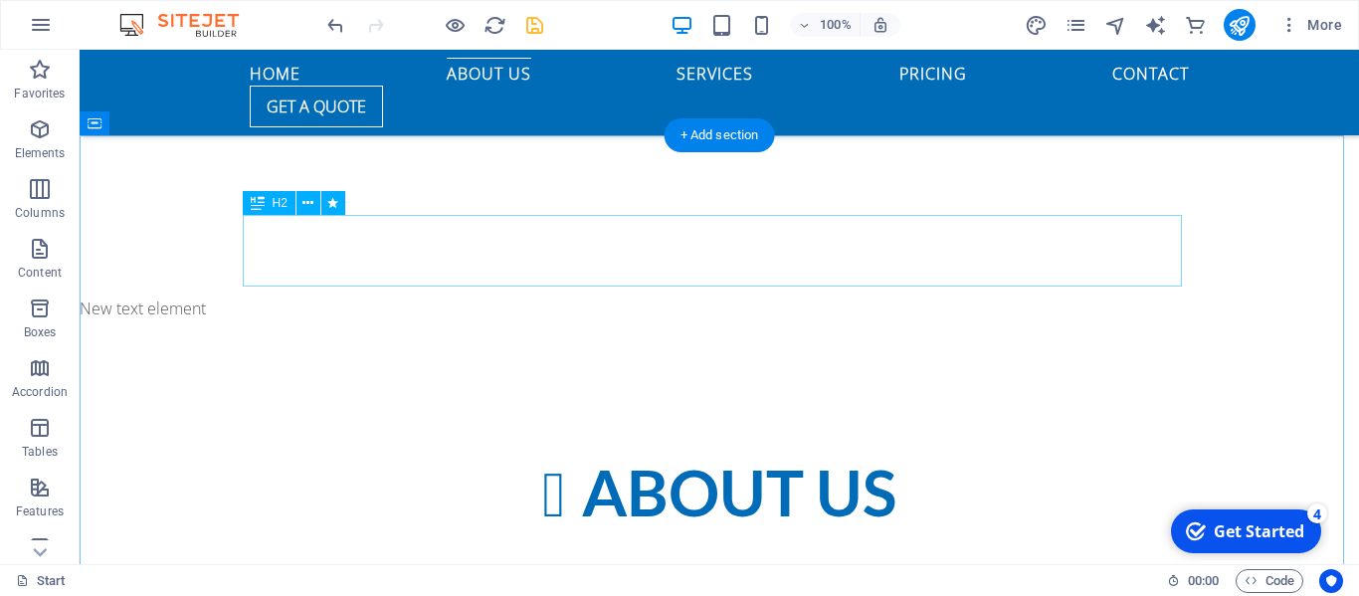
scroll to position [1225, 0]
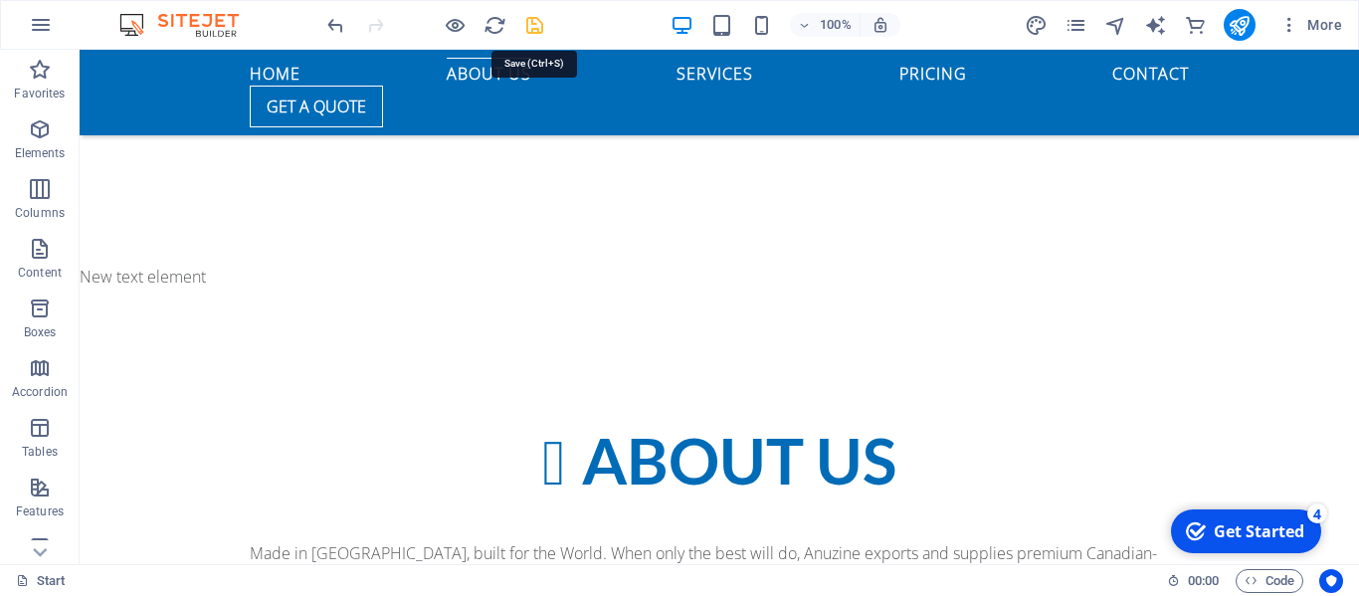
click at [535, 22] on icon "save" at bounding box center [534, 25] width 23 height 23
click at [51, 126] on icon "button" at bounding box center [40, 129] width 24 height 24
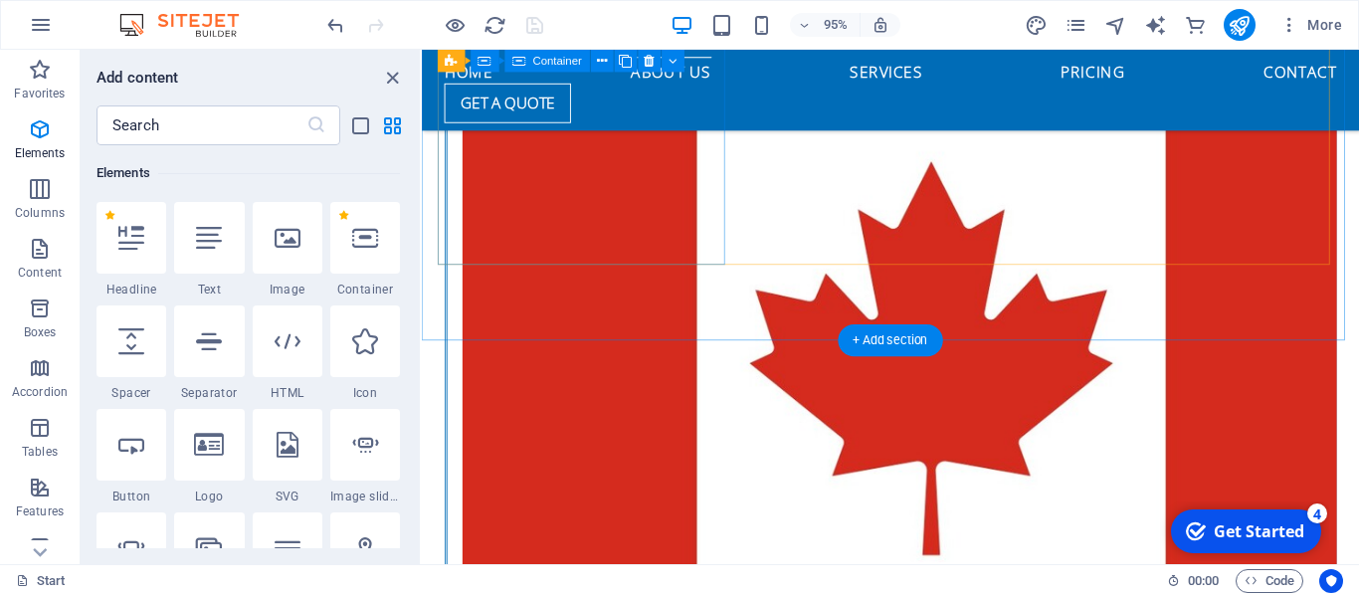
scroll to position [2047, 0]
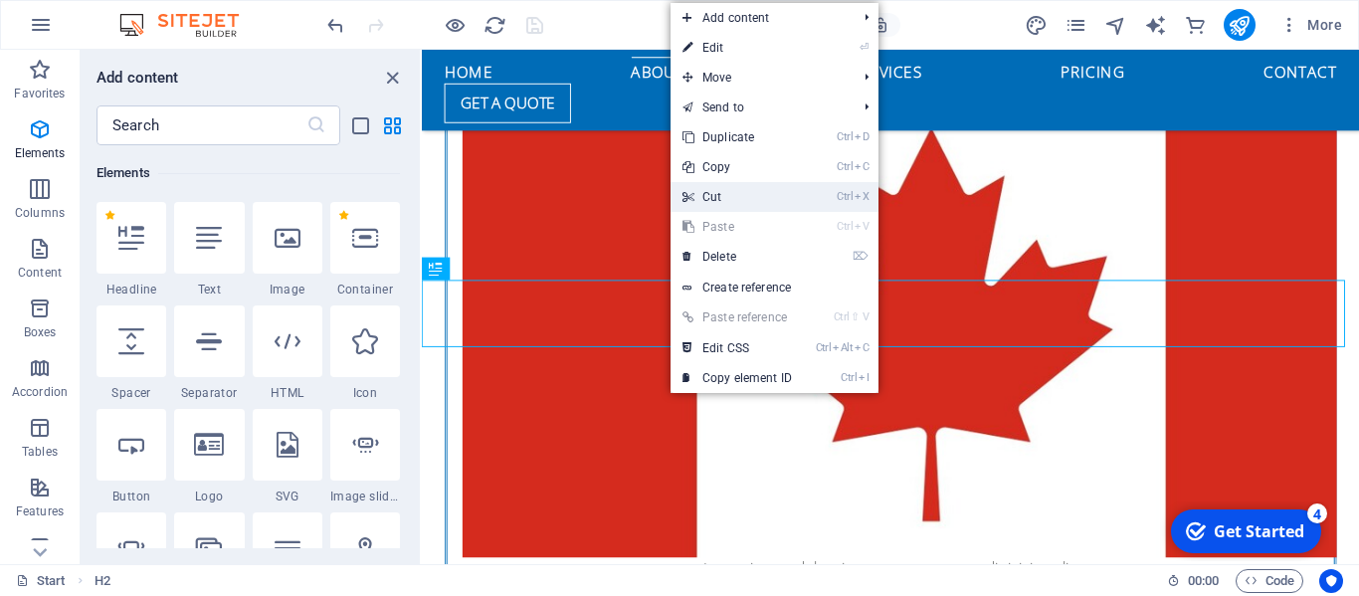
click at [731, 193] on link "Ctrl X Cut" at bounding box center [736, 197] width 133 height 30
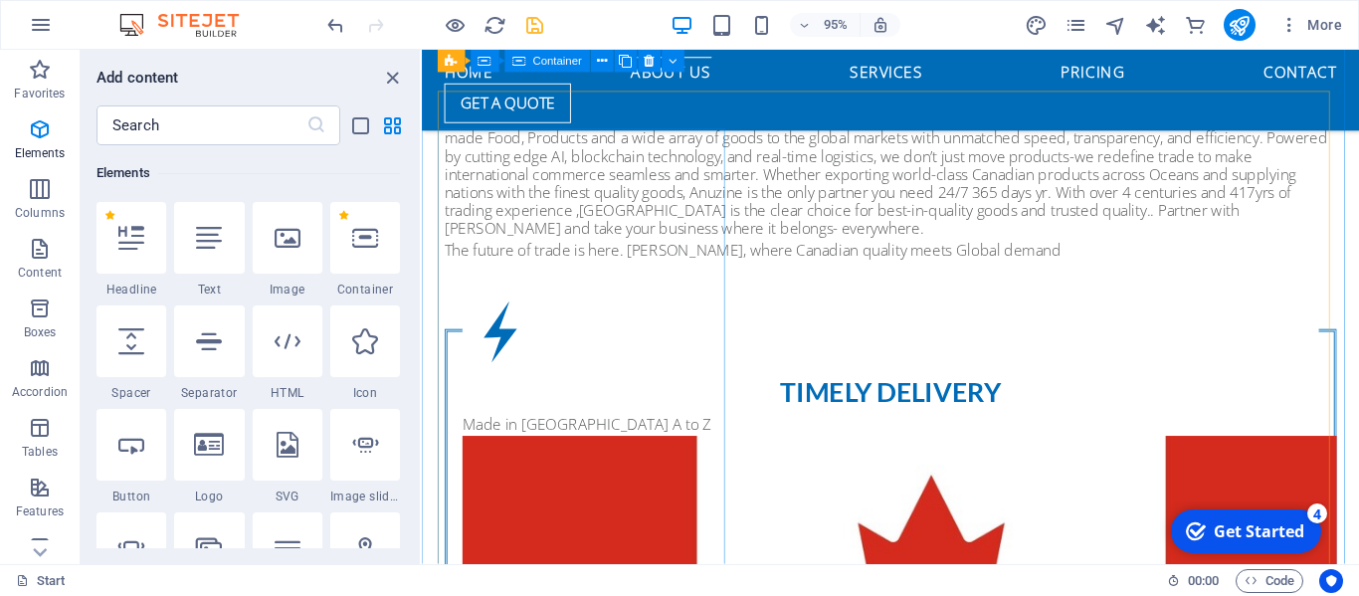
scroll to position [1649, 0]
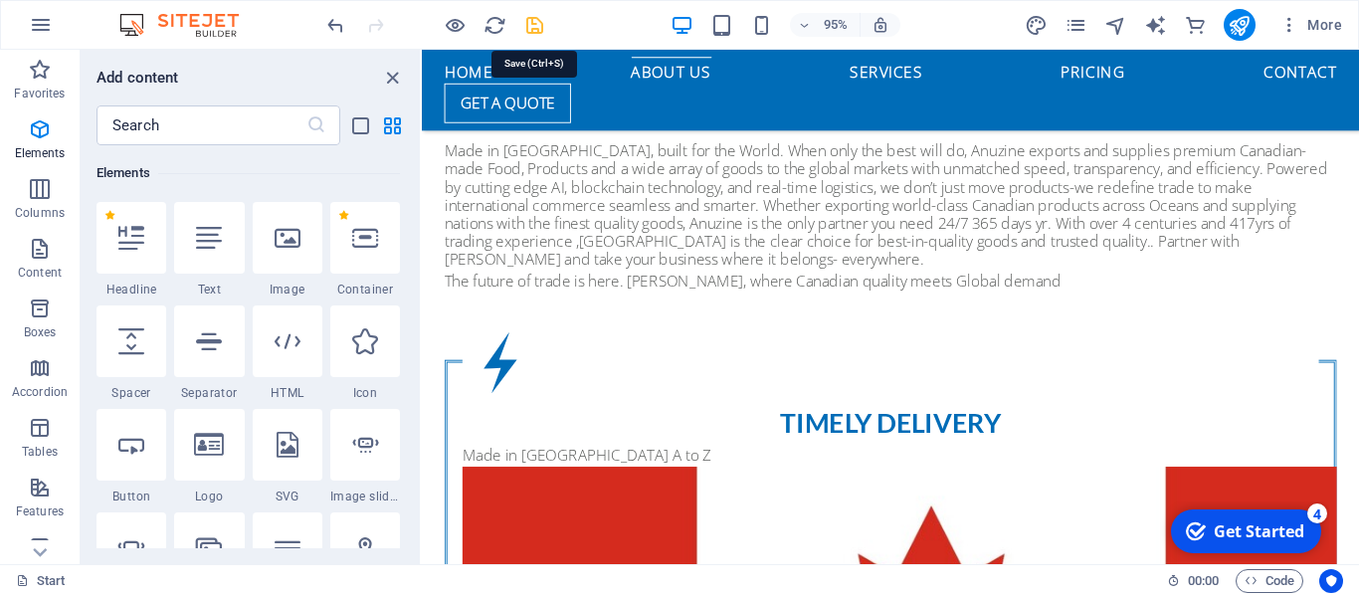
click at [538, 28] on icon "save" at bounding box center [534, 25] width 23 height 23
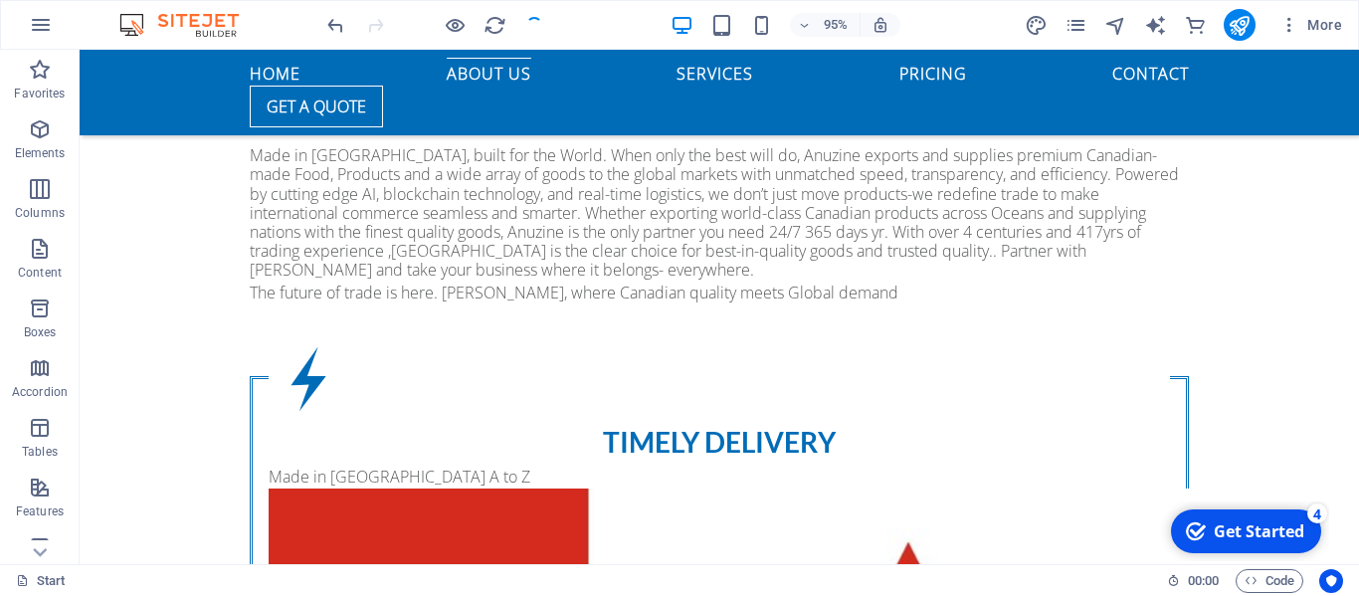
scroll to position [1623, 0]
click at [34, 25] on icon "button" at bounding box center [41, 25] width 24 height 24
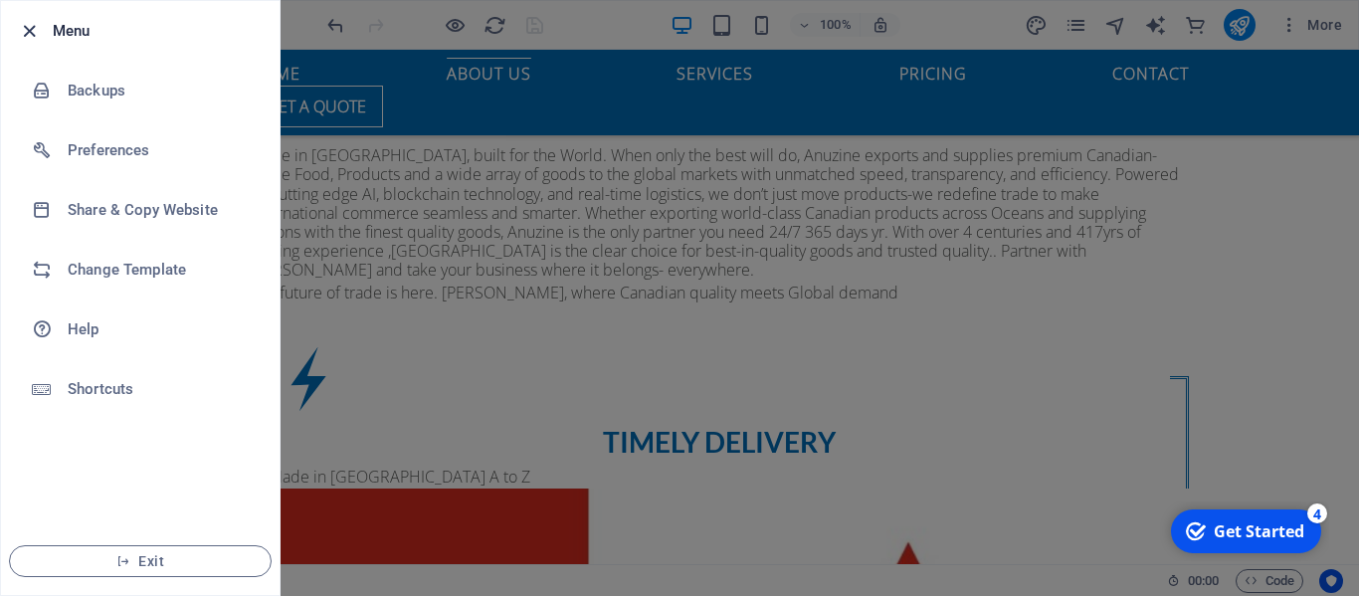
click at [29, 30] on icon "button" at bounding box center [29, 31] width 23 height 23
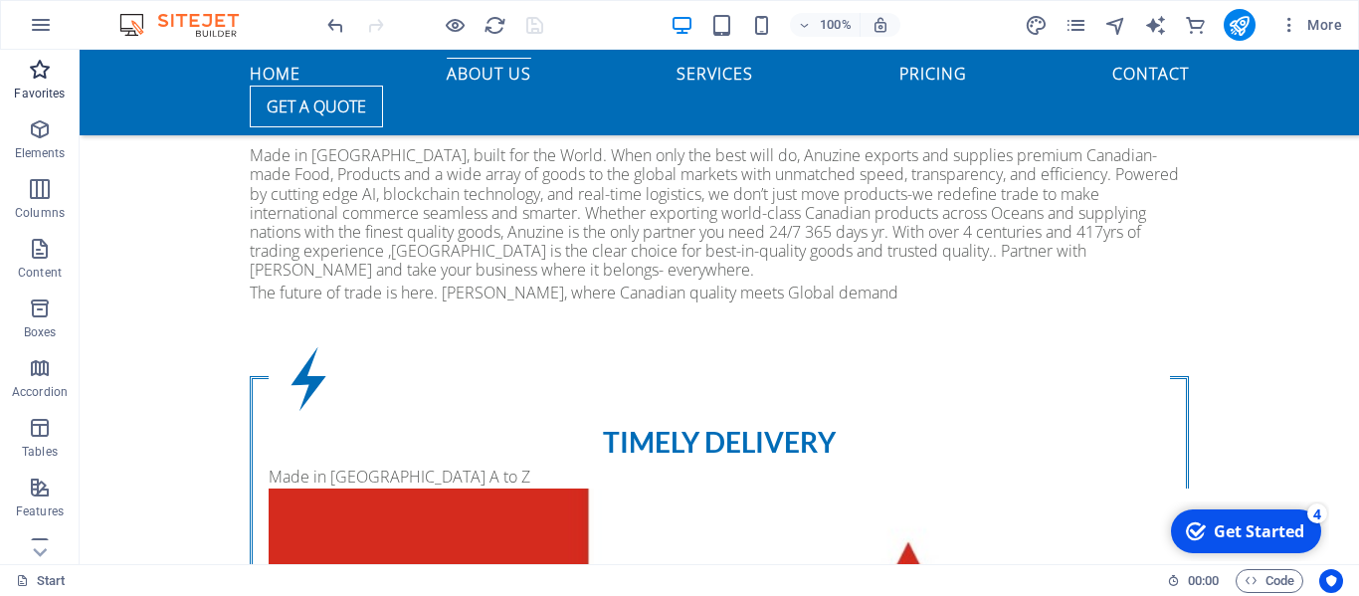
click at [50, 80] on icon "button" at bounding box center [40, 70] width 24 height 24
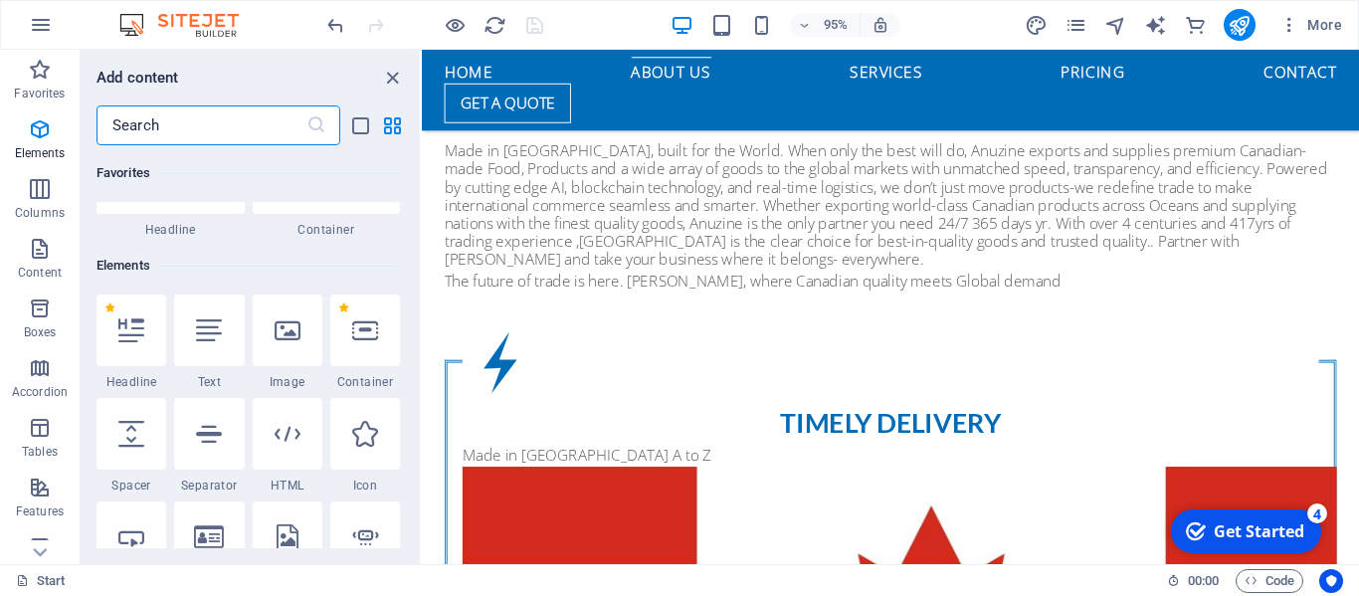
scroll to position [0, 0]
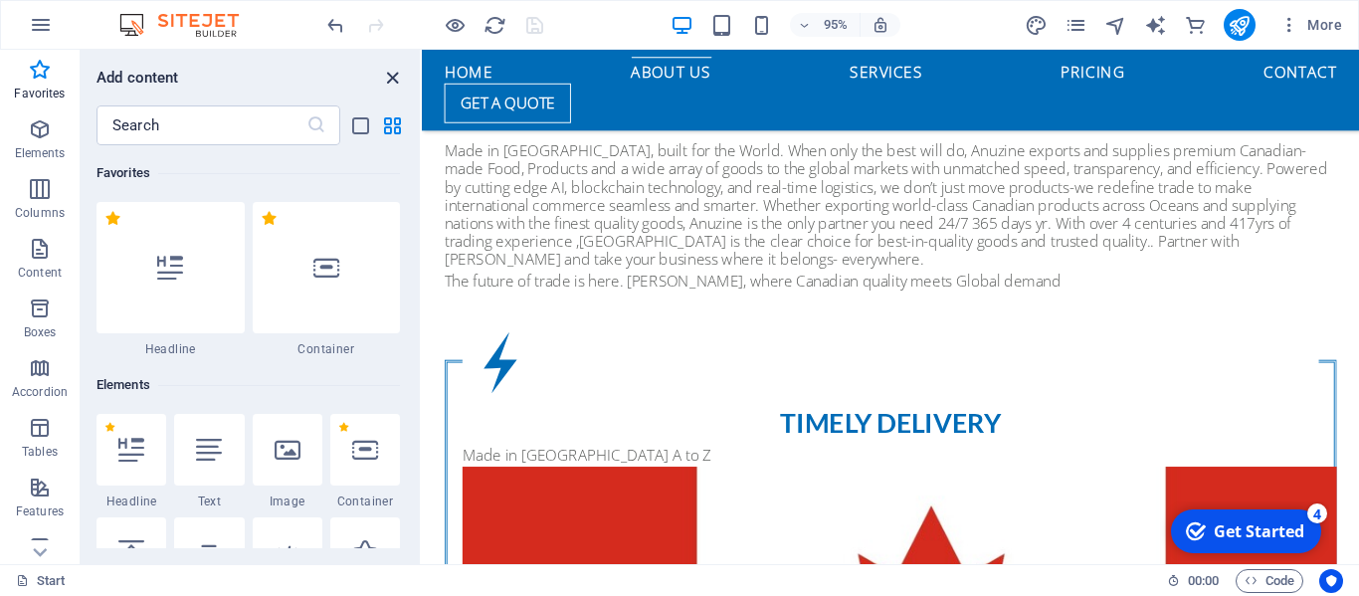
click at [389, 76] on icon "close panel" at bounding box center [392, 78] width 23 height 23
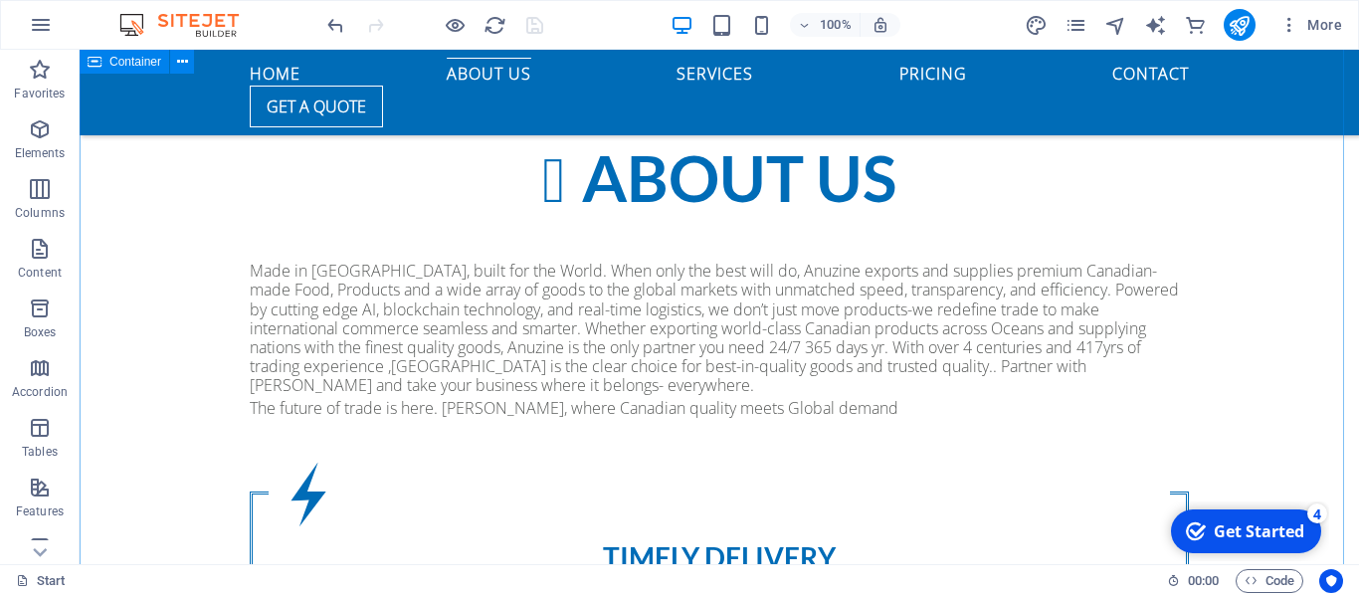
scroll to position [1623, 0]
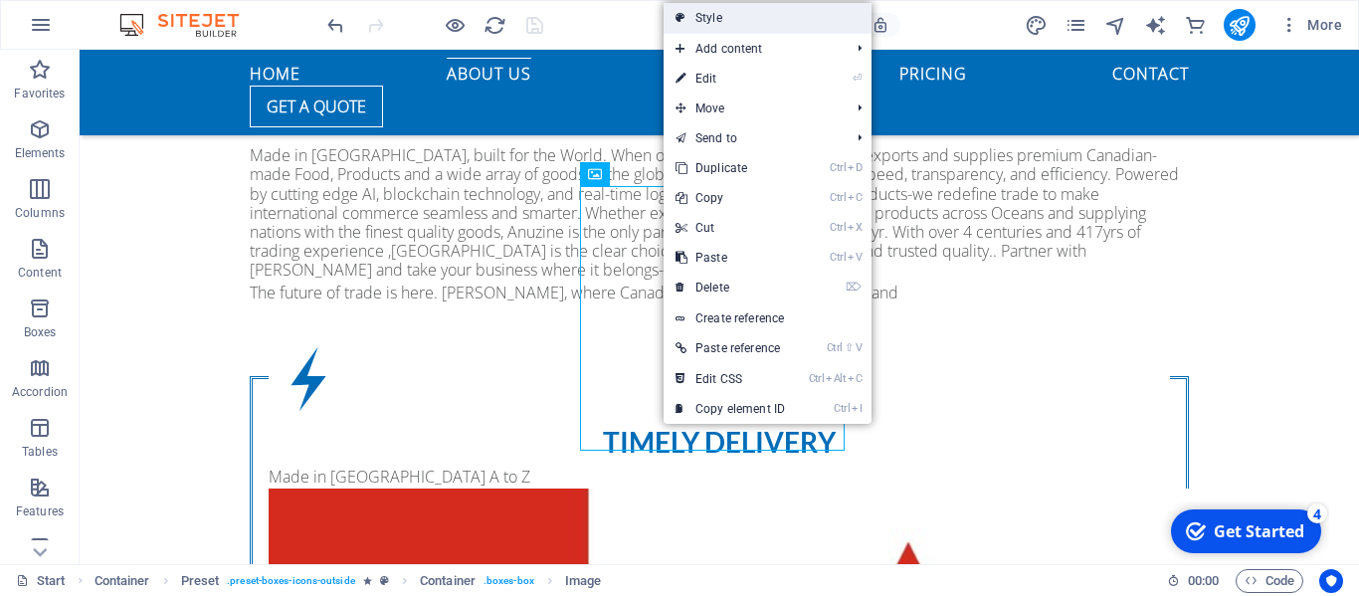
click at [740, 16] on link "Style" at bounding box center [768, 18] width 208 height 30
select select "px"
select select "double"
select select "preset-boxes-icons-outside"
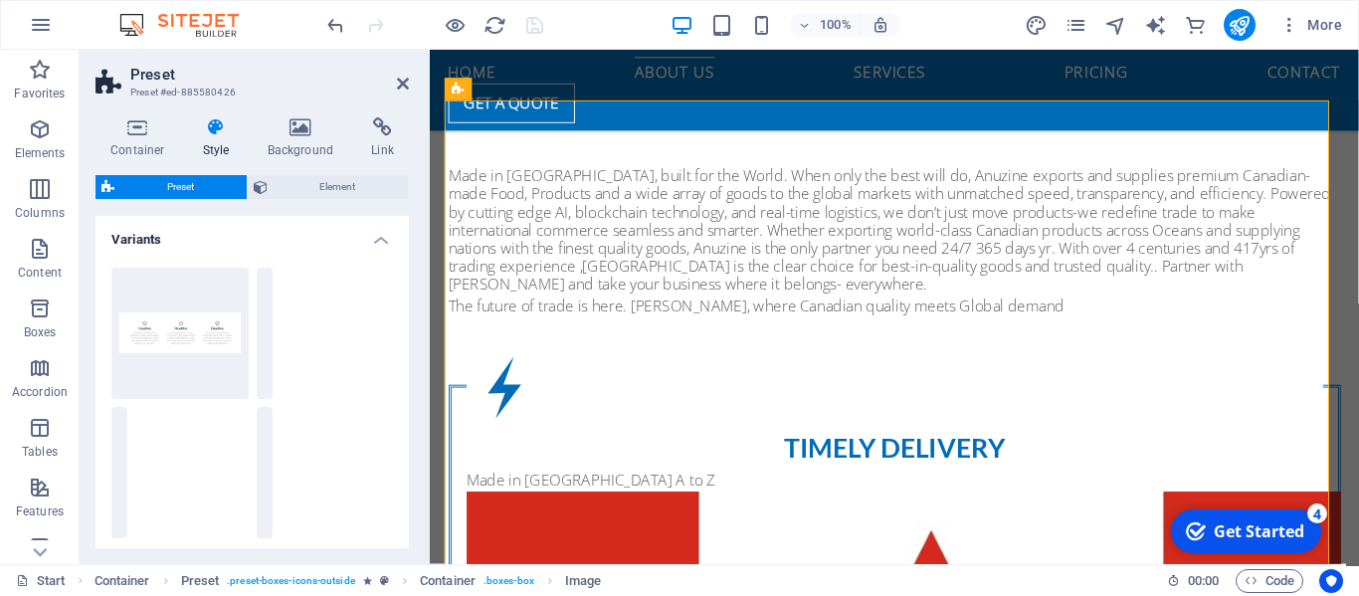
scroll to position [1649, 0]
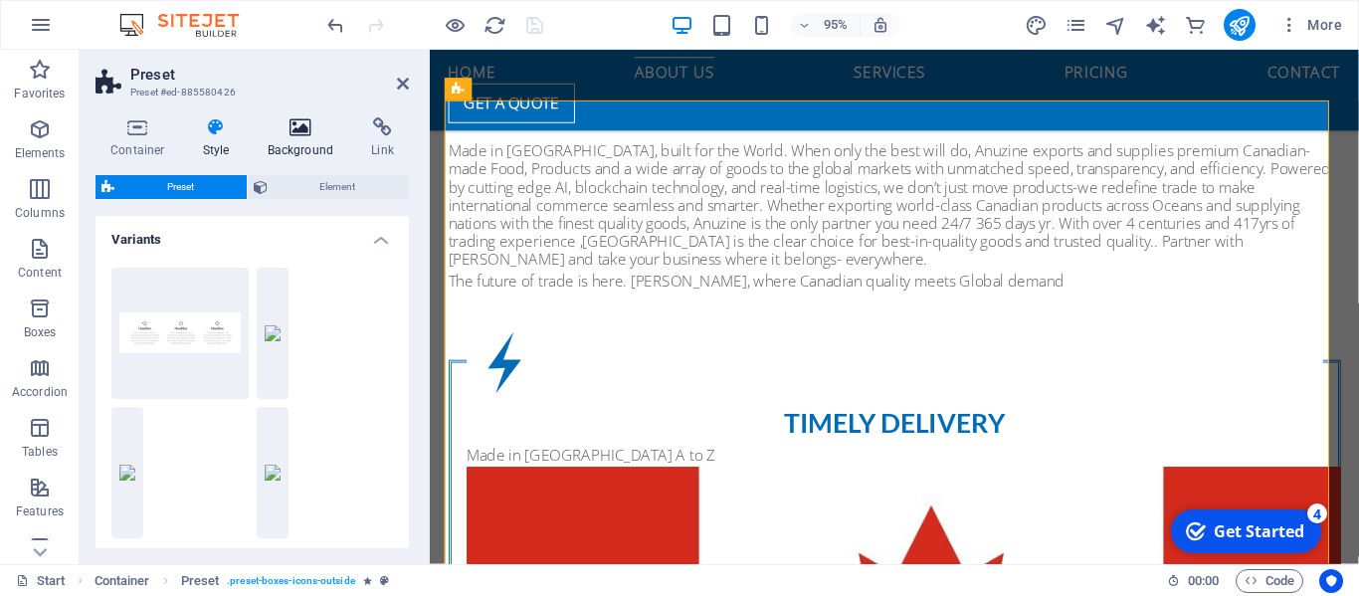
click at [300, 131] on icon at bounding box center [301, 127] width 96 height 20
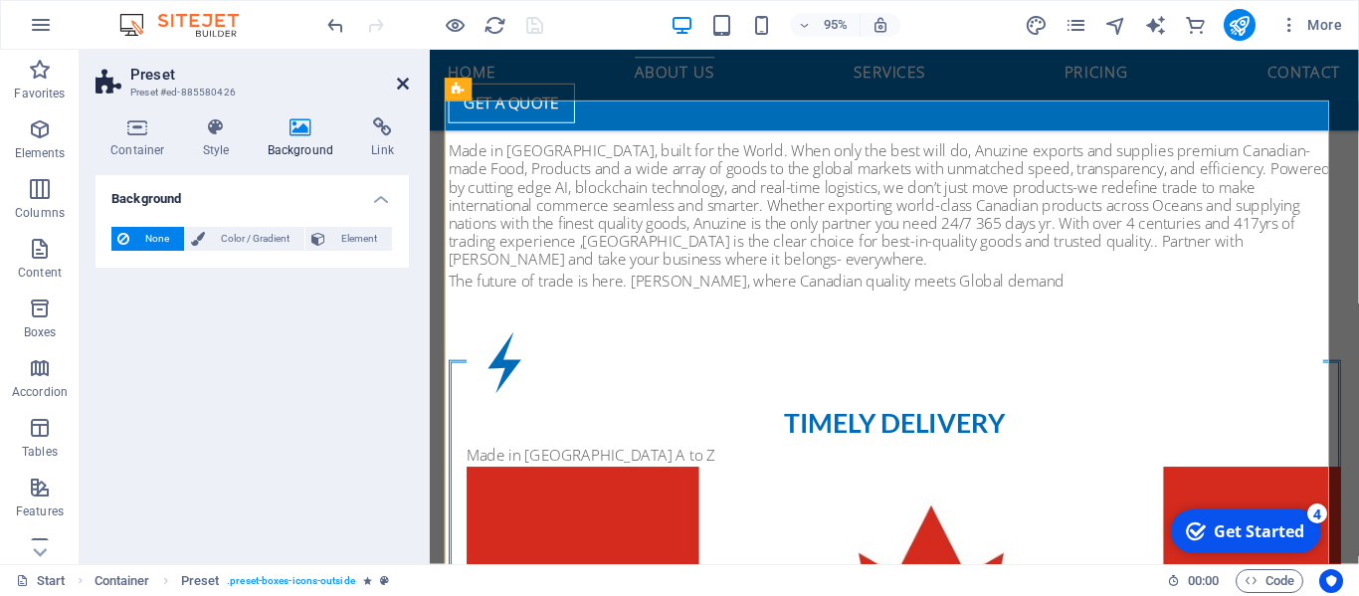
click at [401, 82] on icon at bounding box center [403, 84] width 12 height 16
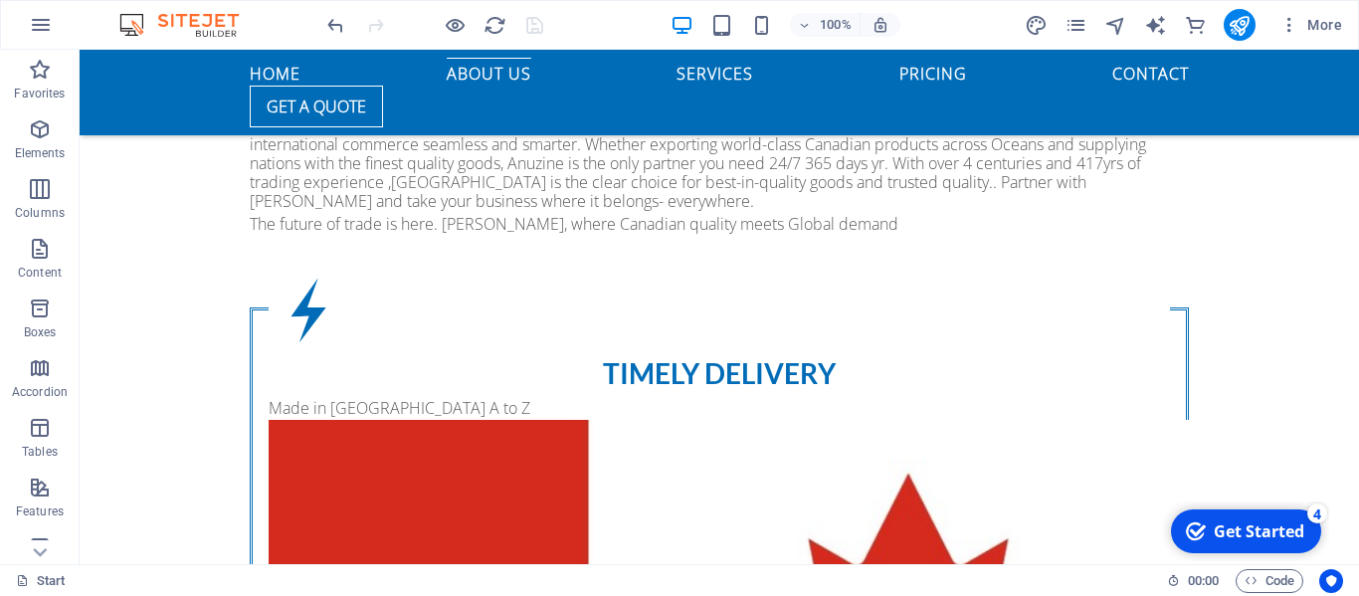
scroll to position [1592, 0]
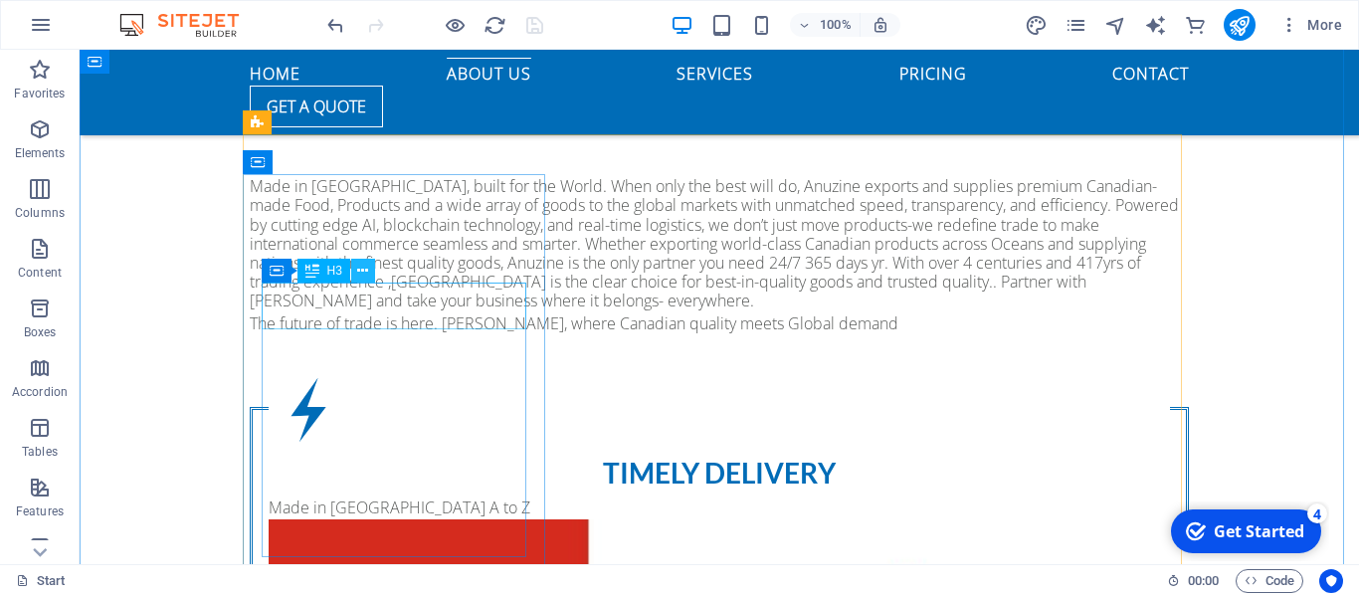
click at [365, 269] on icon at bounding box center [362, 271] width 11 height 21
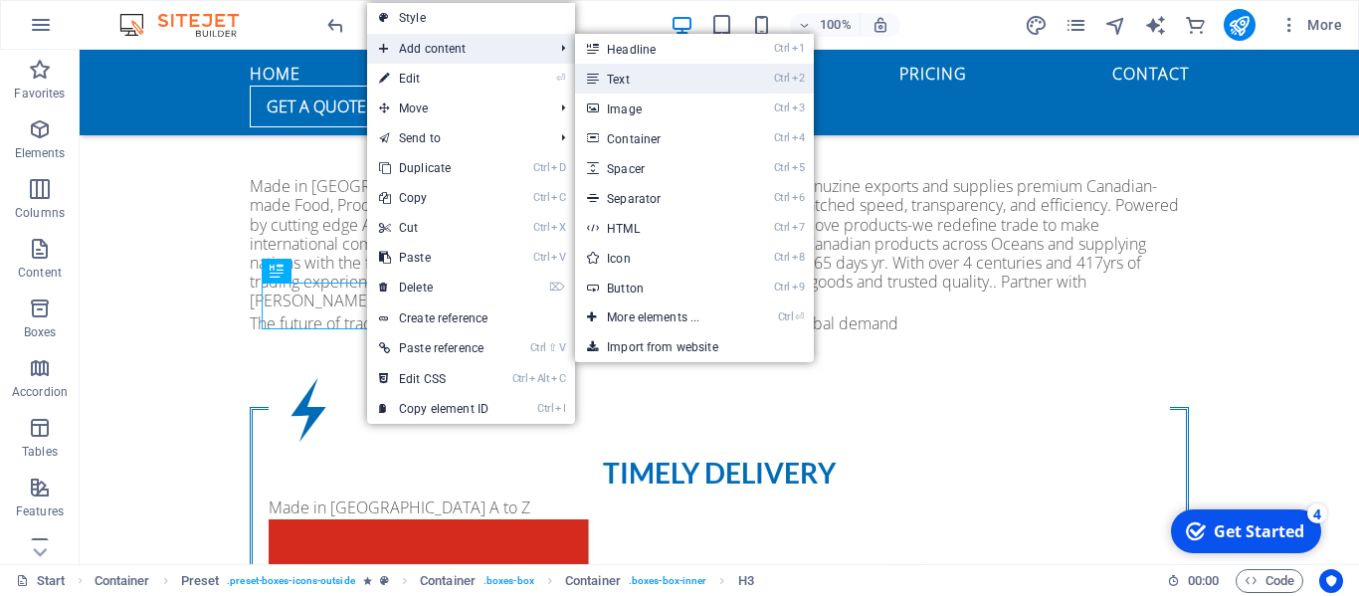
click at [633, 79] on link "Ctrl 2 Text" at bounding box center [657, 79] width 164 height 30
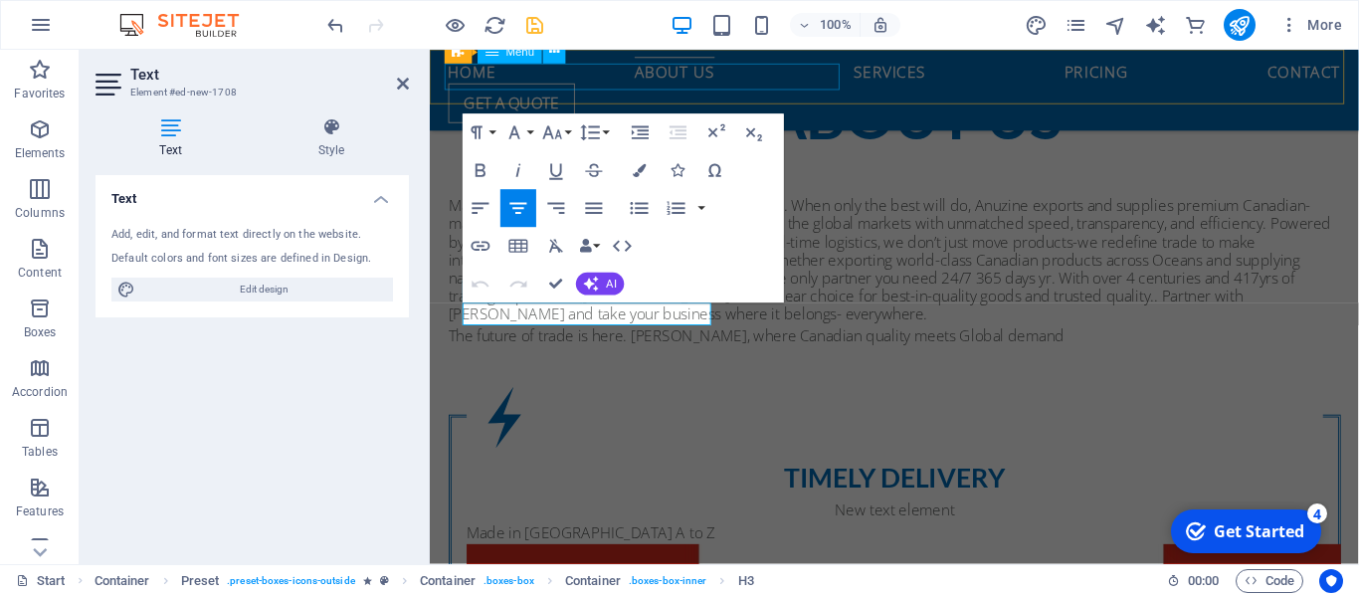
scroll to position [1619, 0]
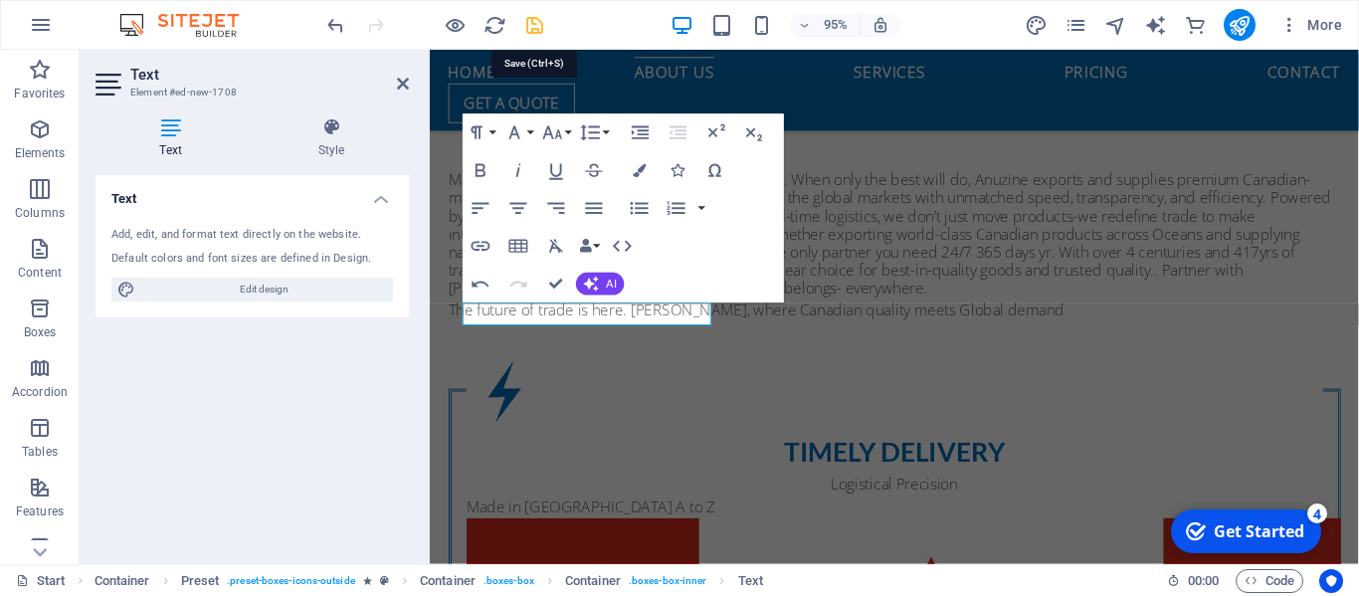
click at [528, 22] on icon "save" at bounding box center [534, 25] width 23 height 23
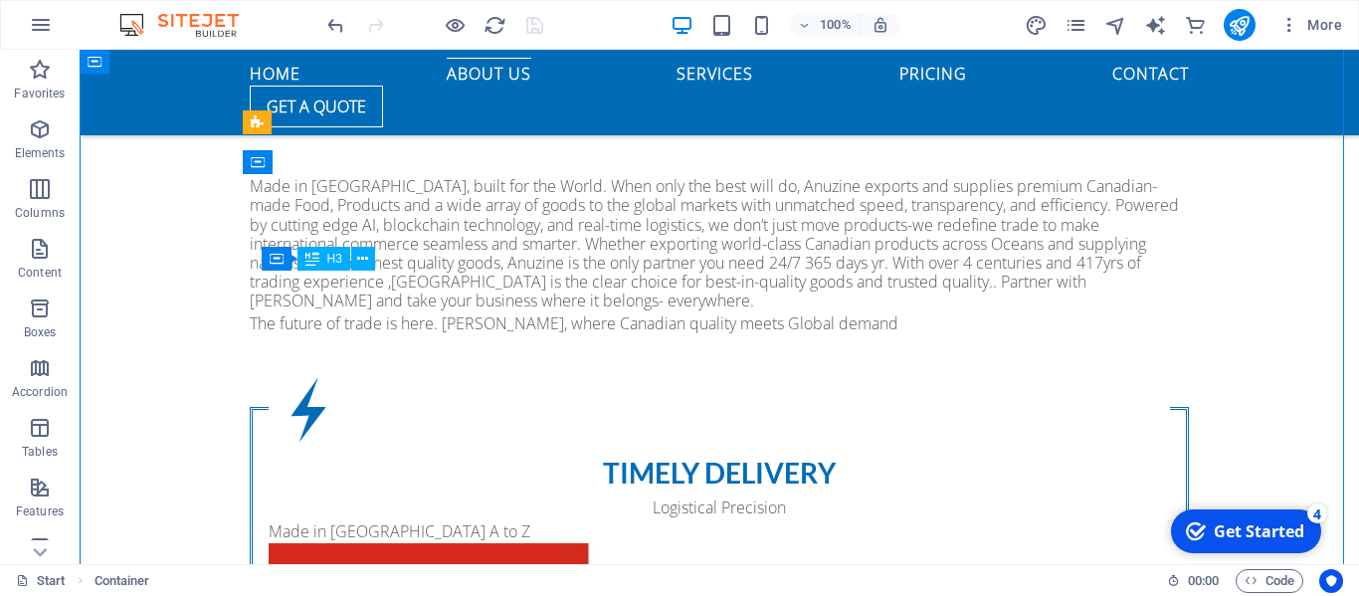
drag, startPoint x: 285, startPoint y: 293, endPoint x: 430, endPoint y: 290, distance: 145.3
click at [430, 458] on div "Timely Delivery" at bounding box center [719, 473] width 901 height 31
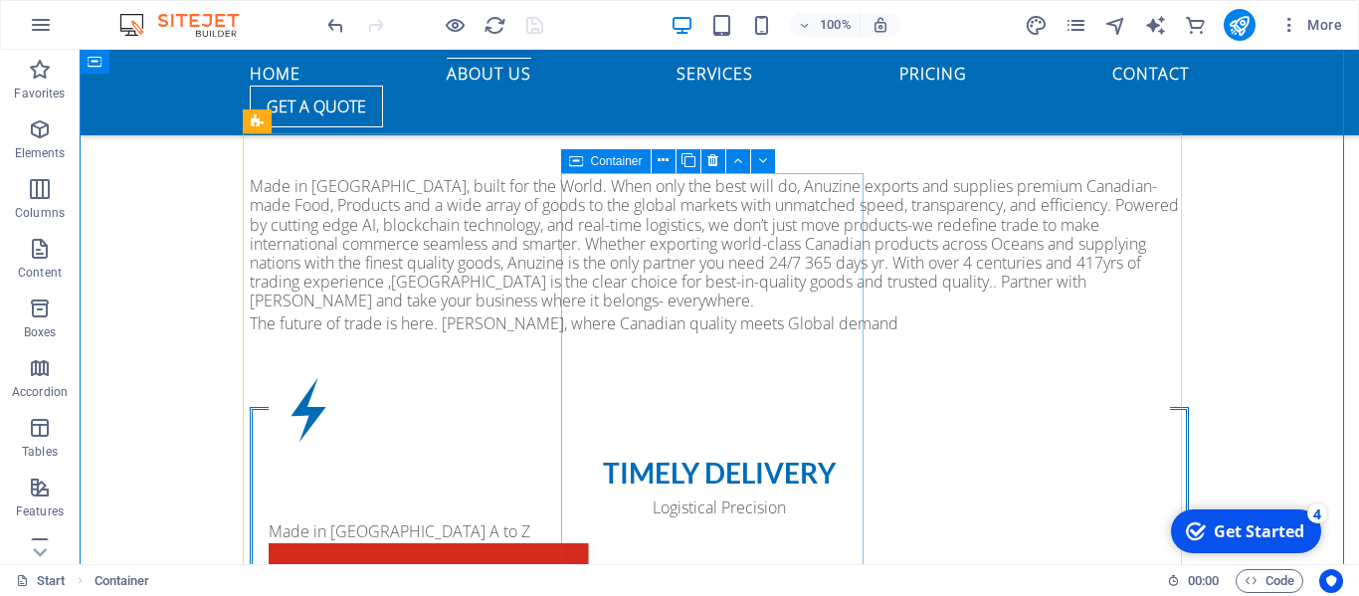
scroll to position [1691, 0]
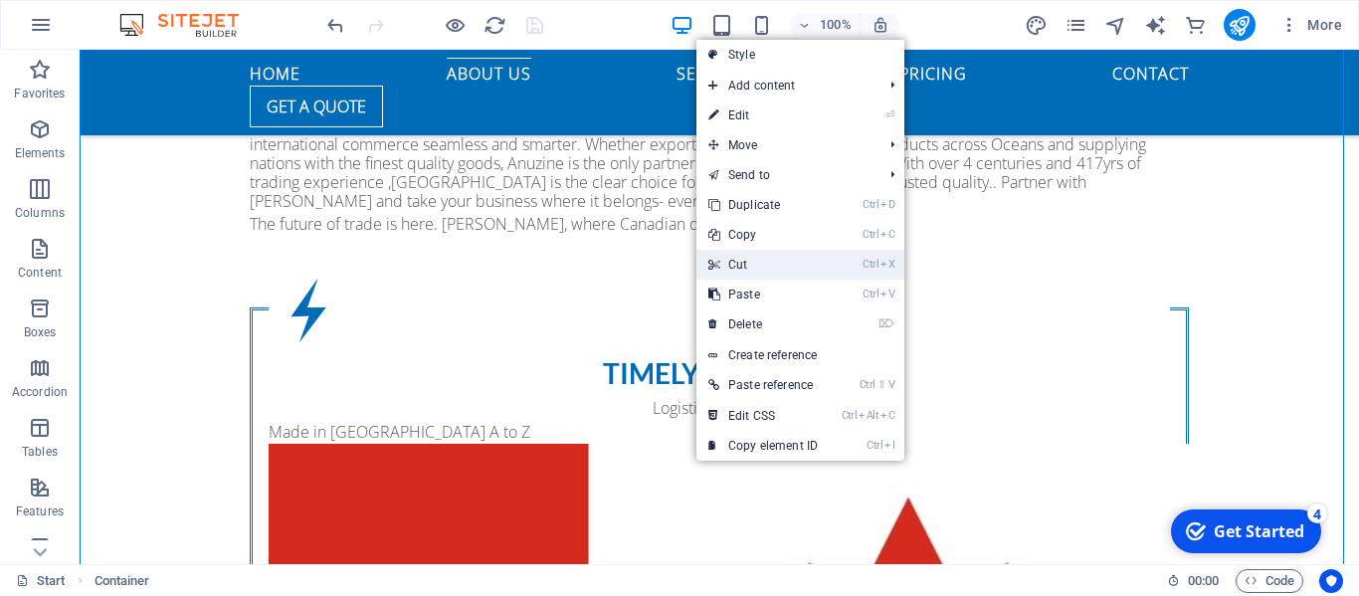
click at [767, 262] on link "Ctrl X Cut" at bounding box center [762, 265] width 133 height 30
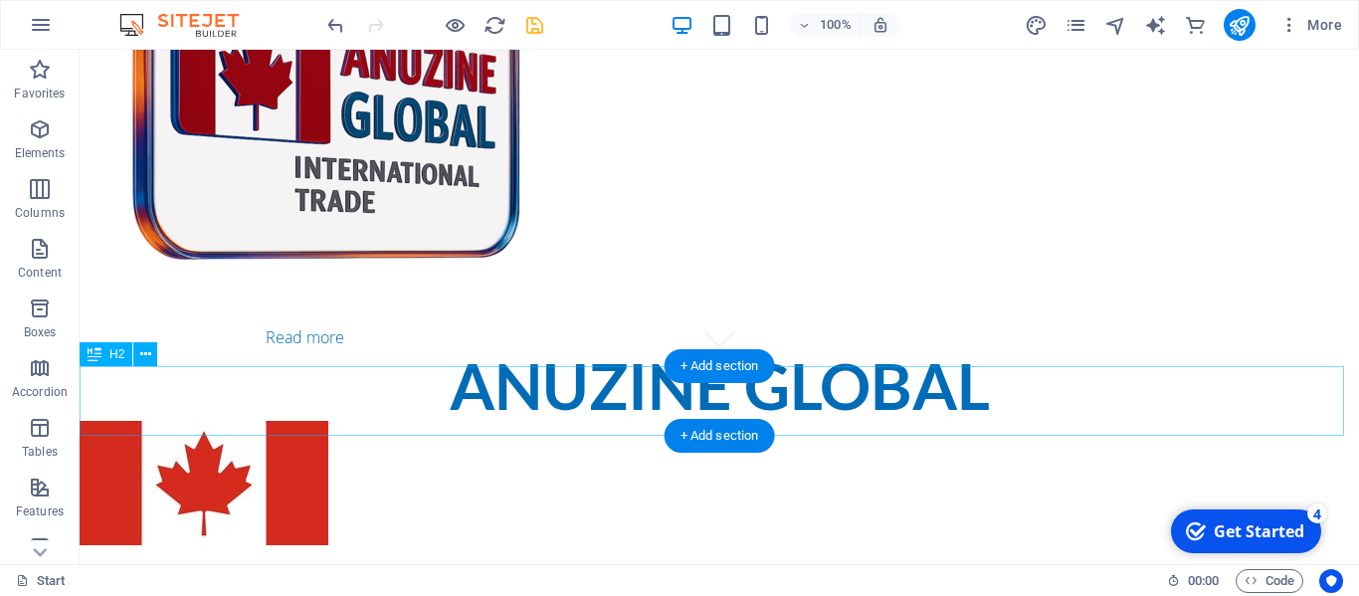
scroll to position [0, 0]
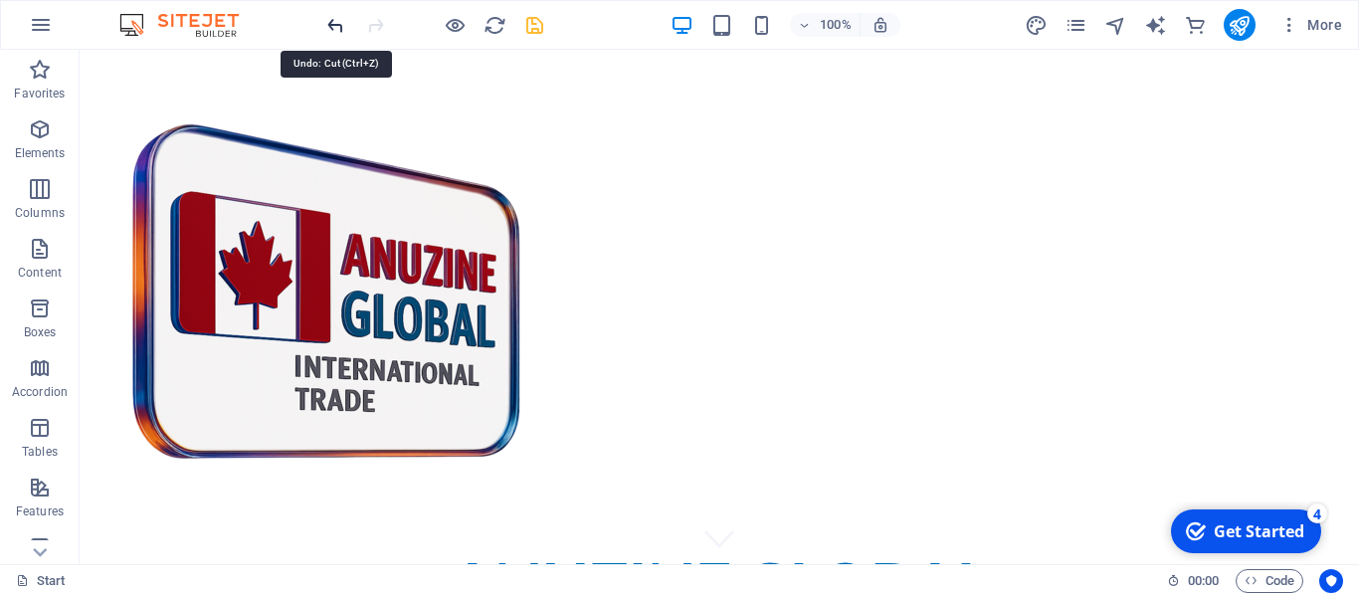
click at [331, 26] on icon "undo" at bounding box center [335, 25] width 23 height 23
click at [1315, 20] on span "More" at bounding box center [1310, 25] width 63 height 20
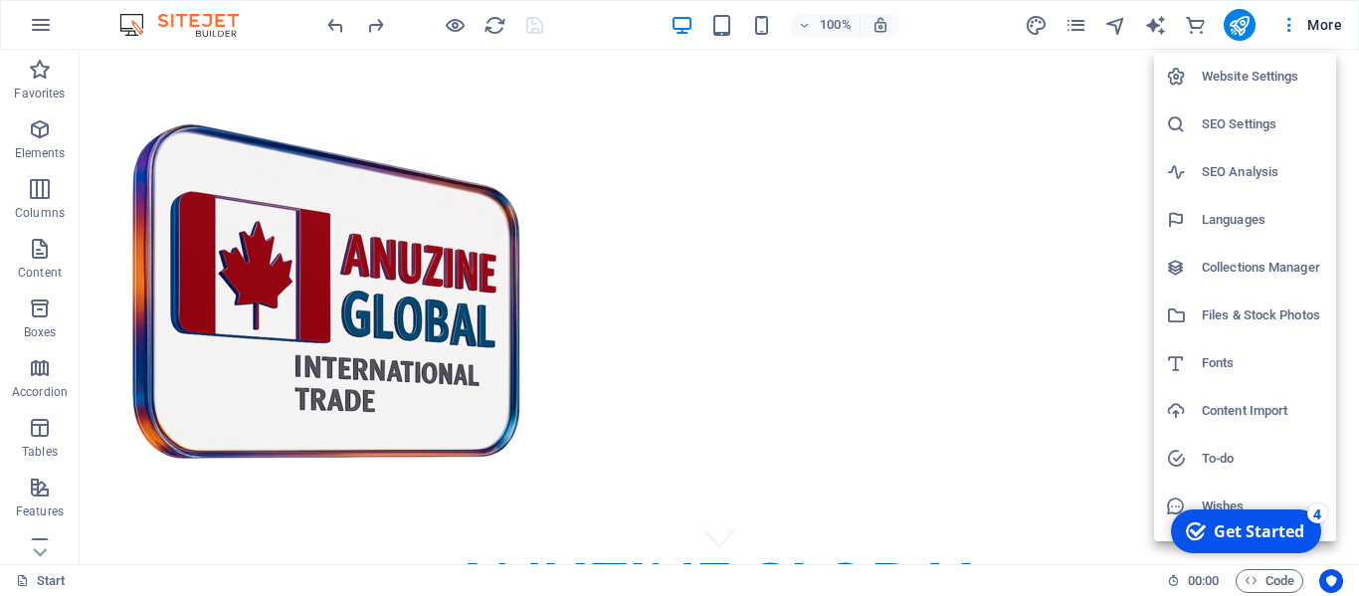
click at [1102, 131] on div at bounding box center [679, 298] width 1359 height 596
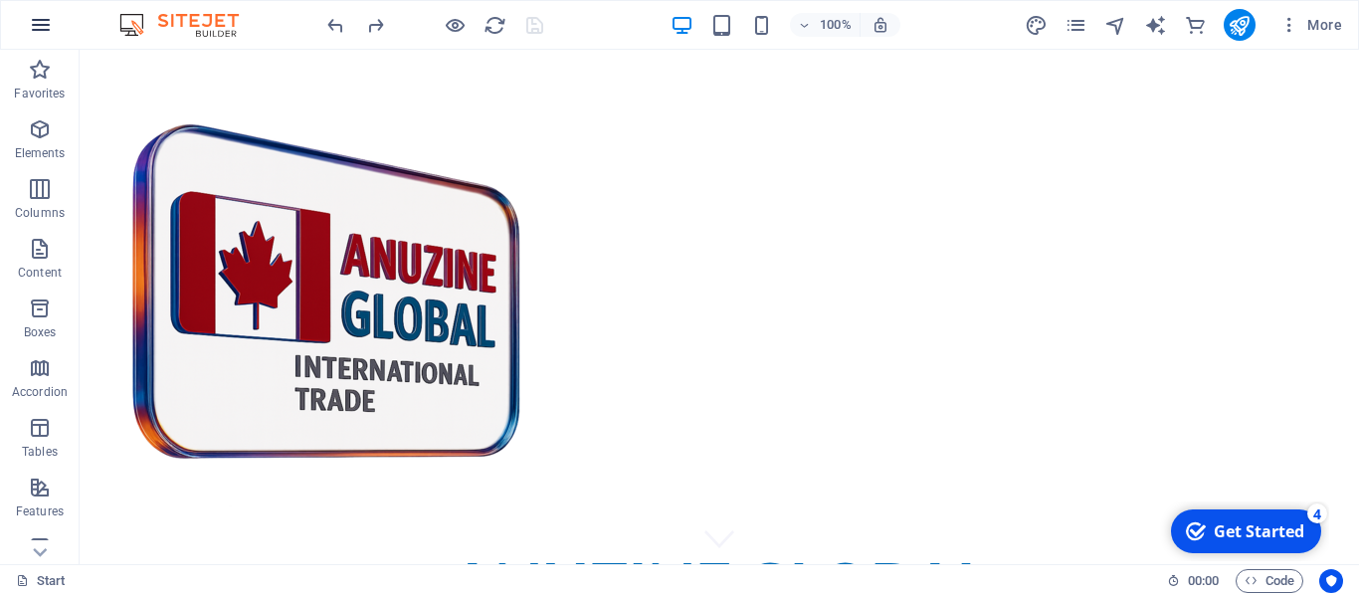
click at [46, 23] on icon "button" at bounding box center [41, 25] width 24 height 24
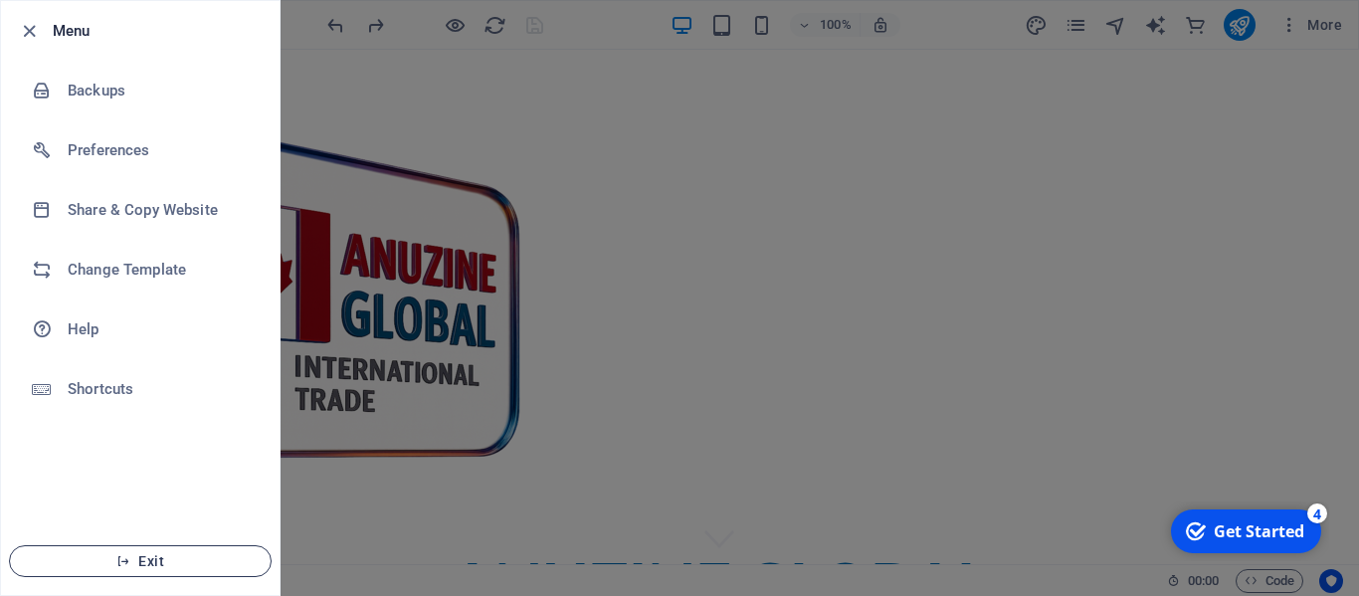
click at [138, 553] on span "Exit" at bounding box center [140, 561] width 229 height 16
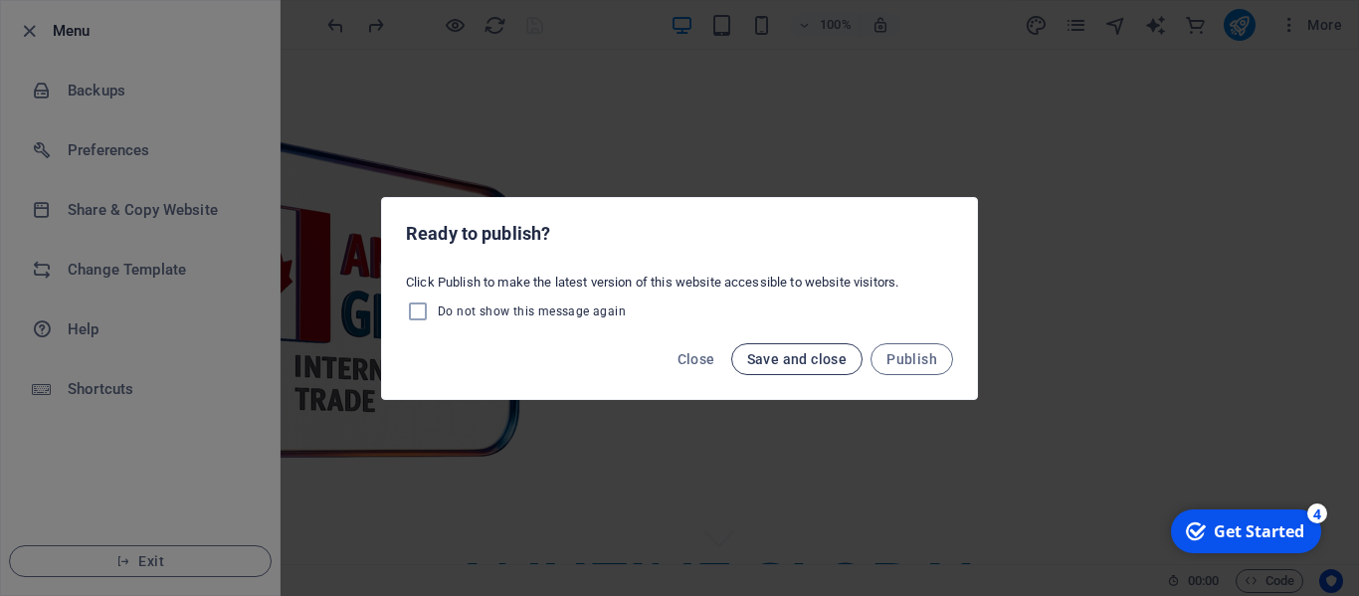
click at [795, 356] on span "Save and close" at bounding box center [797, 359] width 100 height 16
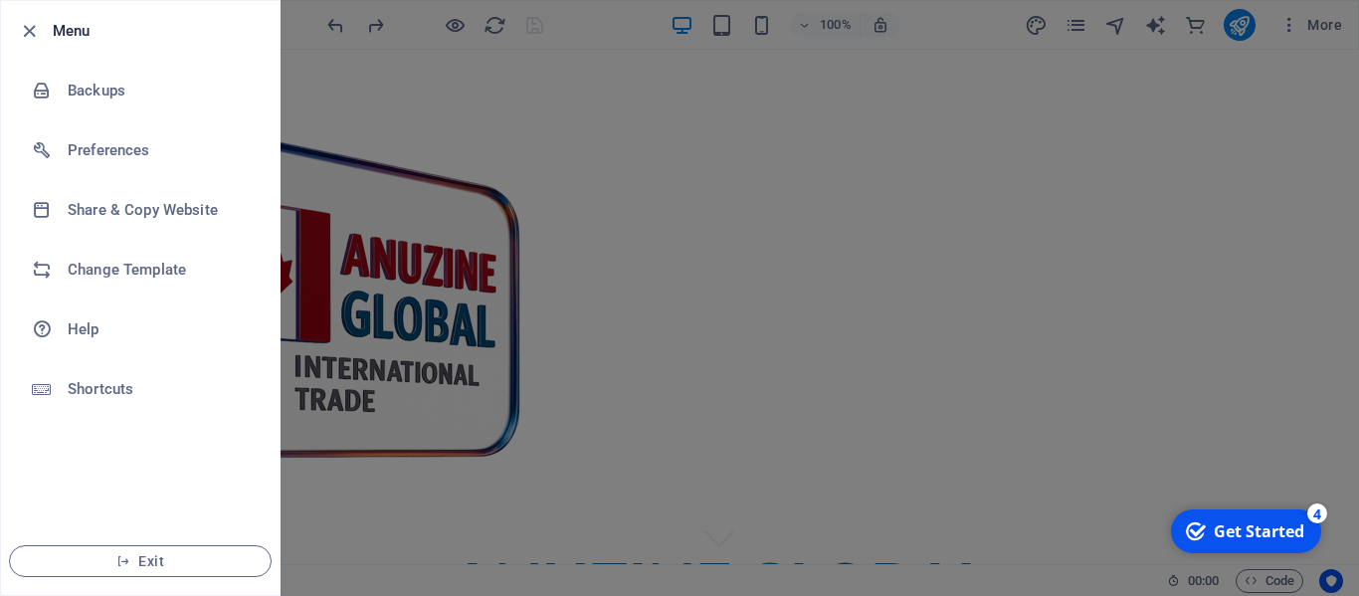
click at [455, 294] on div at bounding box center [679, 298] width 1359 height 596
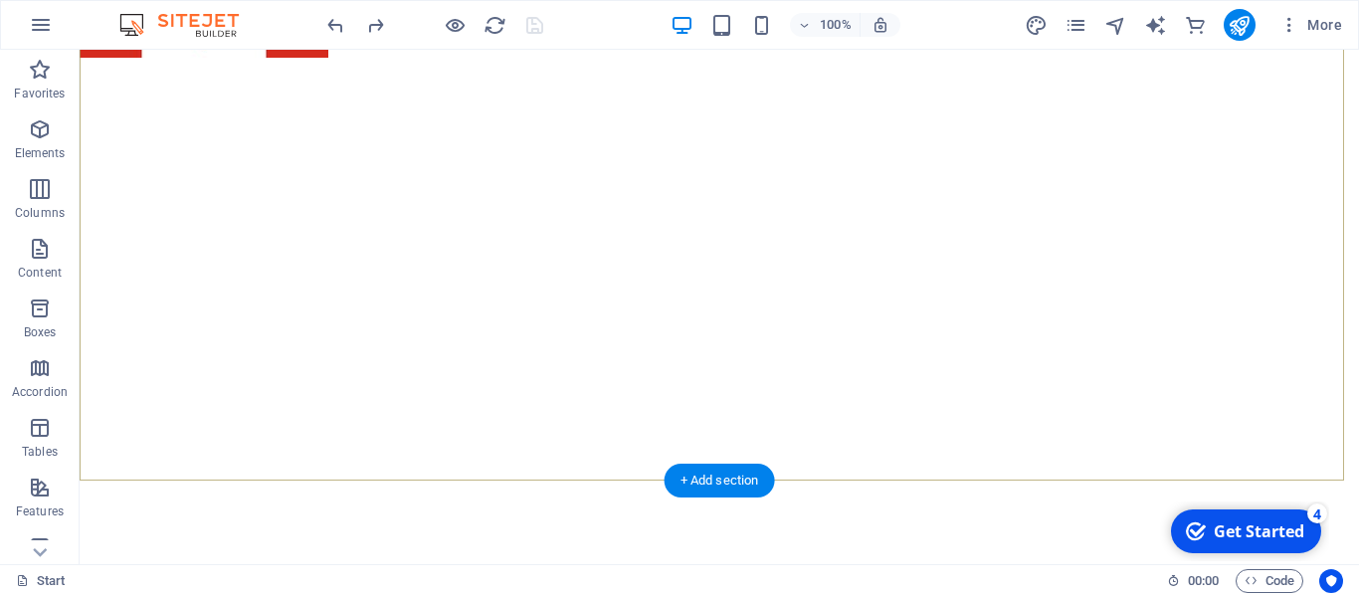
scroll to position [796, 0]
click at [42, 23] on icon "button" at bounding box center [41, 25] width 24 height 24
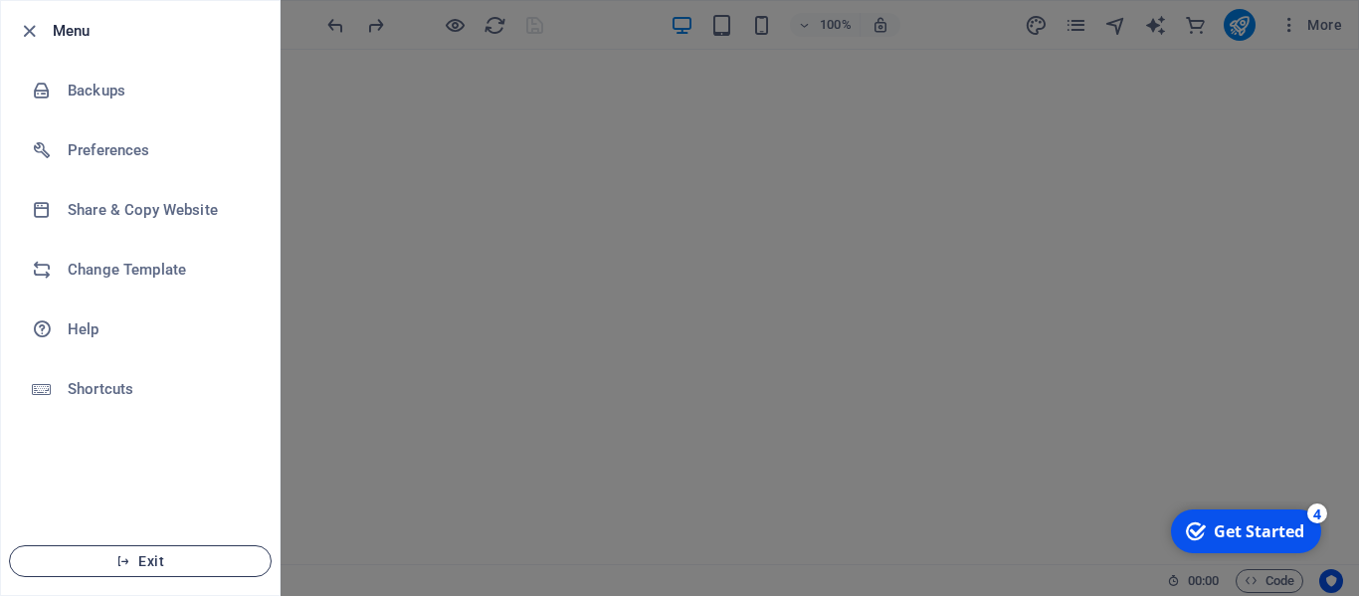
click at [140, 557] on span "Exit" at bounding box center [140, 561] width 229 height 16
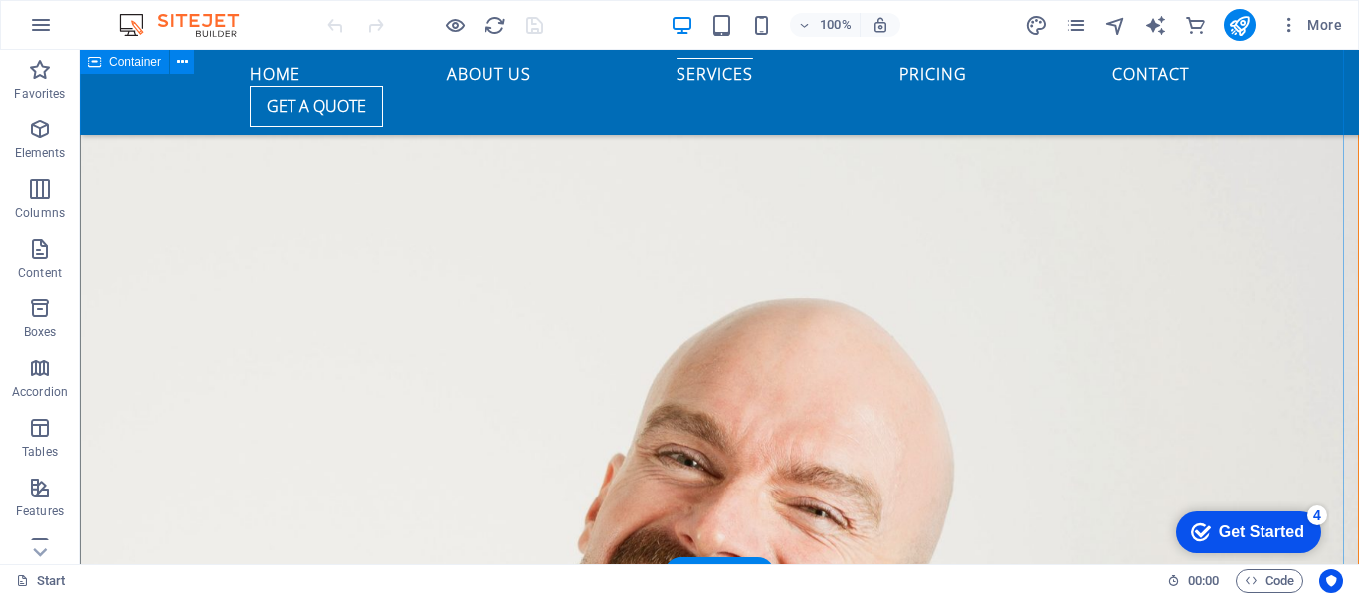
scroll to position [4775, 0]
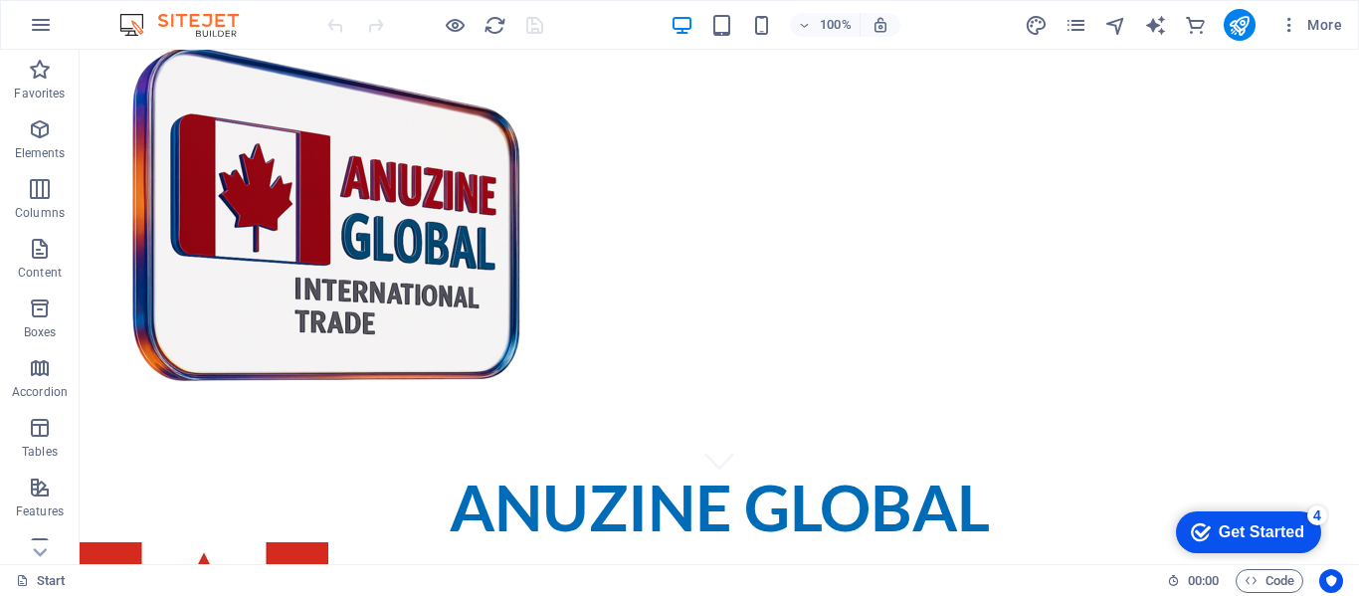
scroll to position [0, 0]
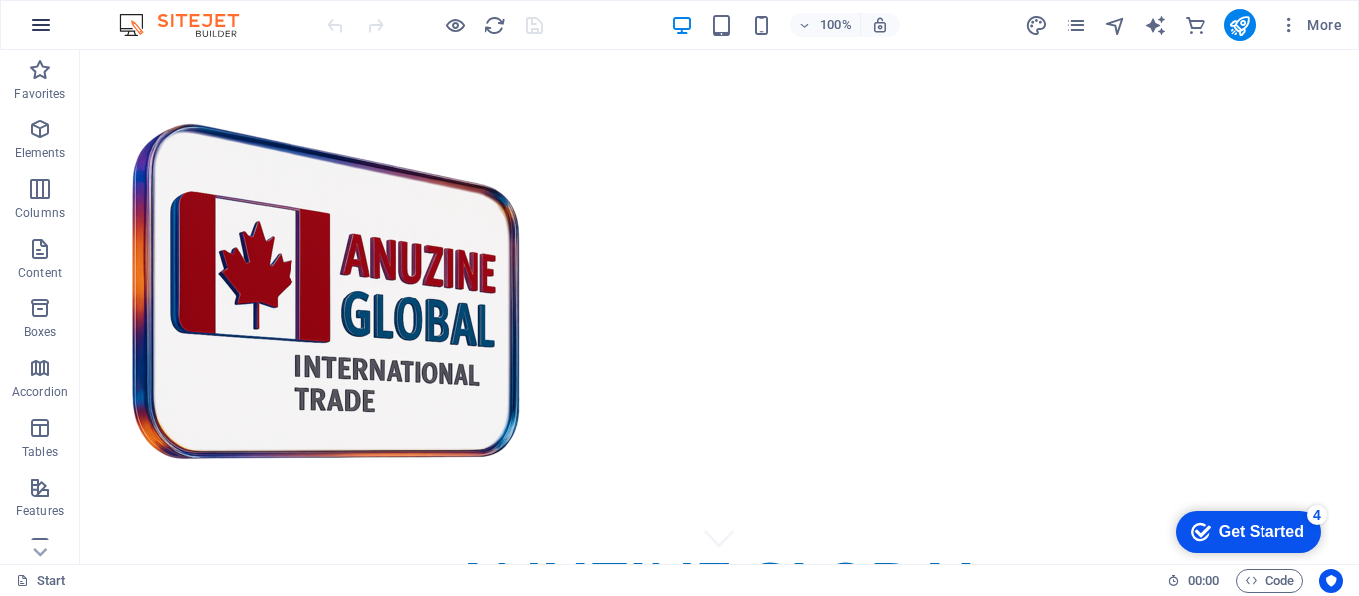
click at [37, 23] on icon "button" at bounding box center [41, 25] width 24 height 24
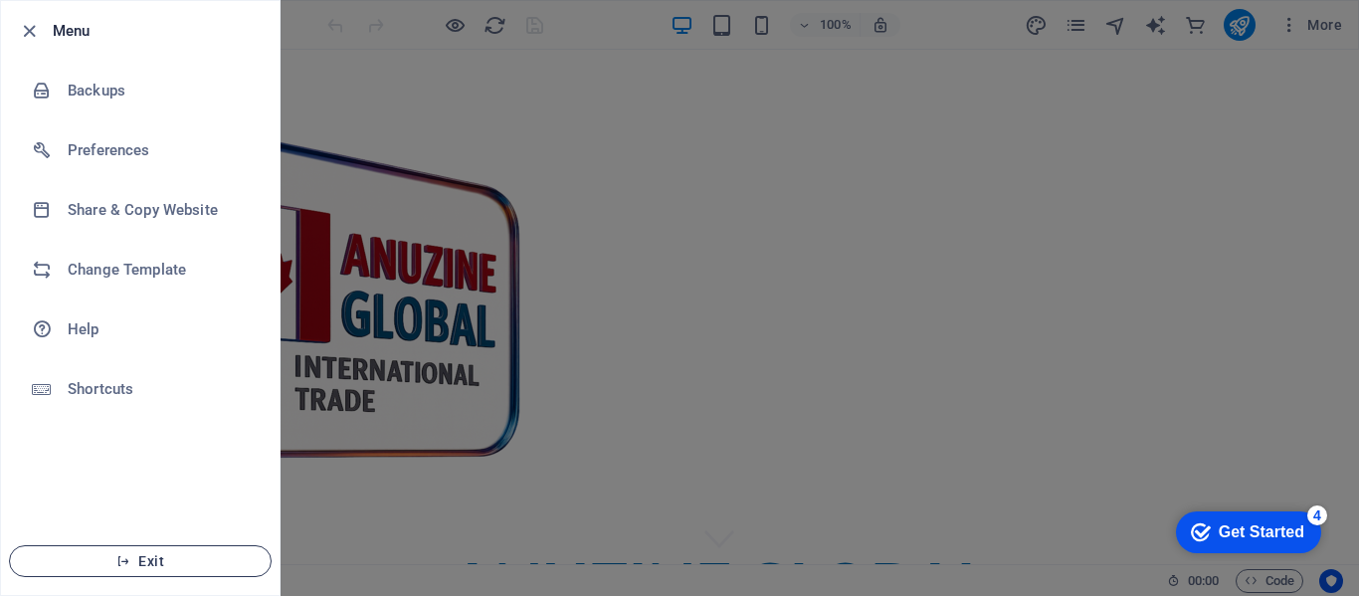
click at [154, 558] on span "Exit" at bounding box center [140, 561] width 229 height 16
